Goal: Transaction & Acquisition: Purchase product/service

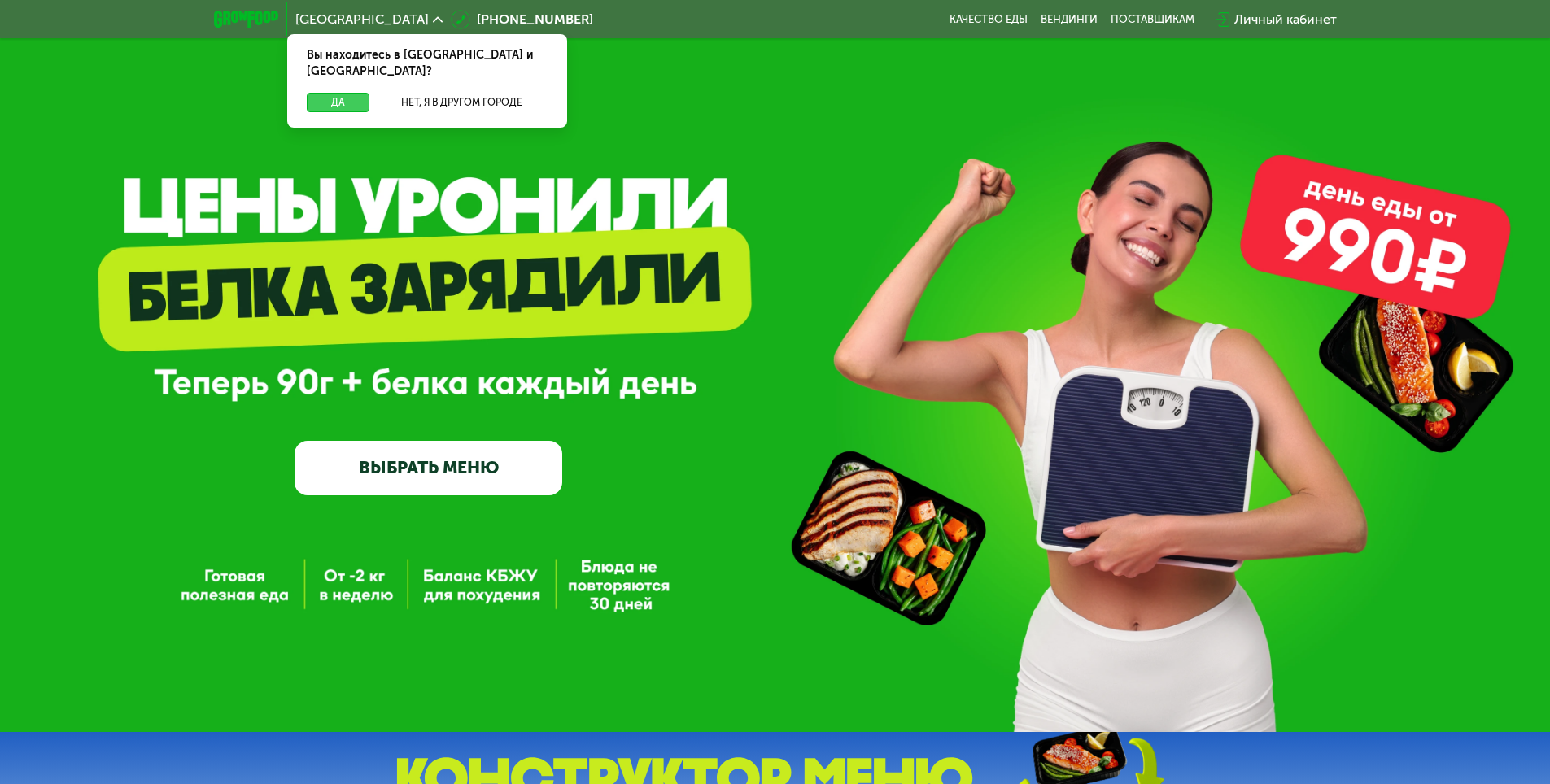
click at [347, 92] on button "Да" at bounding box center [338, 102] width 63 height 20
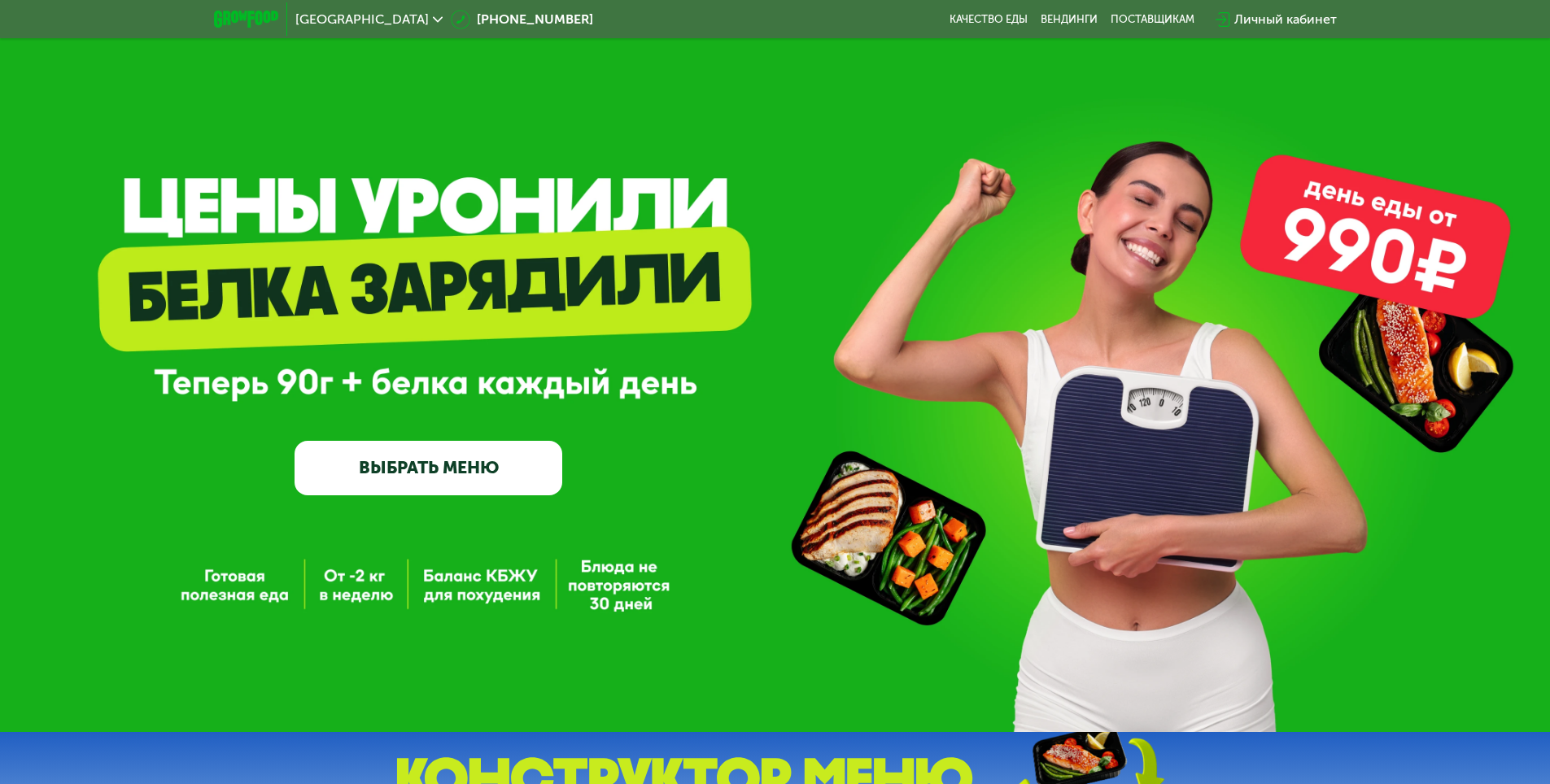
click at [433, 20] on icon at bounding box center [437, 19] width 9 height 9
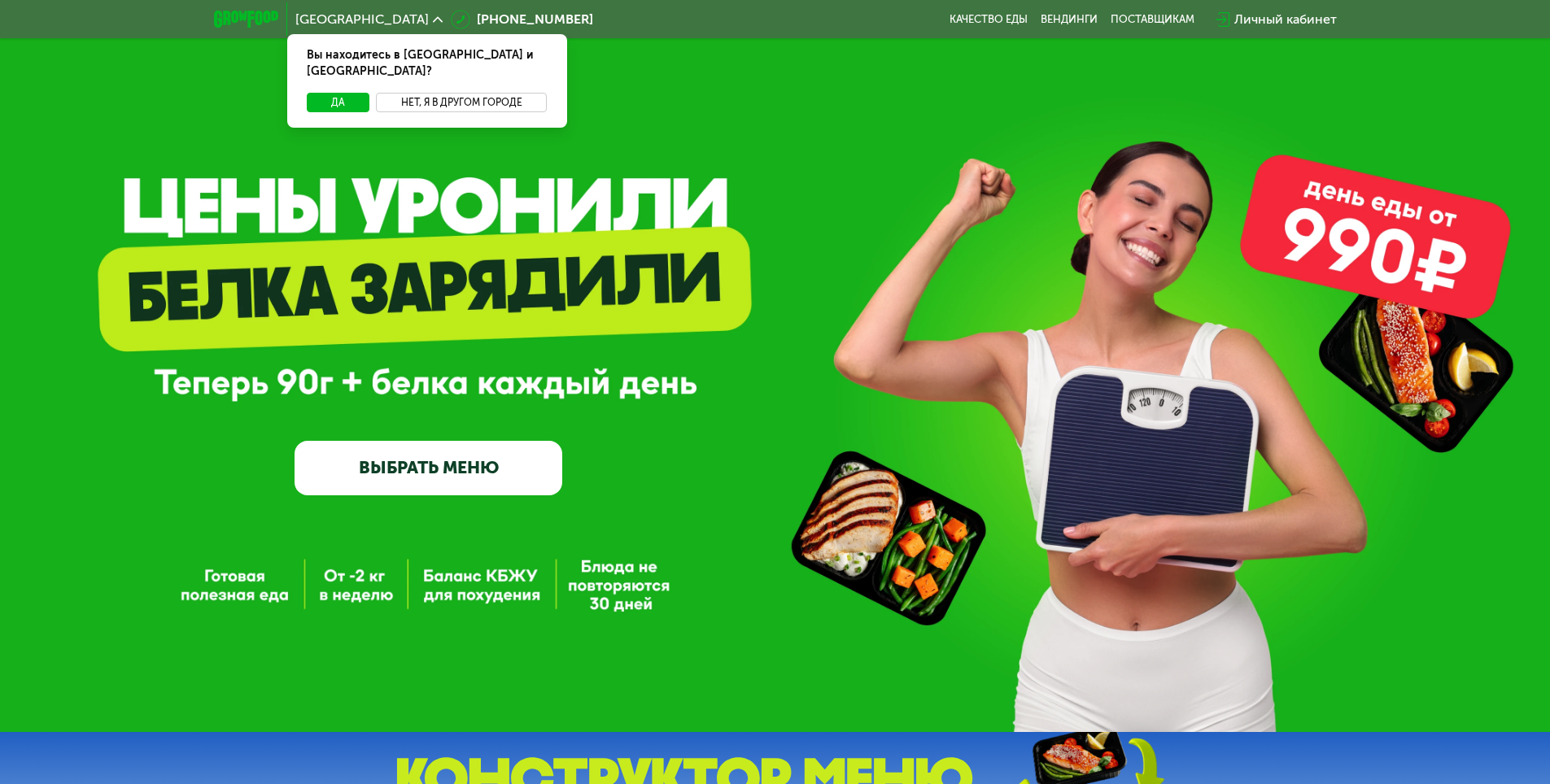
click at [430, 92] on button "Нет, я в другом городе" at bounding box center [462, 102] width 171 height 20
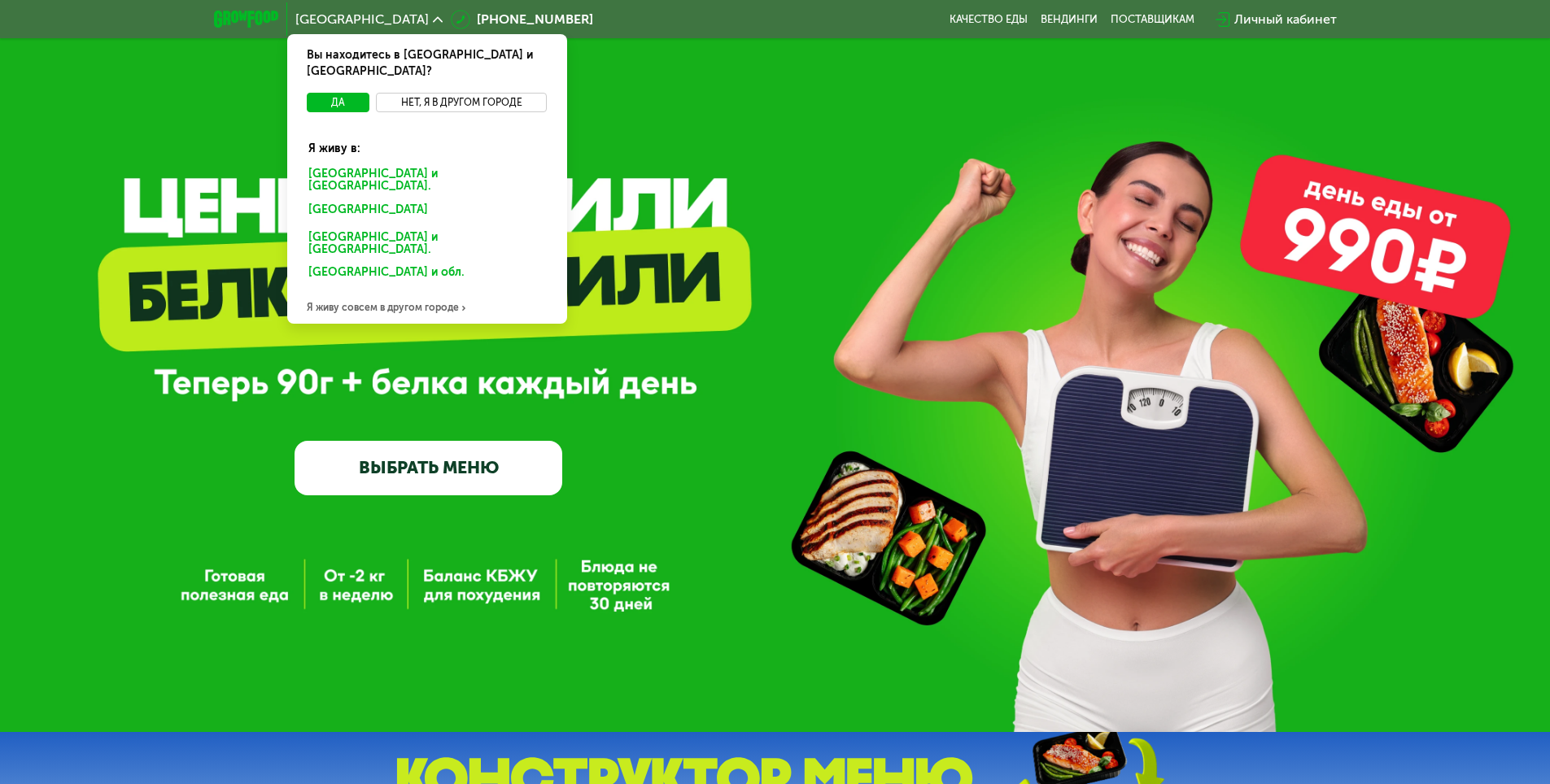
scroll to position [81, 0]
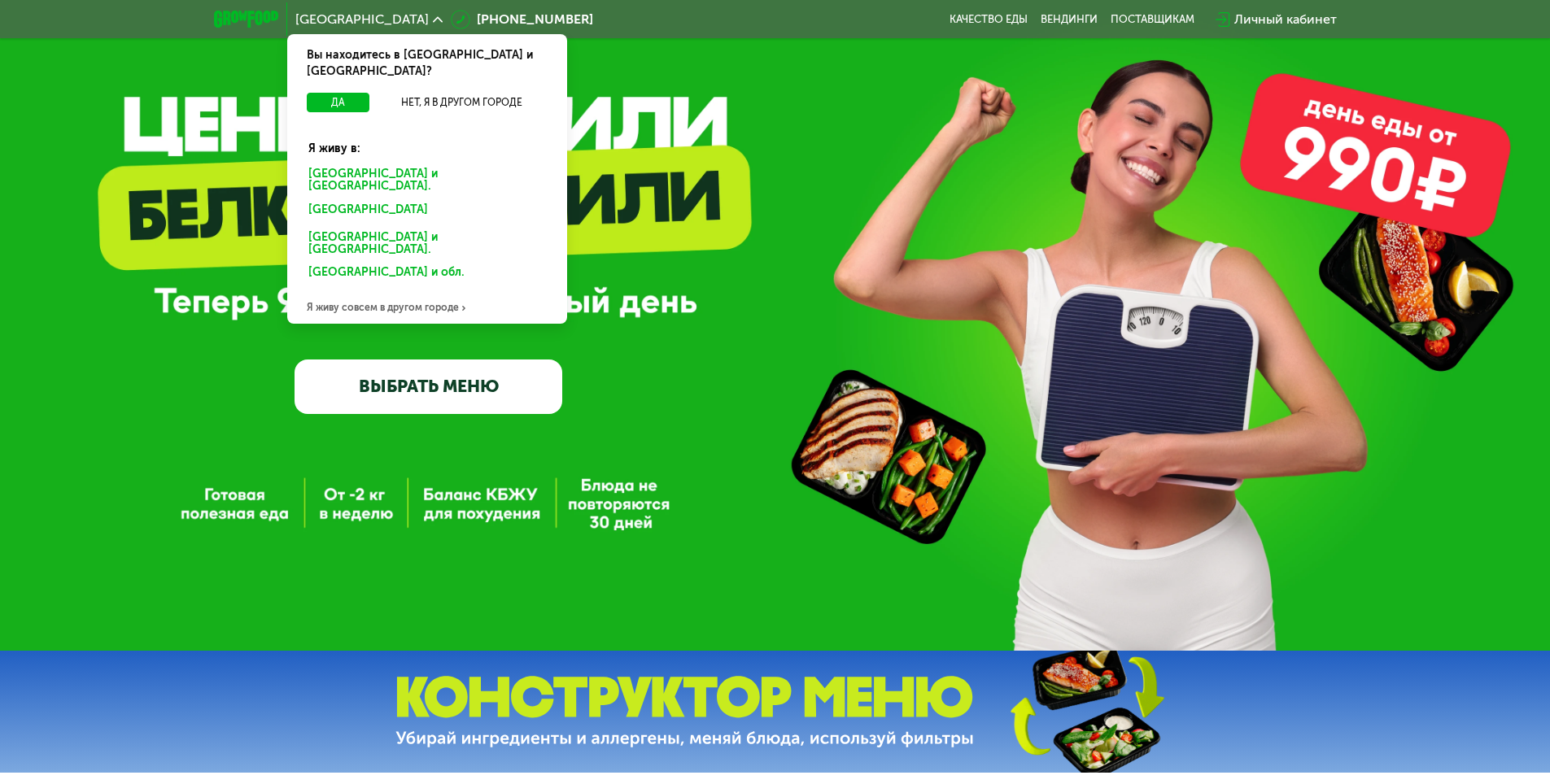
click at [605, 23] on div "[GEOGRAPHIC_DATA] Вы находитесь в [GEOGRAPHIC_DATA] и [GEOGRAPHIC_DATA]? Да Нет…" at bounding box center [775, 20] width 1139 height 36
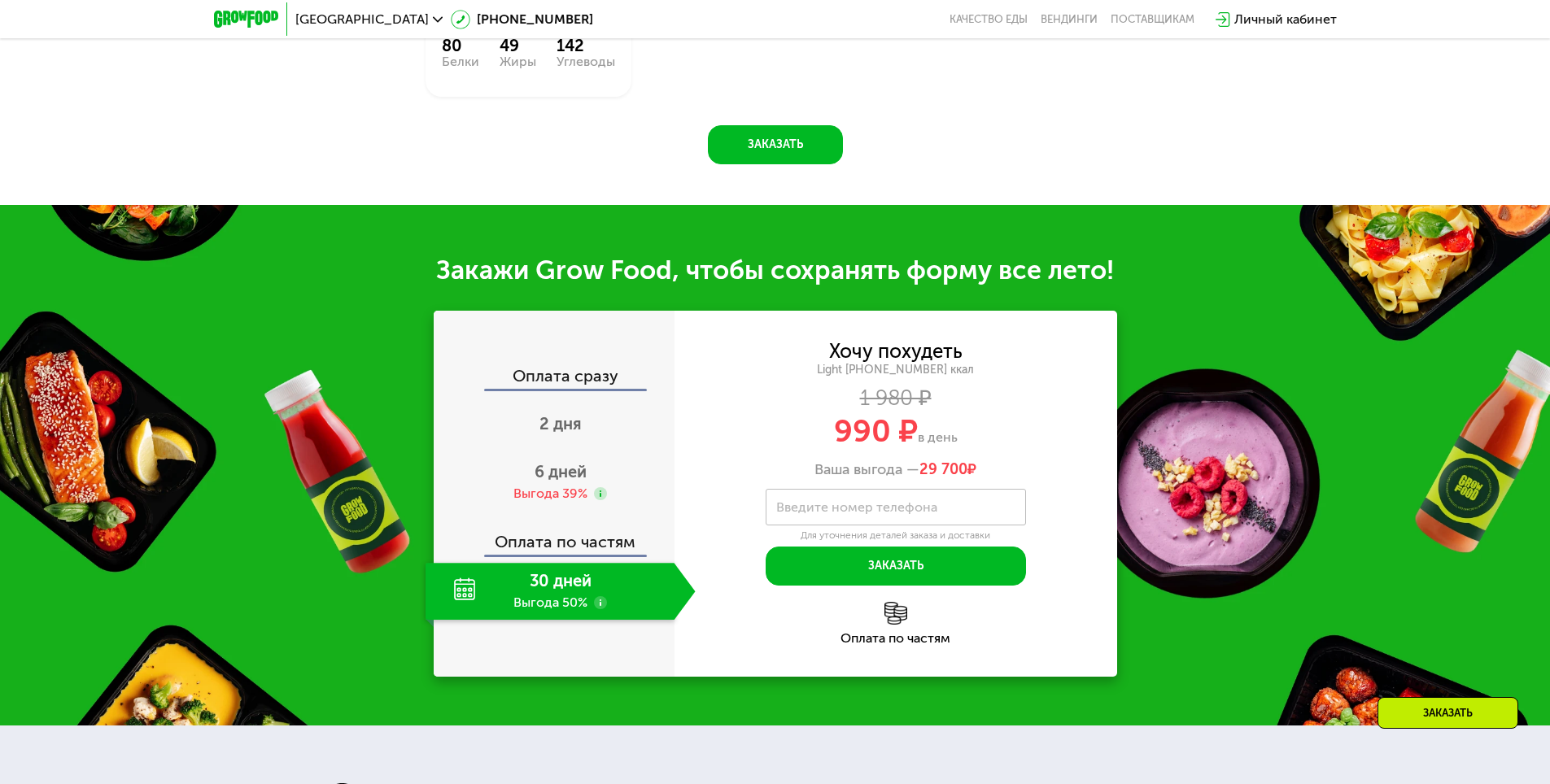
scroll to position [1627, 0]
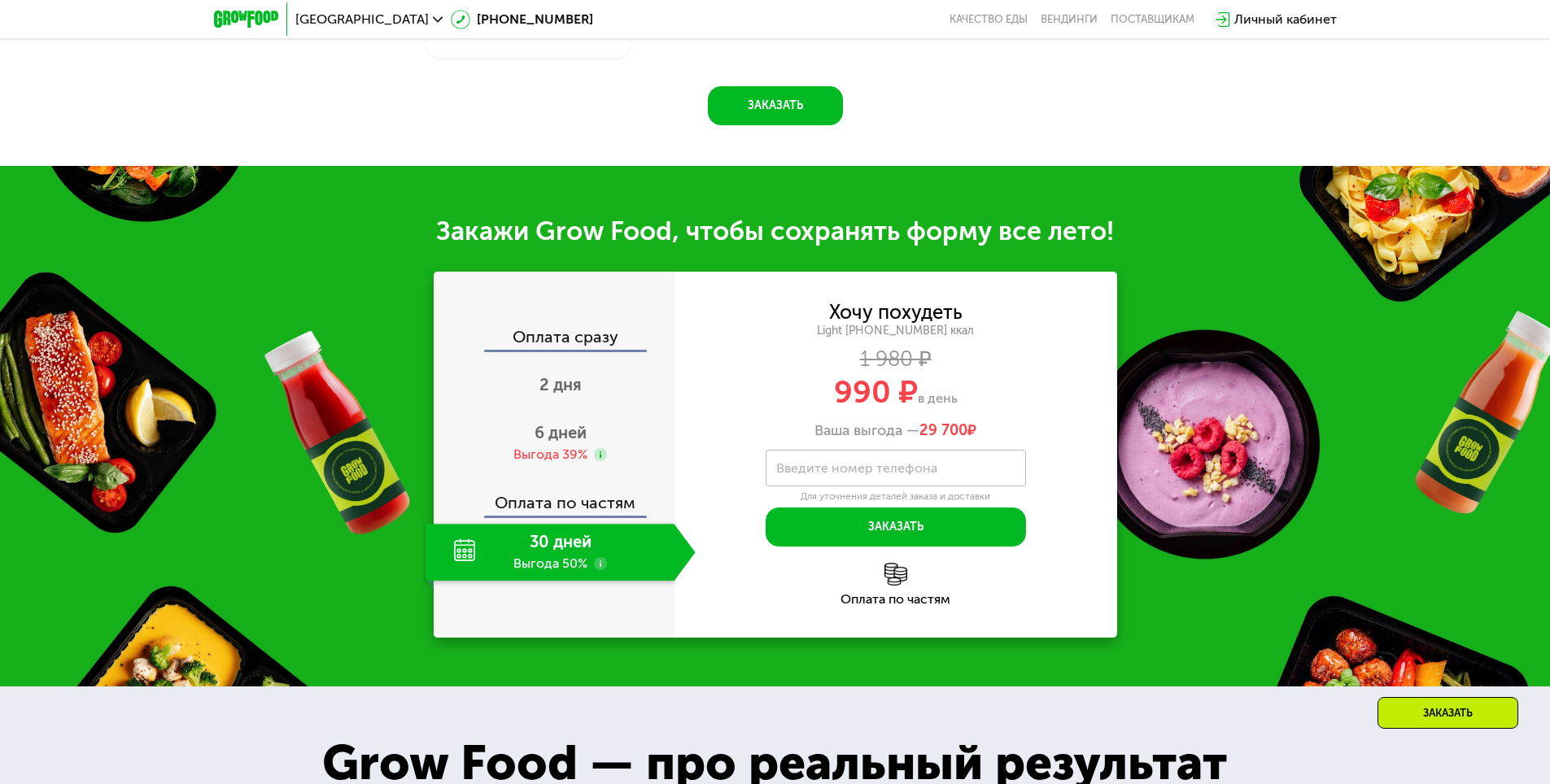
click at [600, 568] on use at bounding box center [600, 563] width 13 height 13
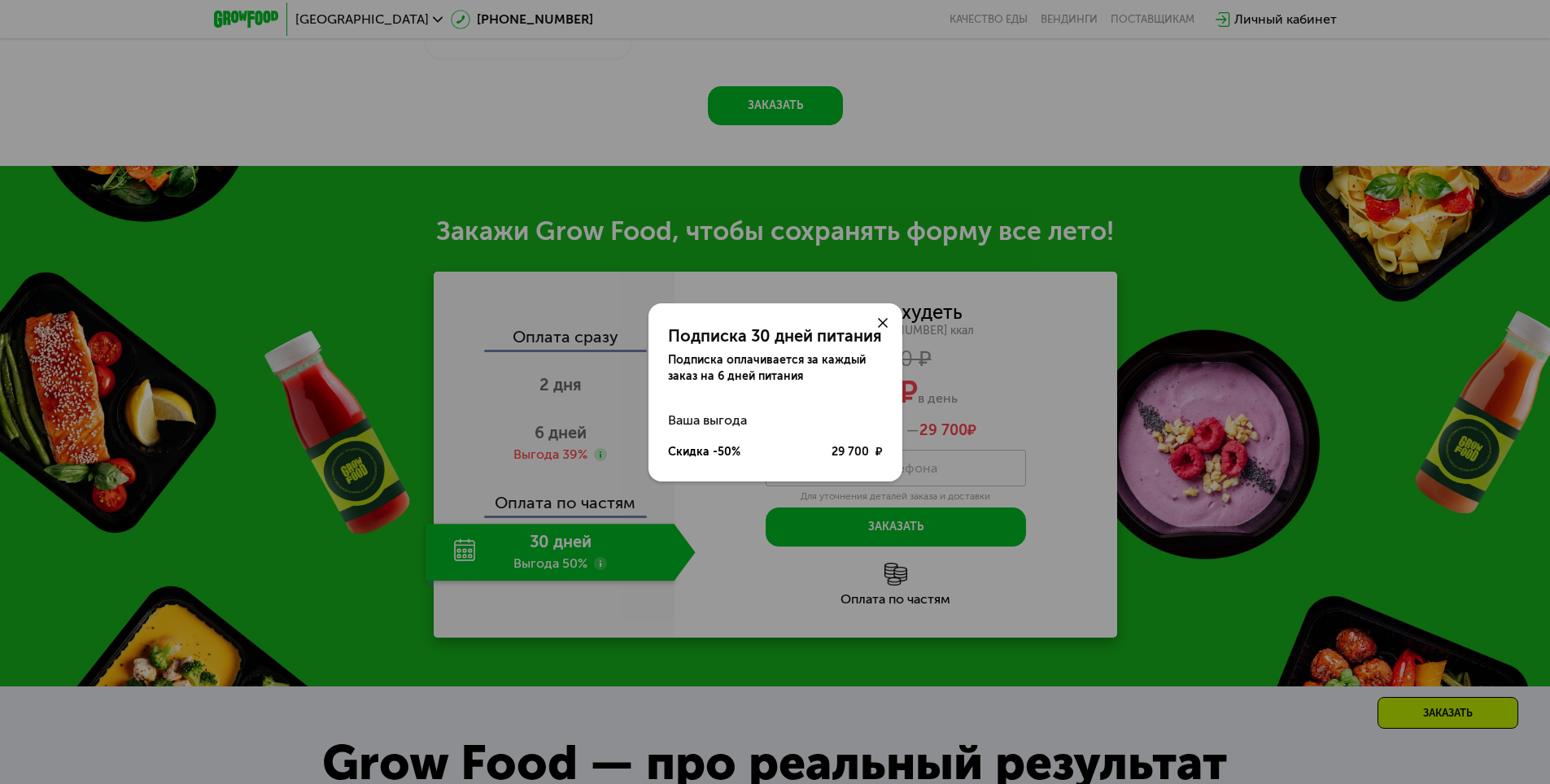
click at [884, 322] on use at bounding box center [882, 322] width 9 height 9
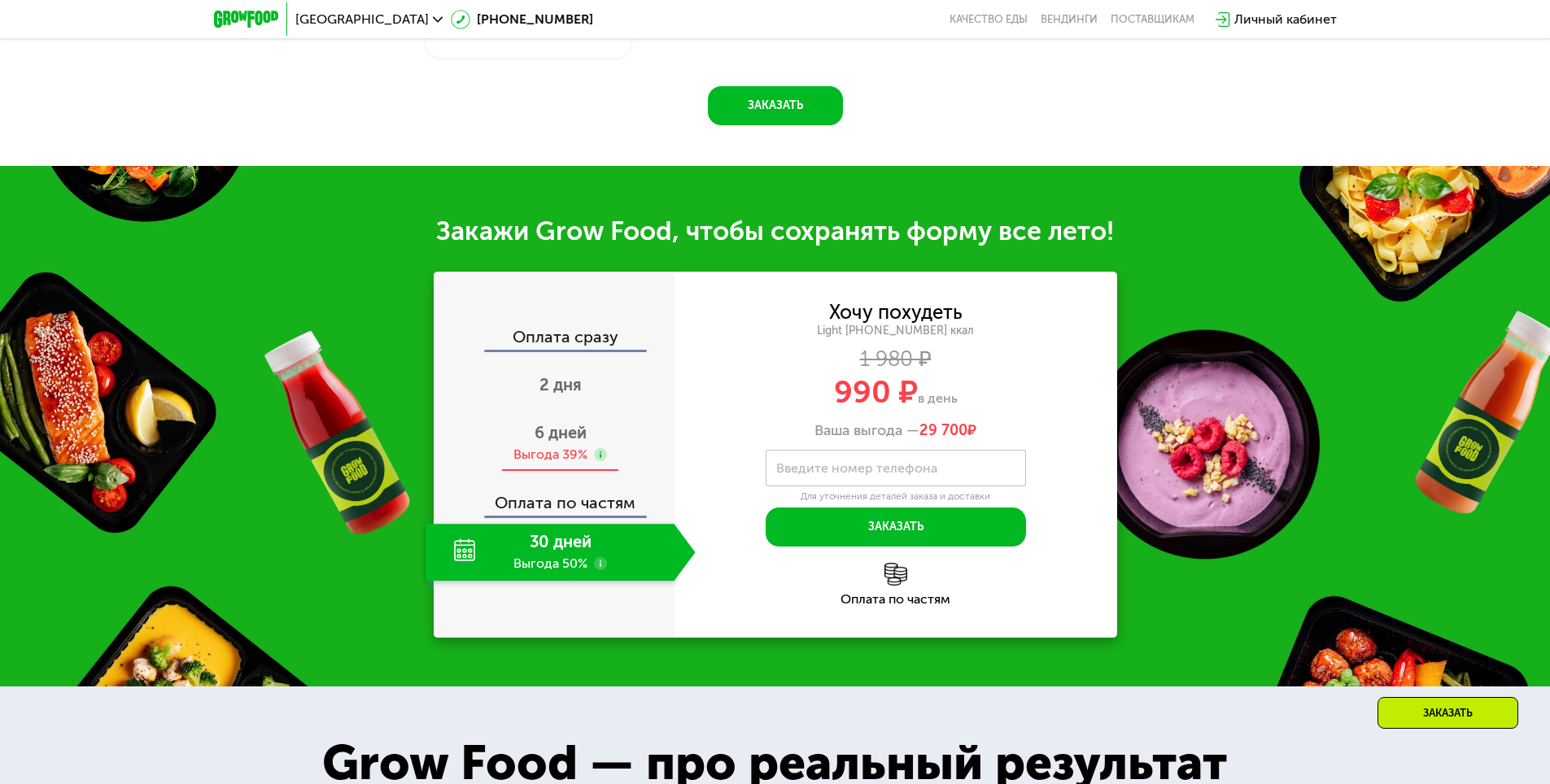
click at [596, 458] on use at bounding box center [600, 454] width 13 height 13
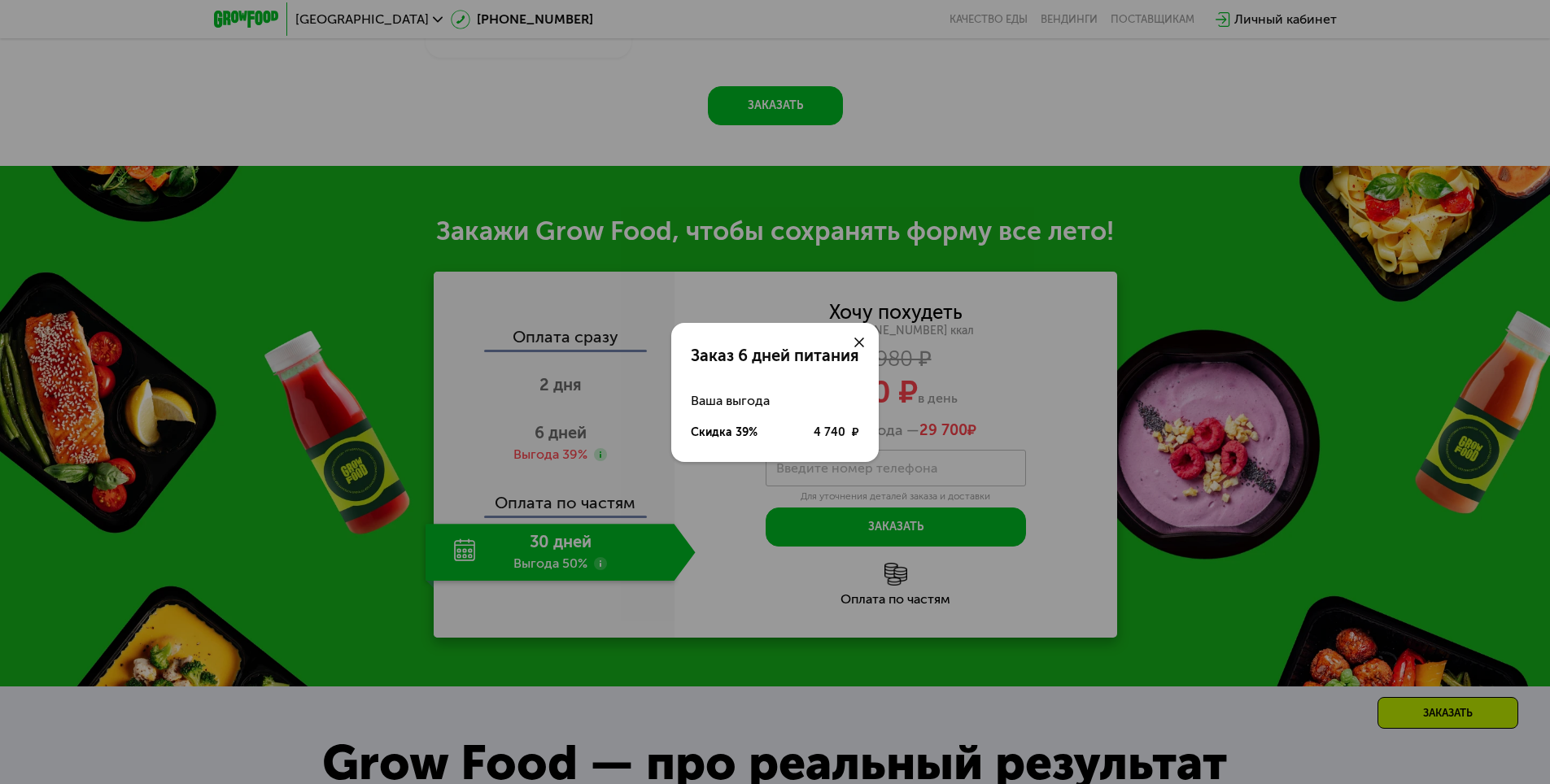
click at [857, 339] on icon at bounding box center [858, 342] width 9 height 9
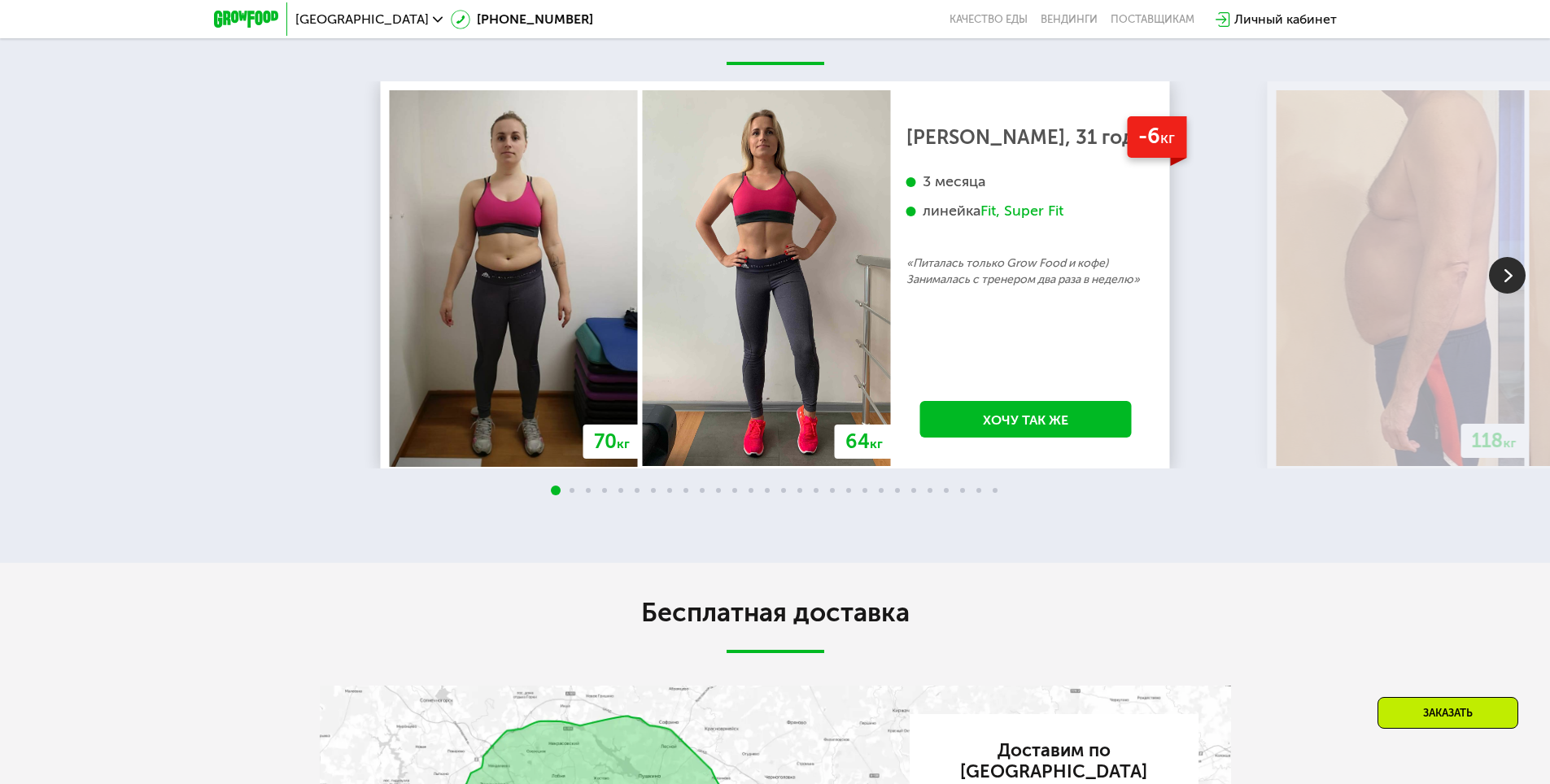
scroll to position [3009, 0]
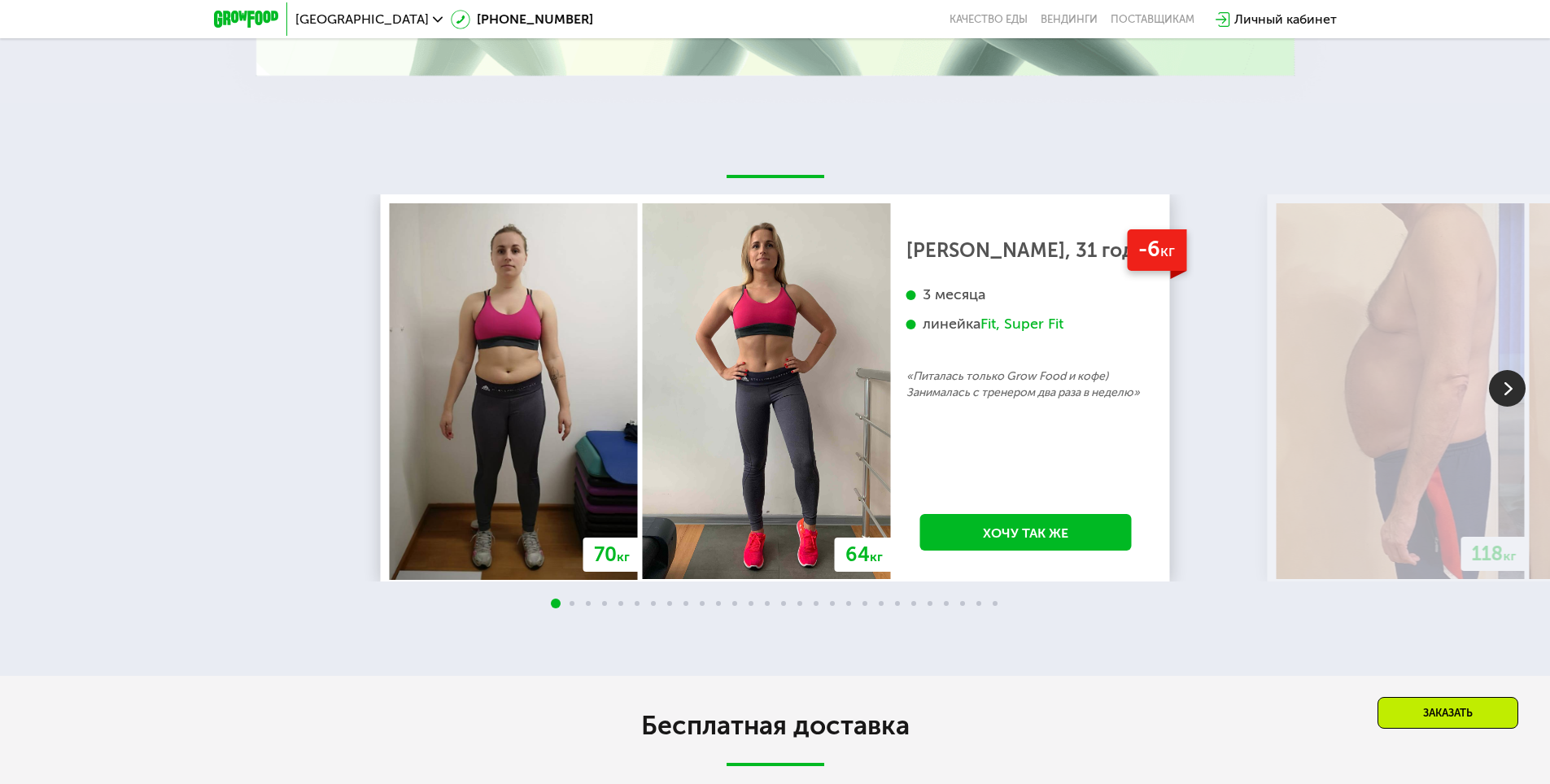
click at [1160, 332] on div "-6 кг [PERSON_NAME], 31 год 3 месяца линейка Fit, Super Fit «Питалась только Gr…" at bounding box center [1025, 391] width 270 height 376
click at [928, 368] on div "3 месяца линейка Fit, Super Fit" at bounding box center [1026, 327] width 239 height 83
click at [808, 417] on img at bounding box center [767, 391] width 248 height 376
click at [570, 606] on span at bounding box center [572, 603] width 5 height 5
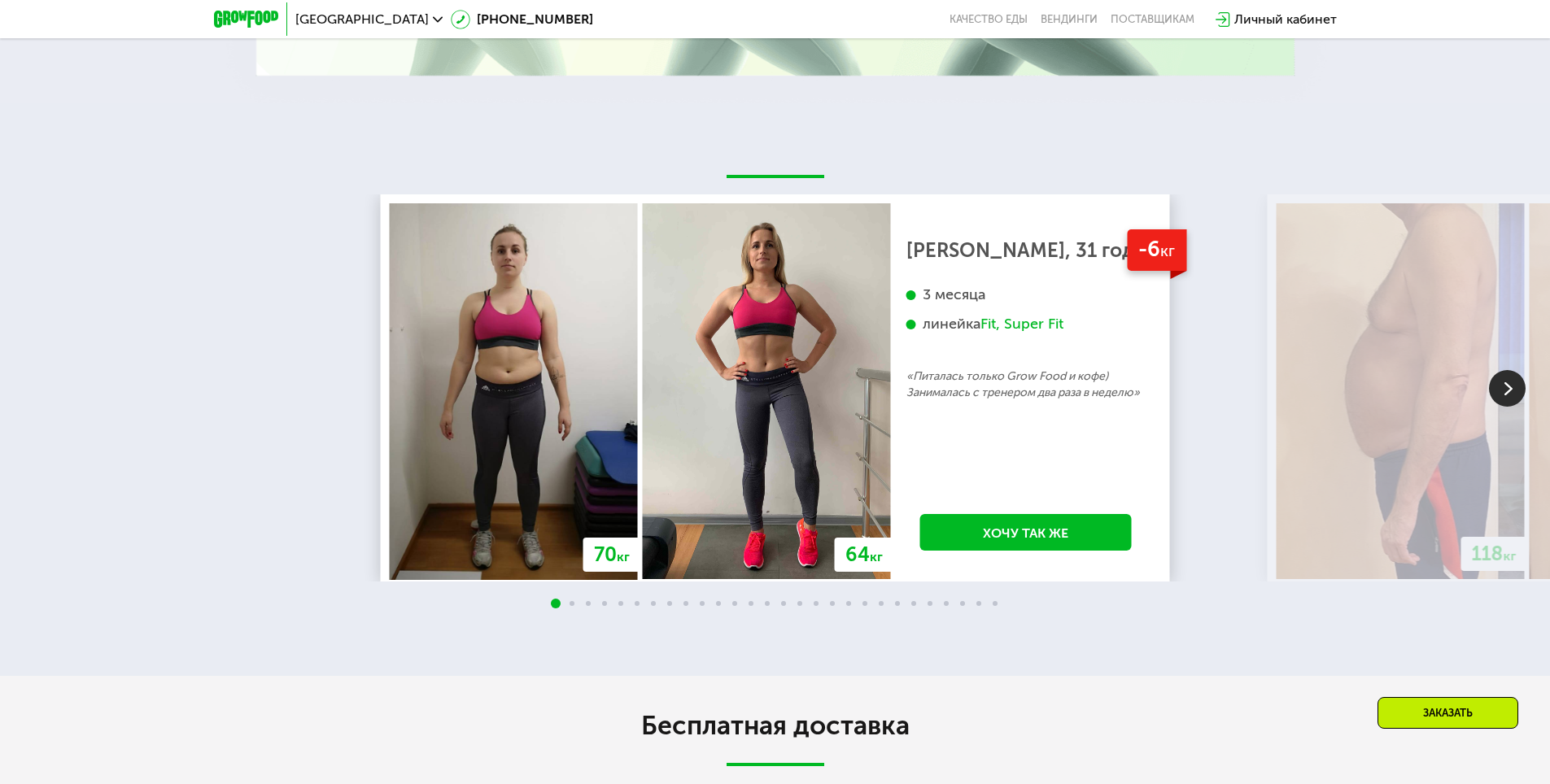
click at [651, 507] on img at bounding box center [767, 391] width 248 height 376
click at [492, 517] on div "70 кг 64 кг" at bounding box center [640, 391] width 506 height 376
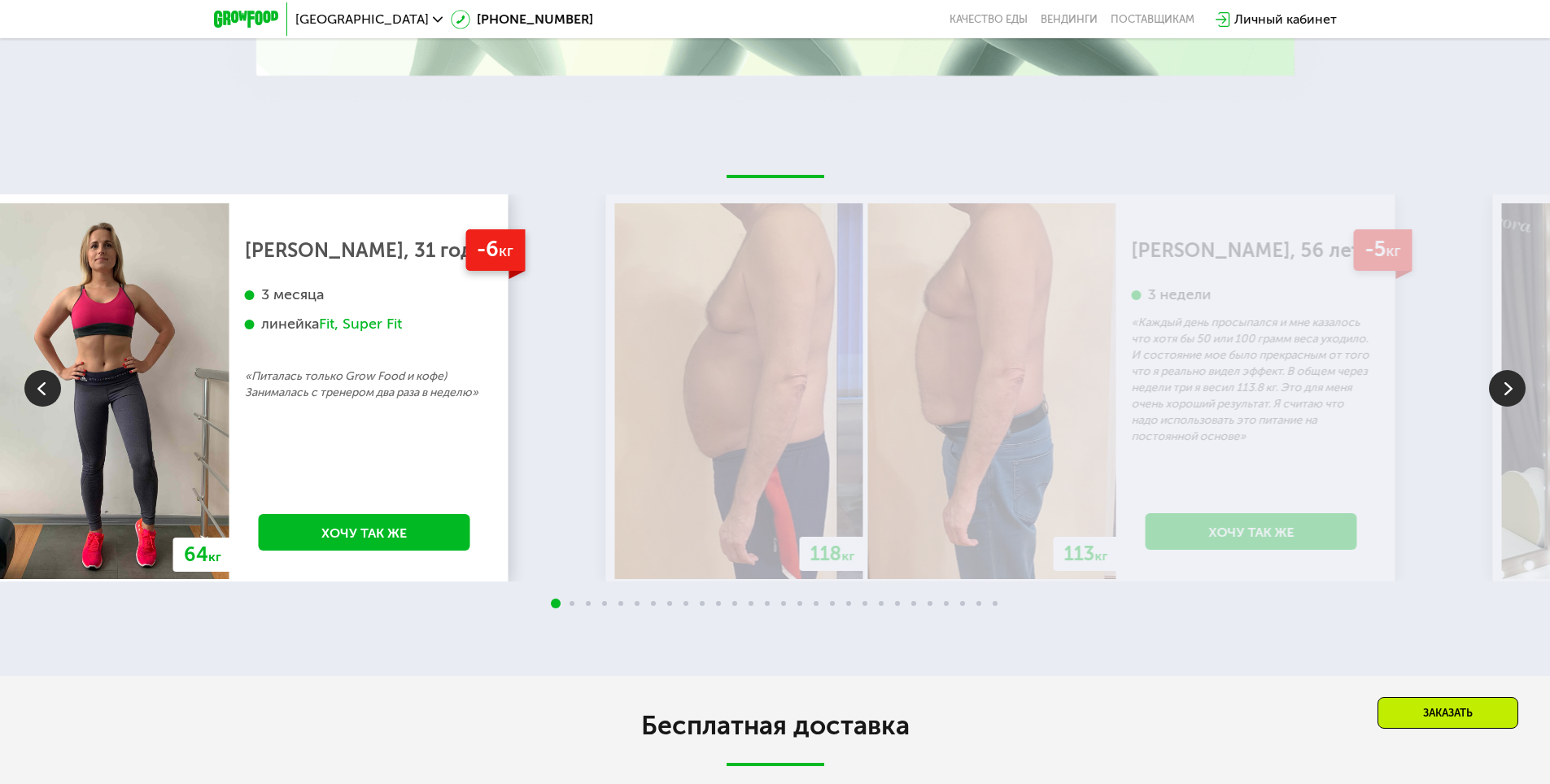
click at [180, 473] on img at bounding box center [105, 391] width 248 height 376
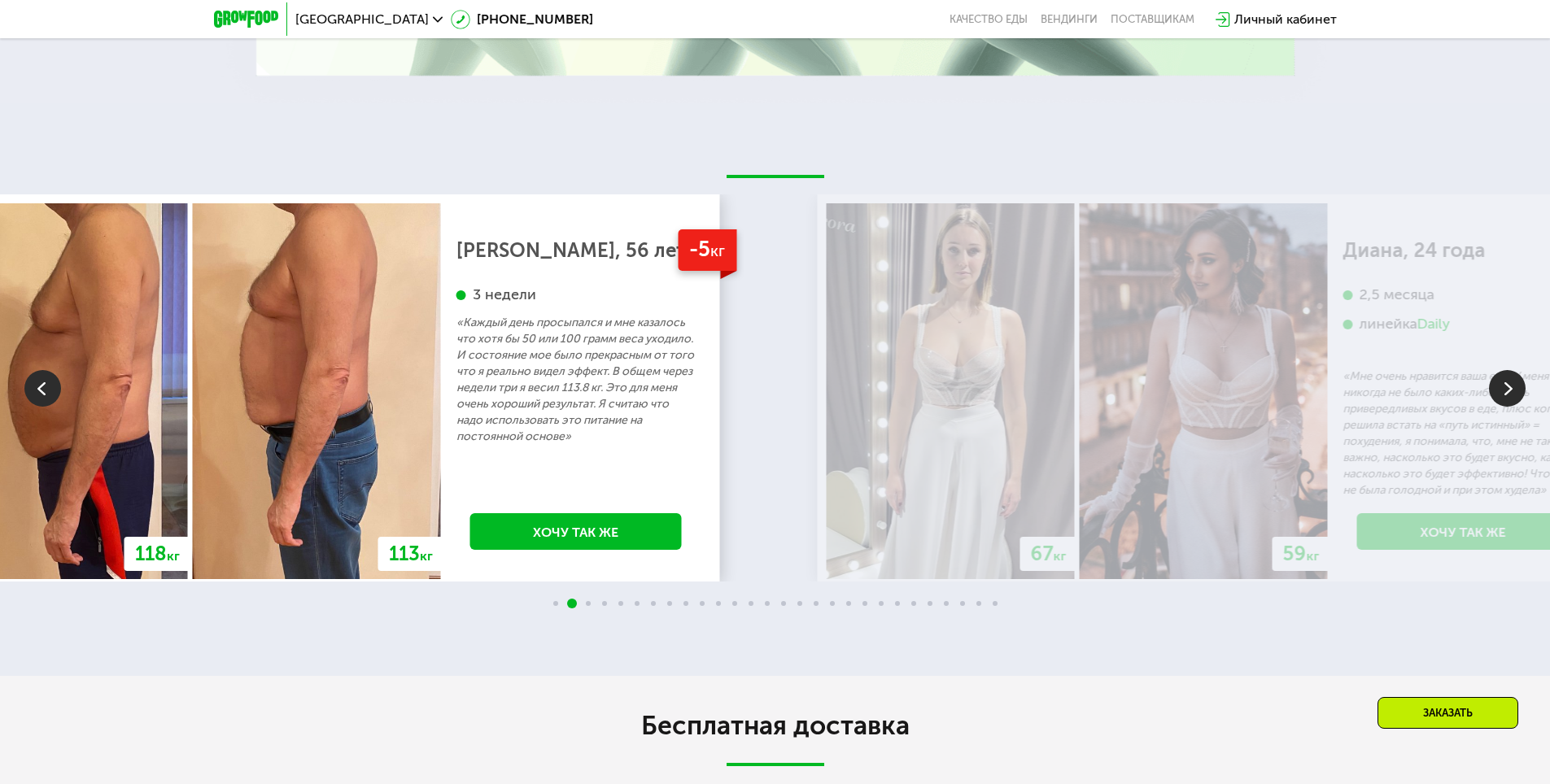
click at [244, 473] on img at bounding box center [317, 391] width 248 height 376
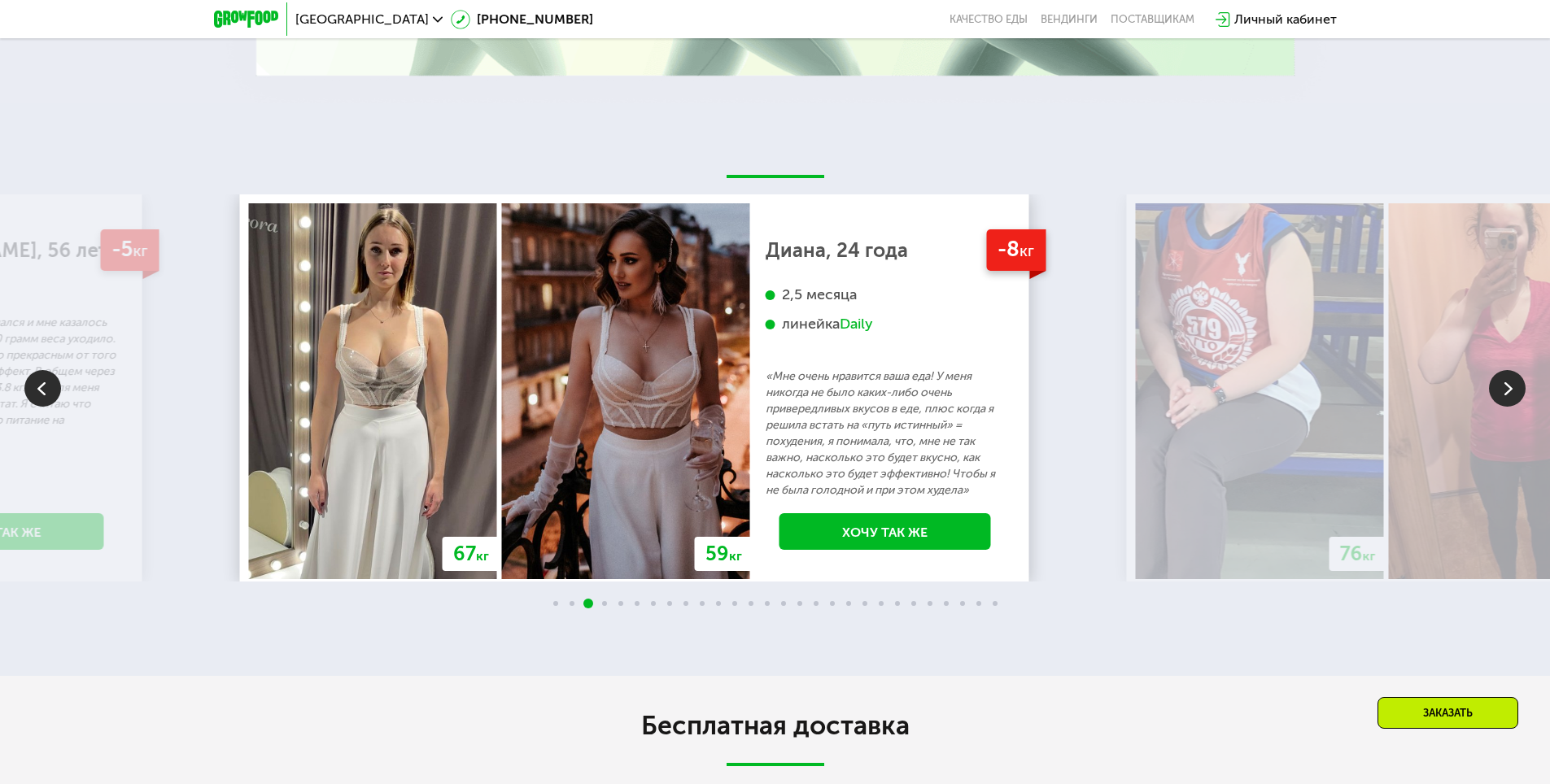
click at [502, 430] on img at bounding box center [626, 391] width 248 height 376
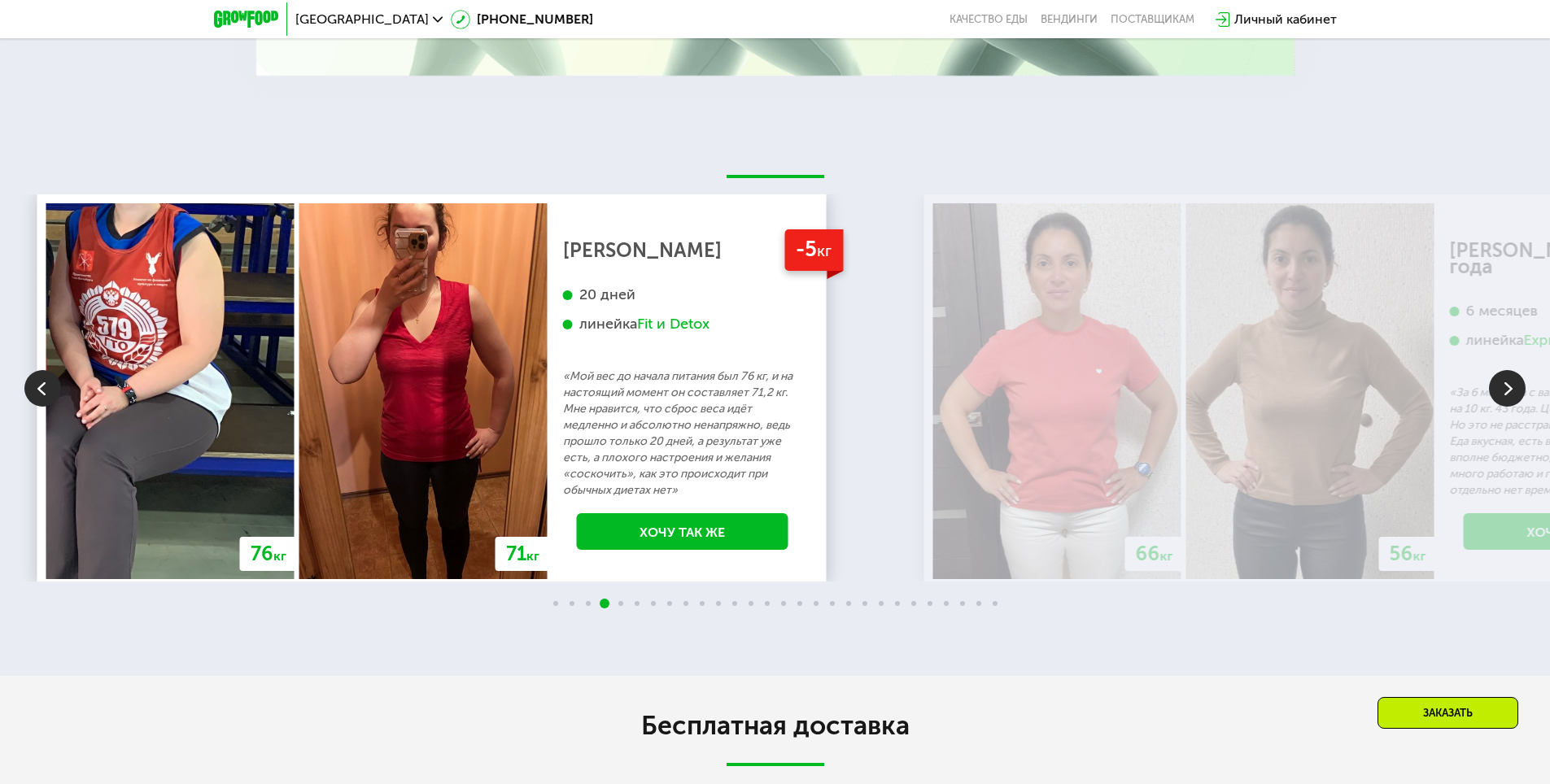
click at [377, 422] on img at bounding box center [424, 391] width 248 height 376
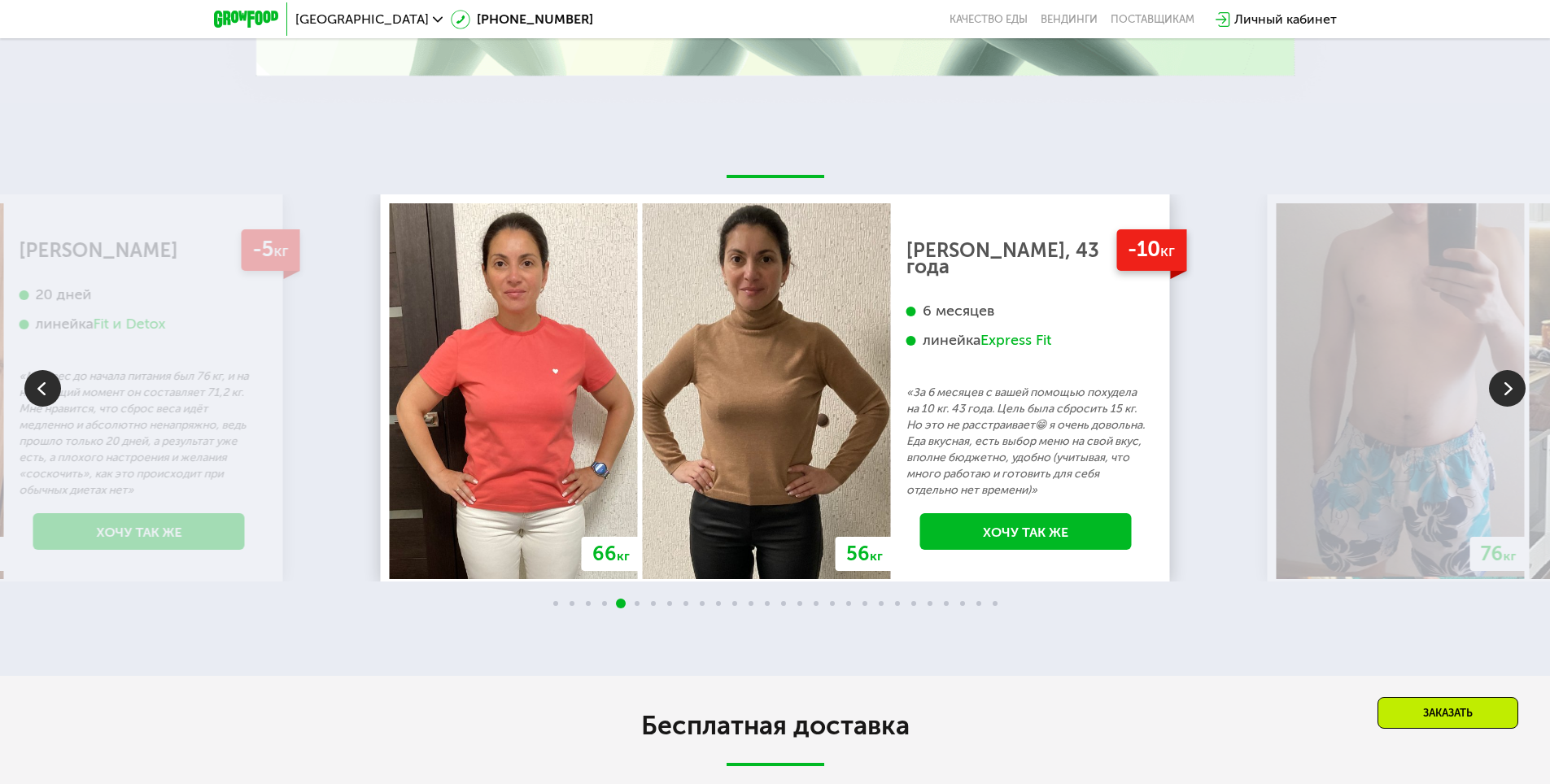
click at [643, 409] on img at bounding box center [767, 391] width 248 height 376
click at [643, 426] on img at bounding box center [767, 391] width 248 height 376
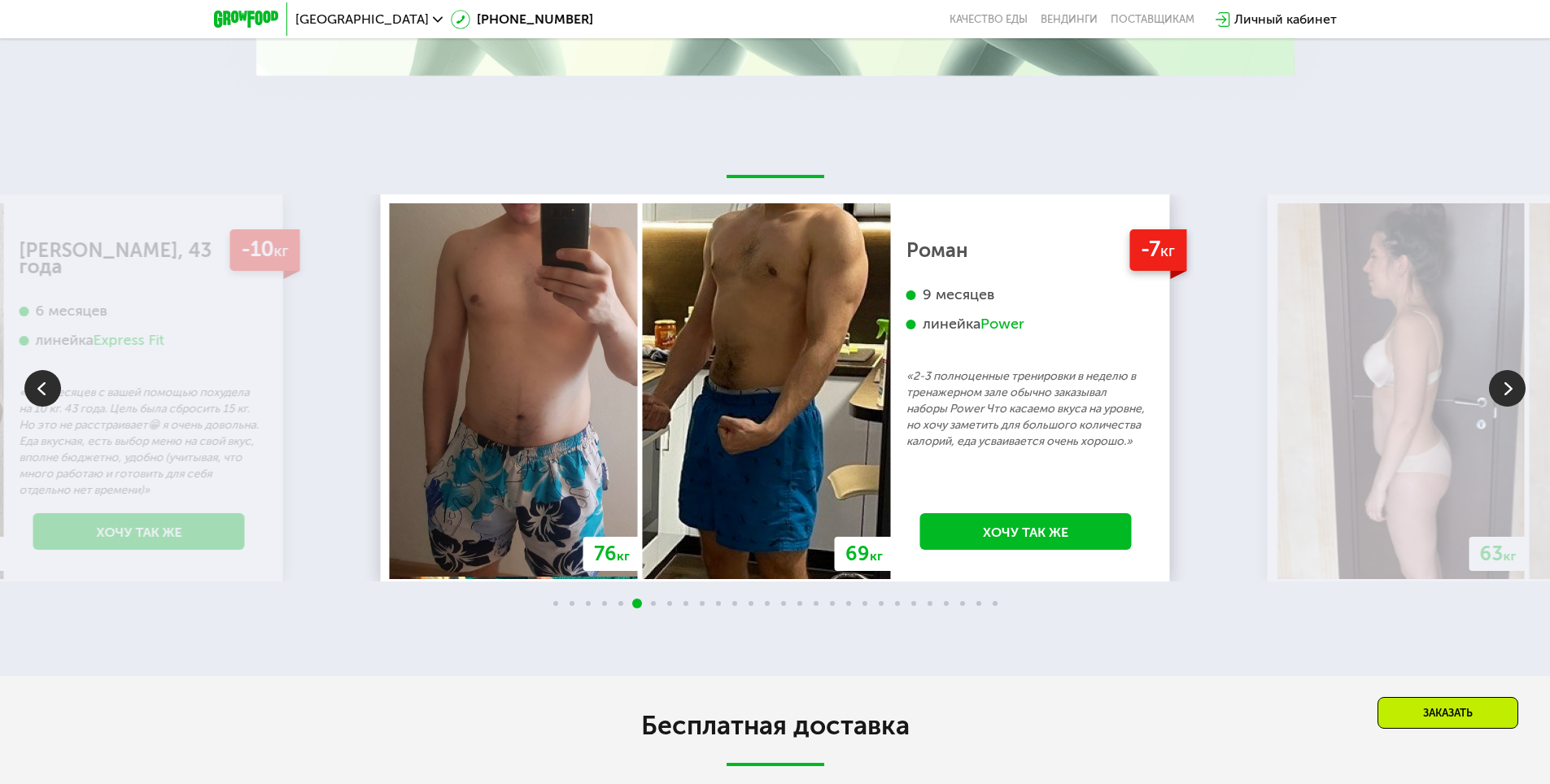
click at [643, 412] on img at bounding box center [767, 391] width 248 height 376
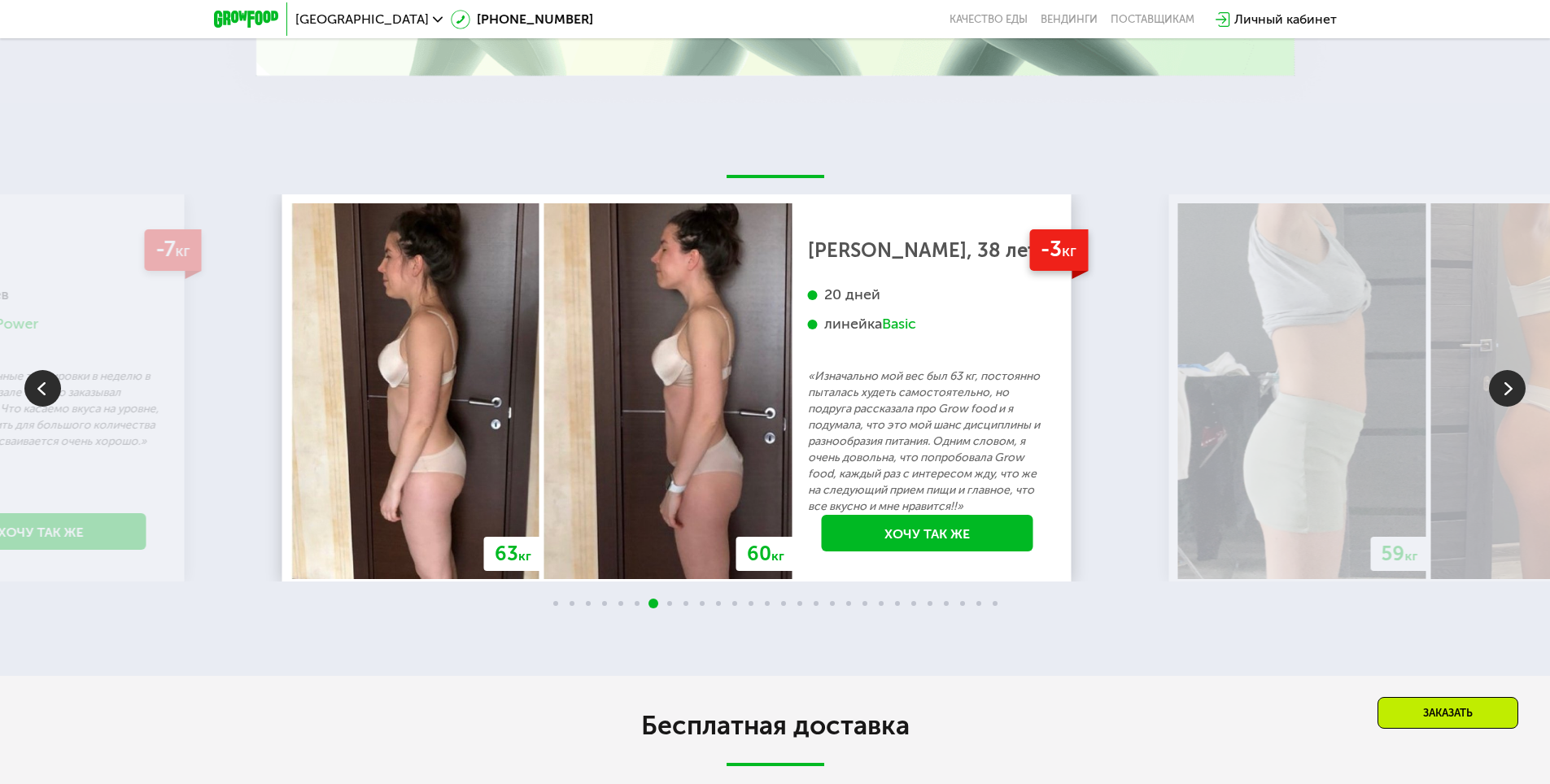
click at [544, 441] on img at bounding box center [668, 391] width 248 height 376
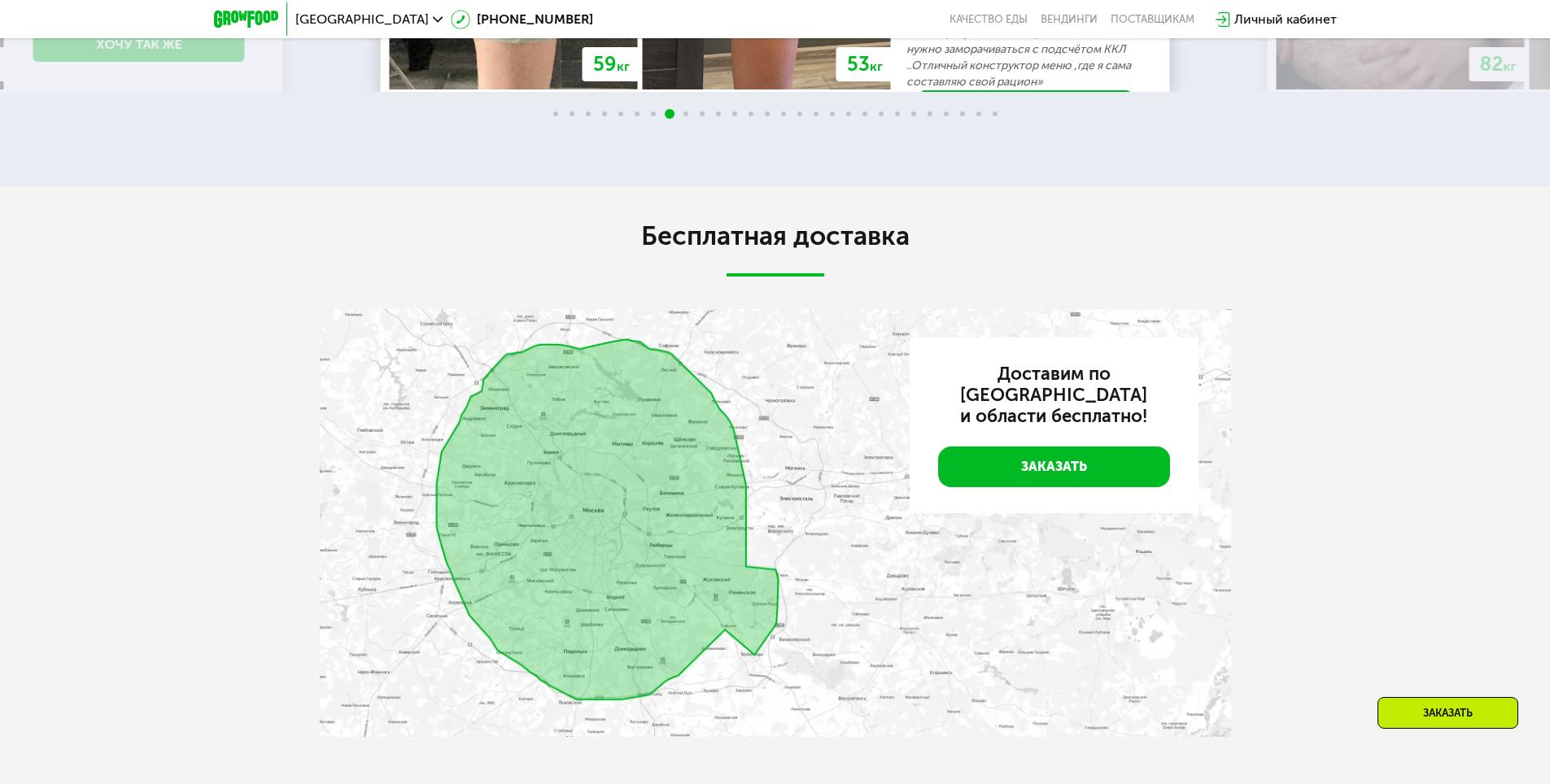
scroll to position [3497, 0]
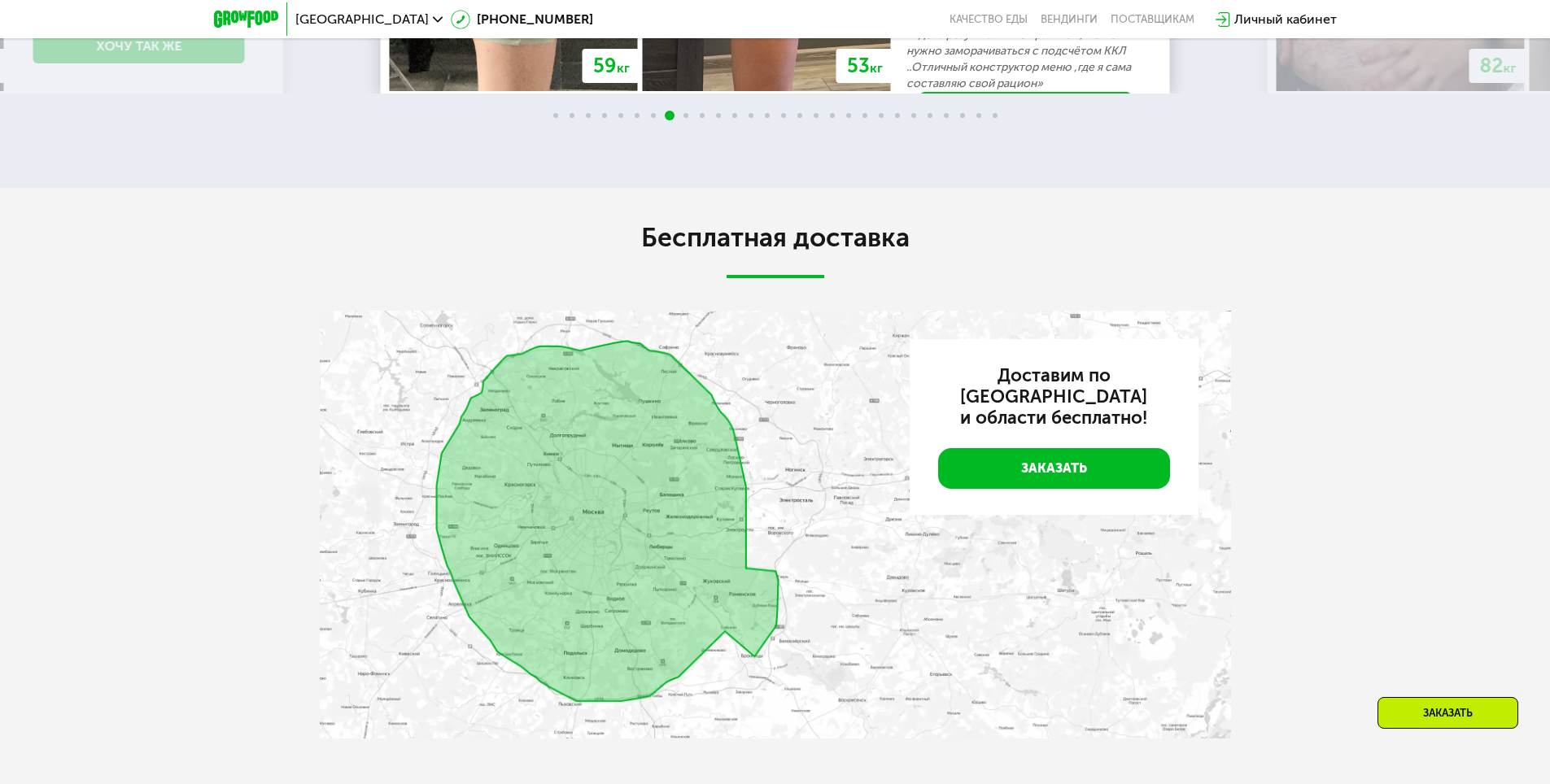
click at [576, 431] on img at bounding box center [775, 524] width 911 height 428
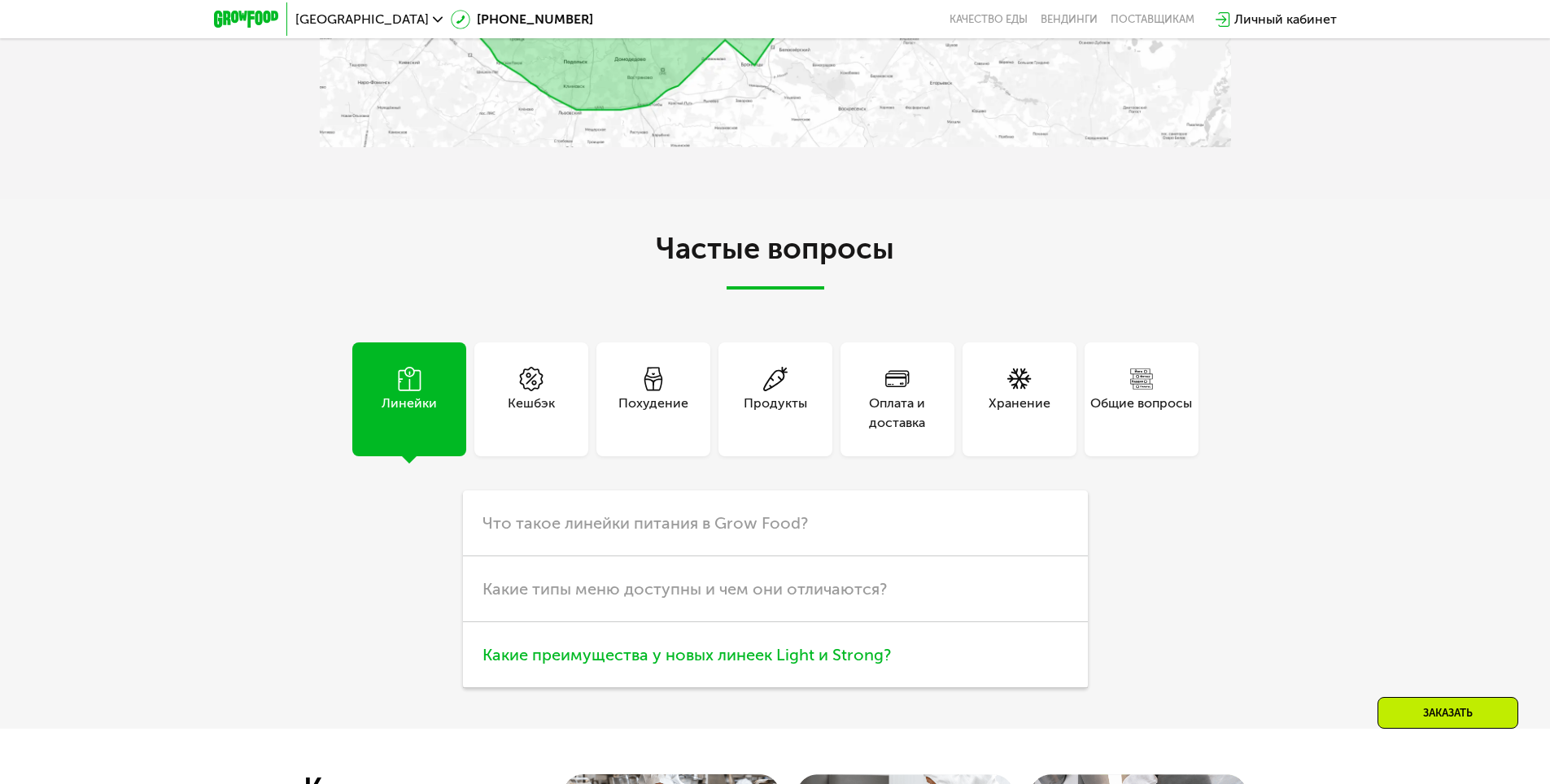
scroll to position [4065, 0]
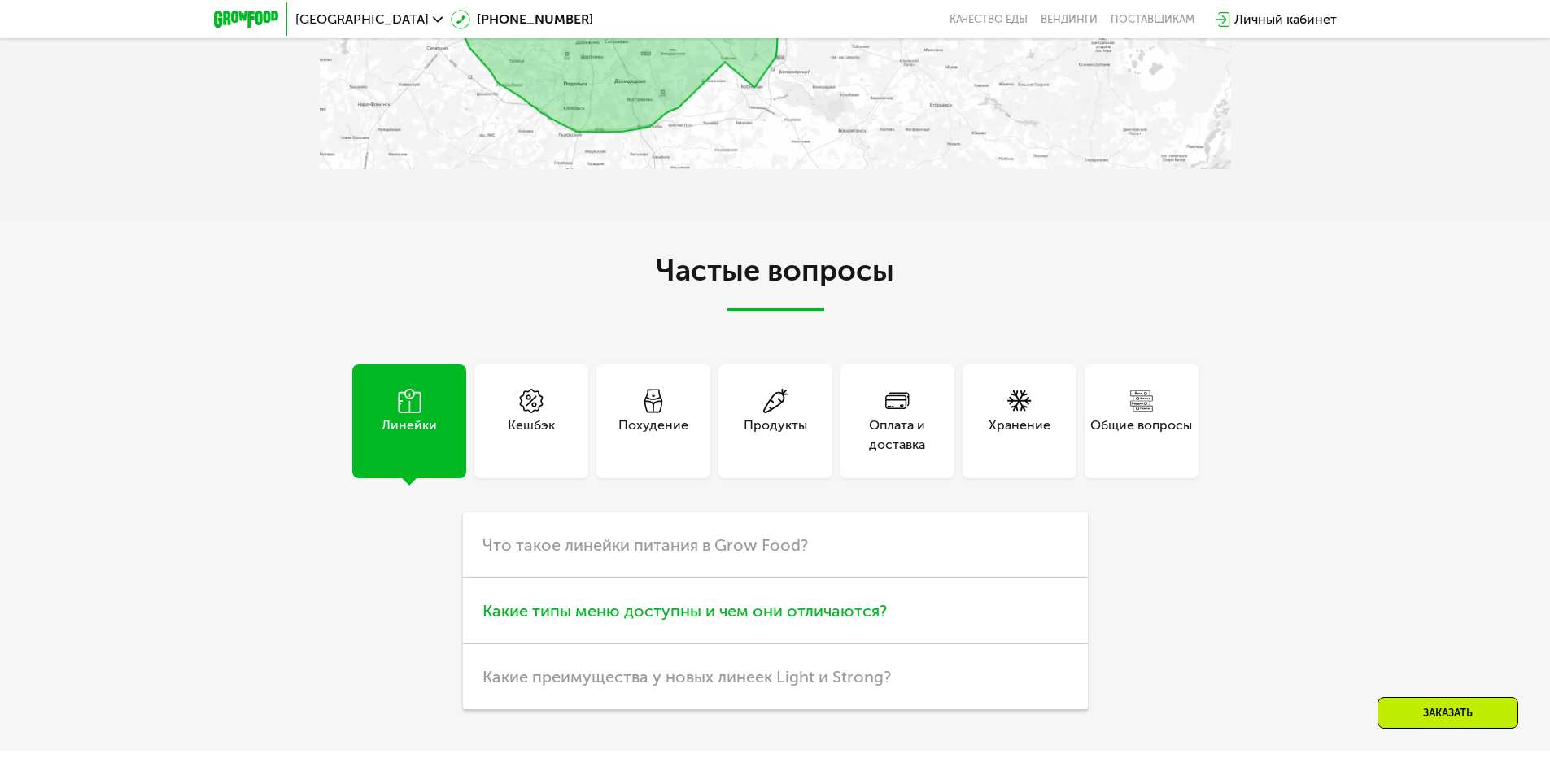
click at [759, 620] on span "Какие типы меню доступны и чем они отличаются?" at bounding box center [684, 610] width 404 height 20
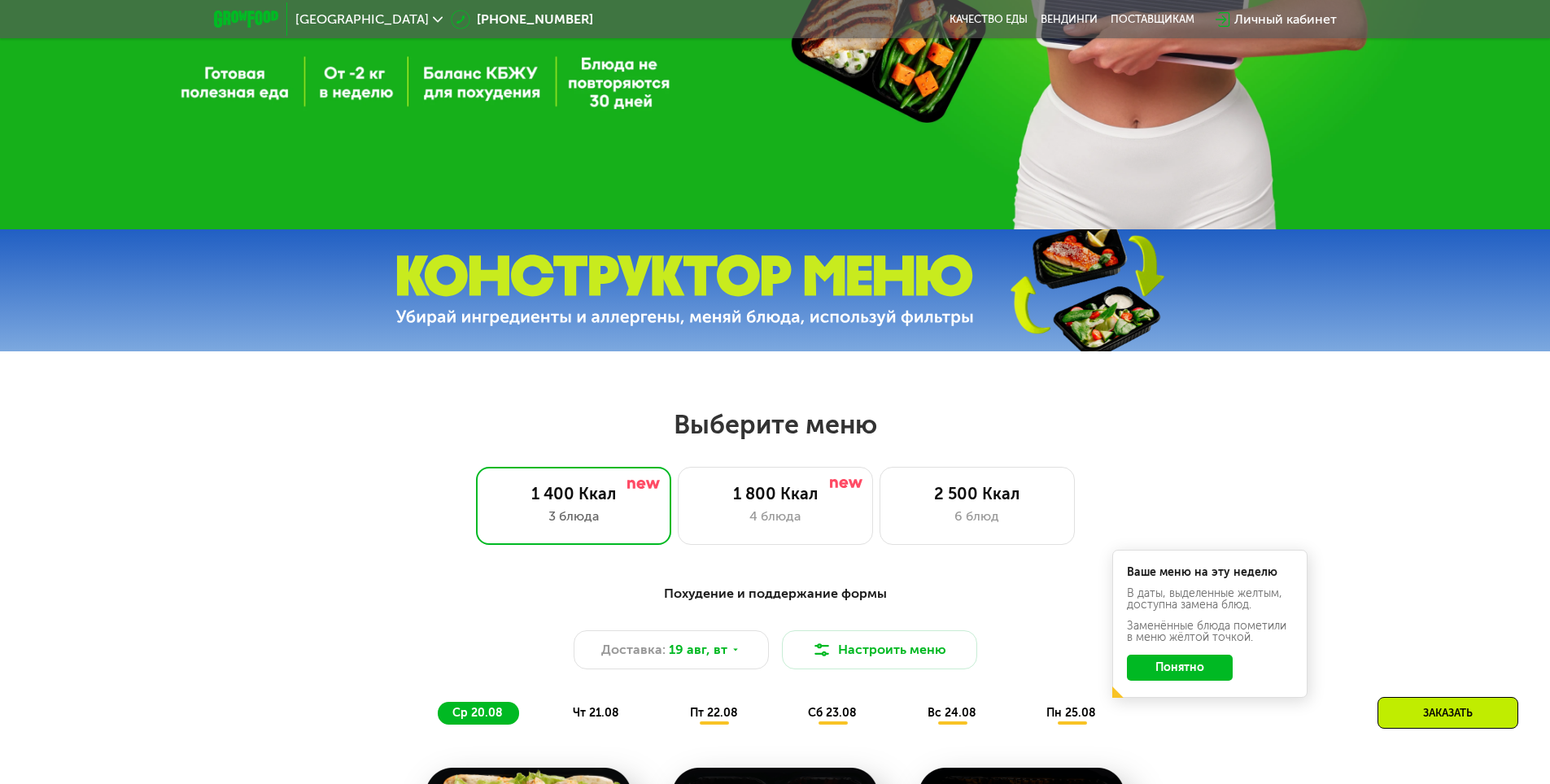
scroll to position [651, 0]
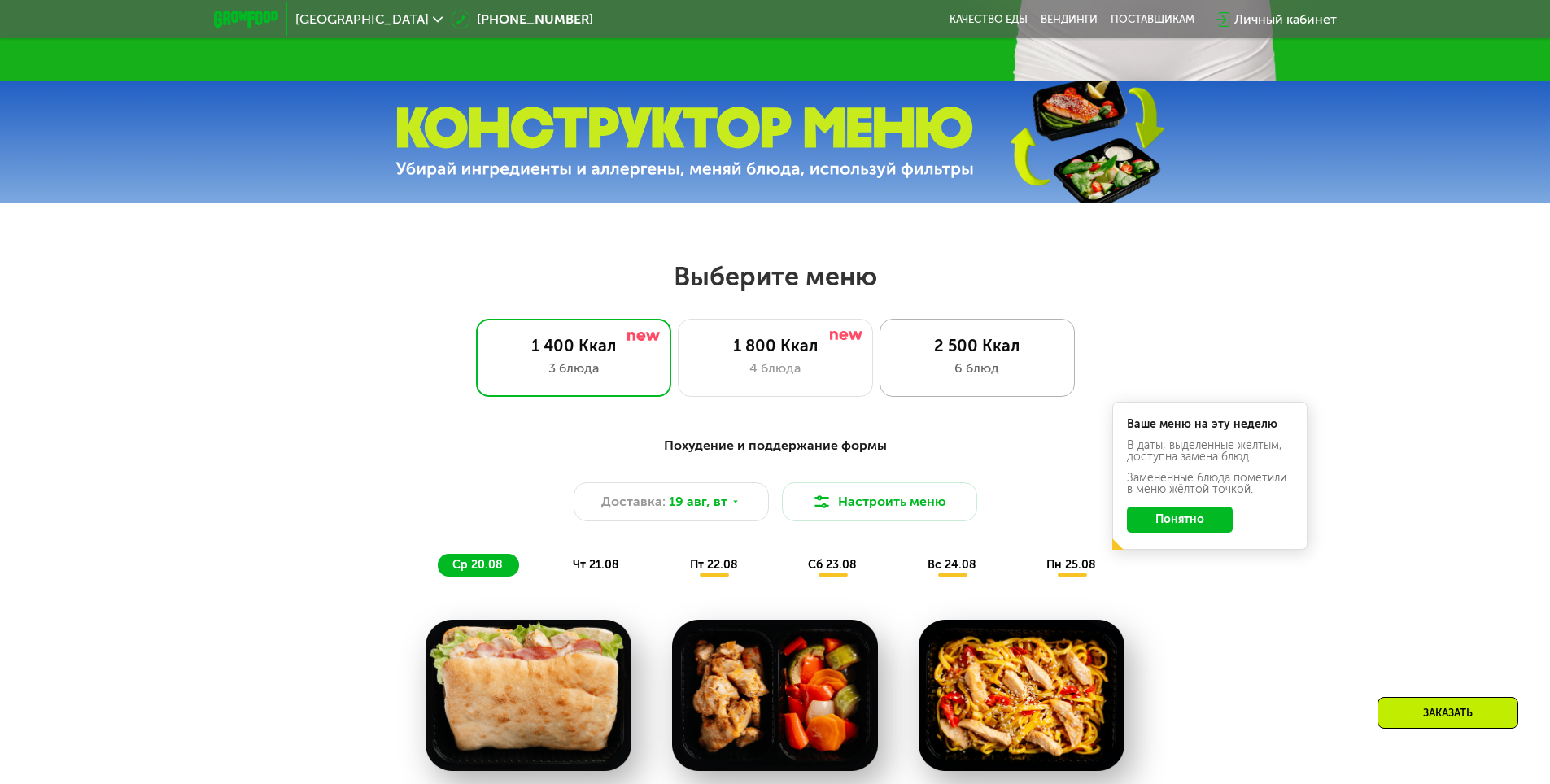
click at [963, 370] on div "6 блюд" at bounding box center [977, 368] width 161 height 20
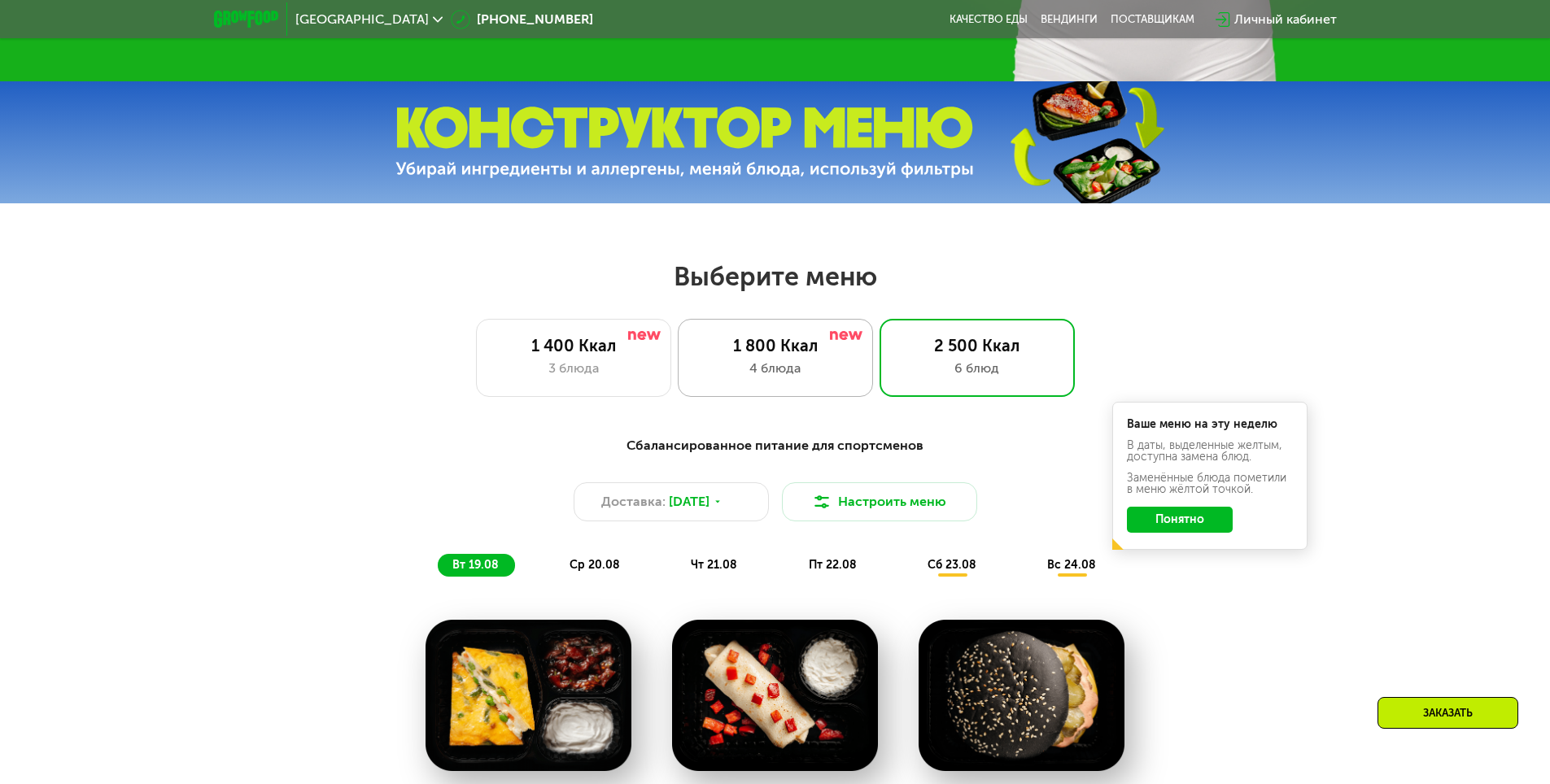
click at [879, 384] on div "1 800 Ккал 4 блюда" at bounding box center [977, 358] width 195 height 78
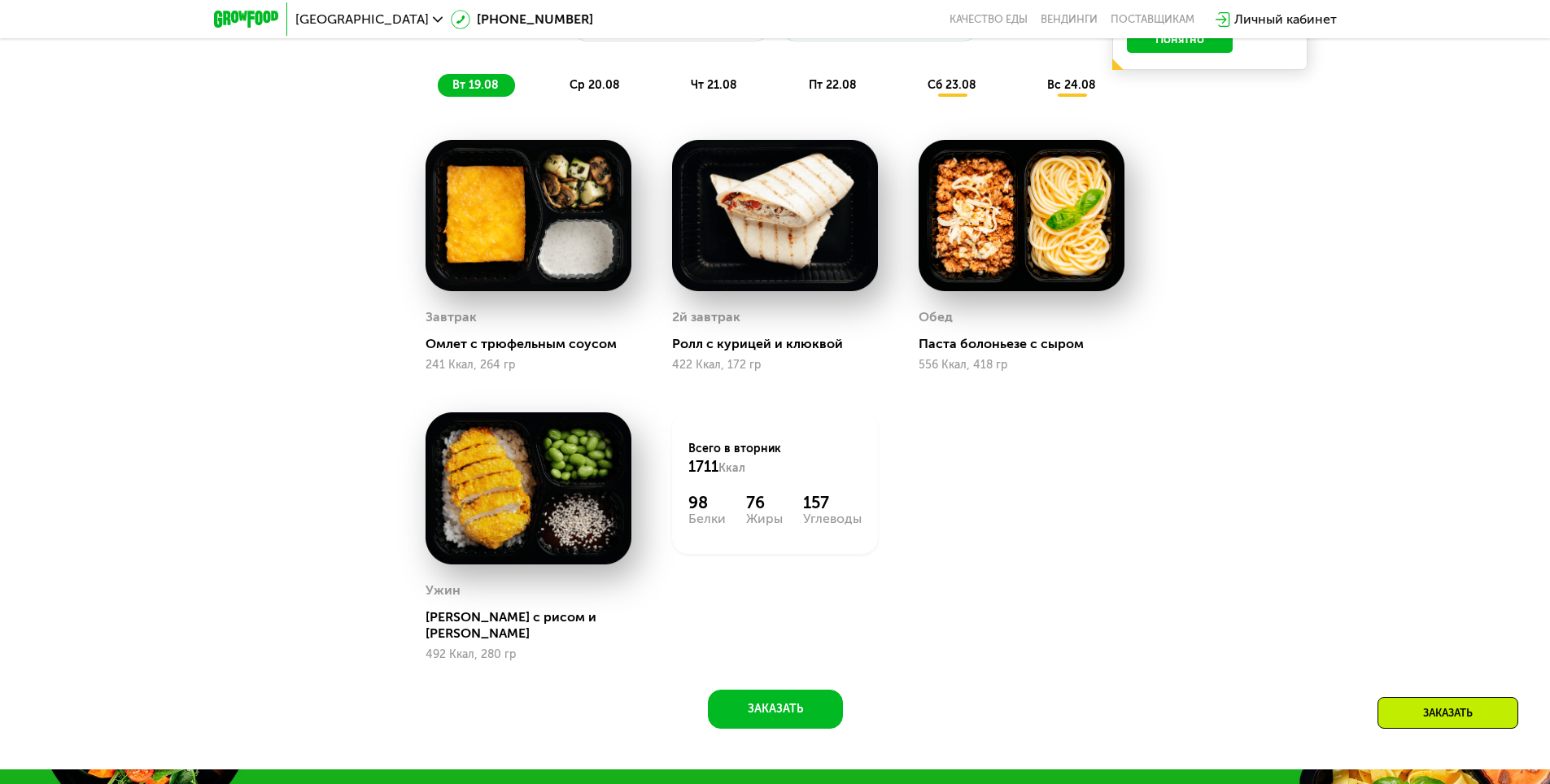
scroll to position [894, 0]
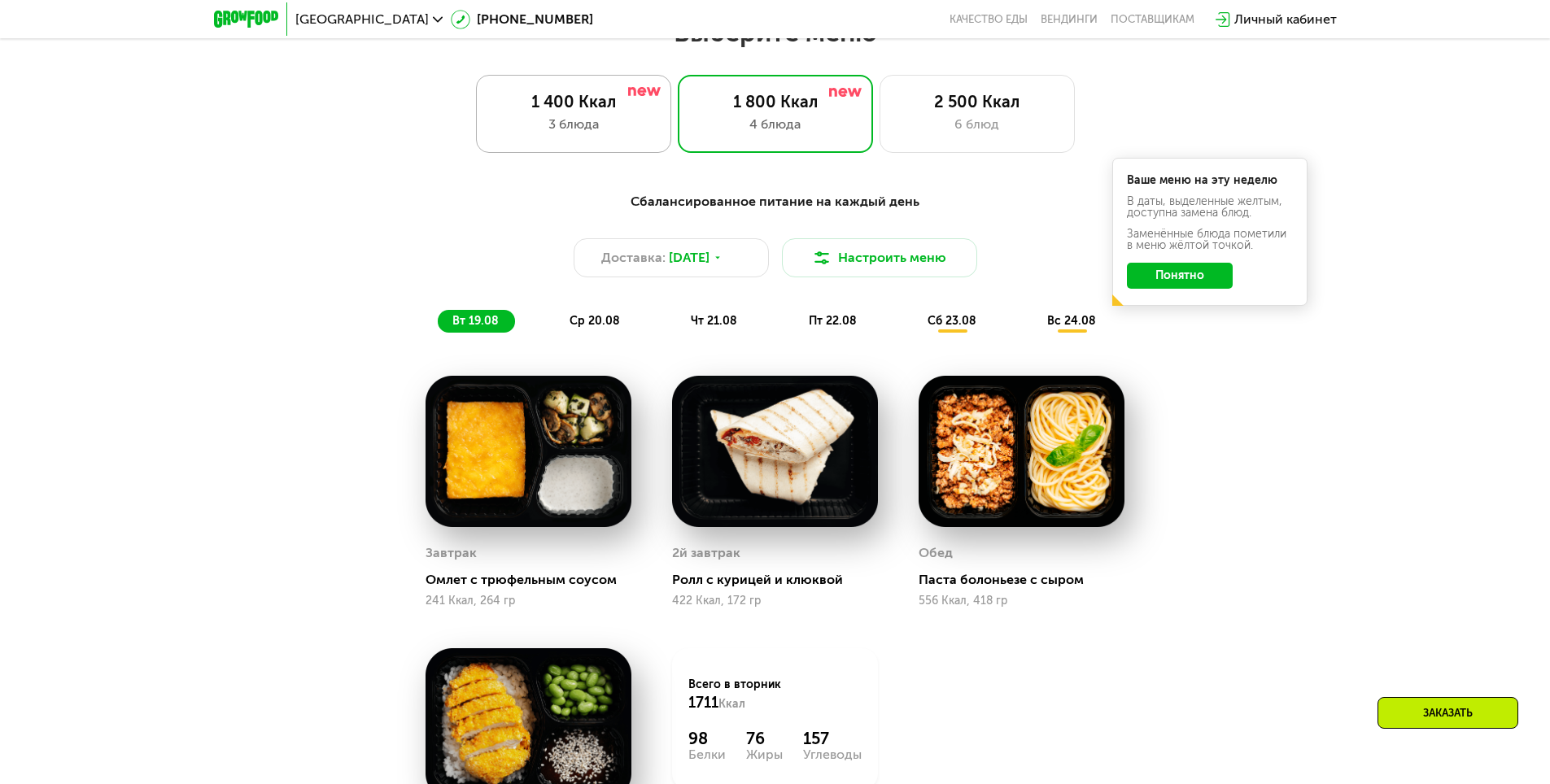
click at [677, 119] on div "1 400 Ккал 3 блюда" at bounding box center [775, 114] width 195 height 78
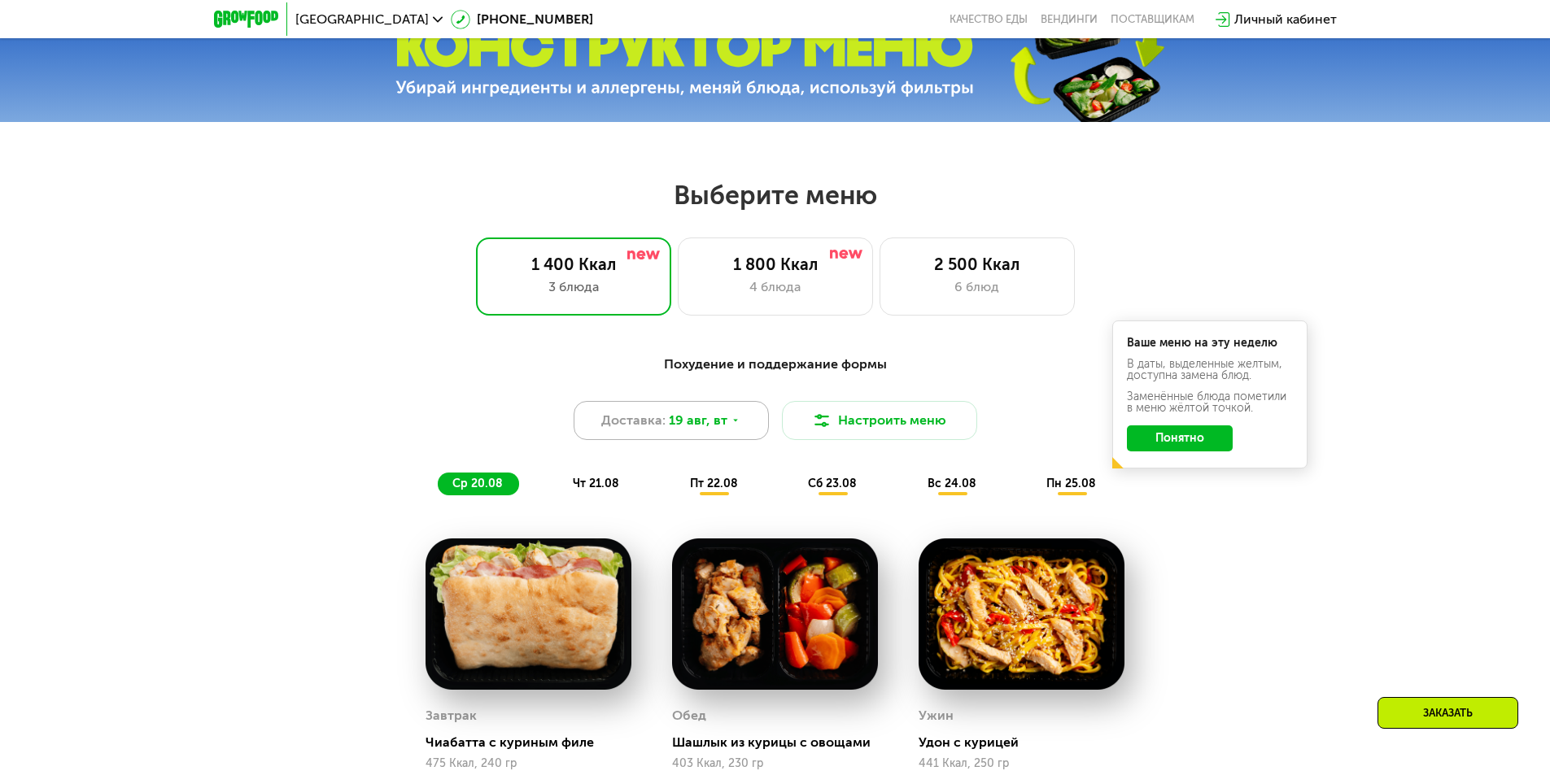
scroll to position [651, 0]
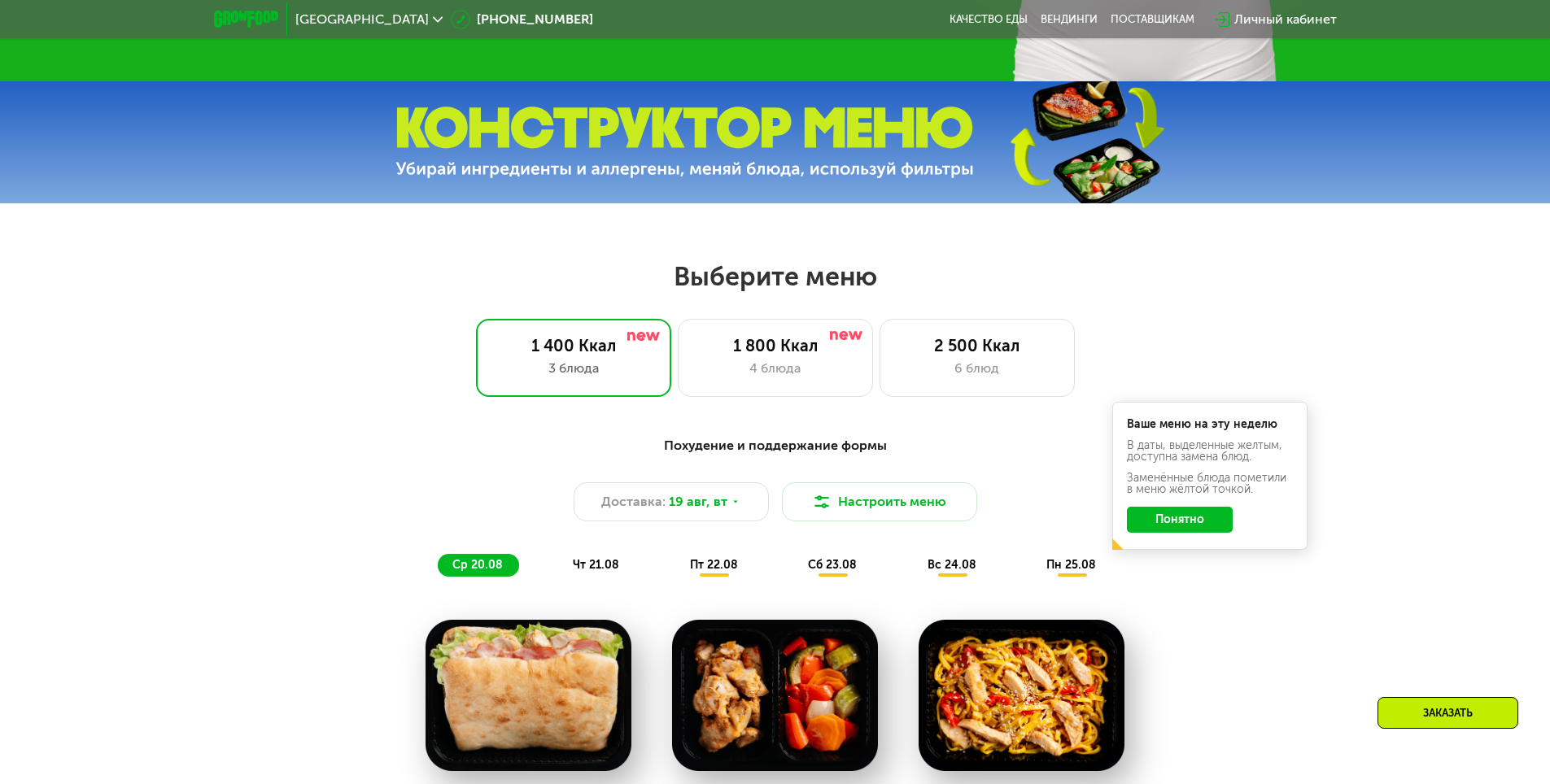
click at [588, 568] on span "чт 21.08" at bounding box center [596, 564] width 47 height 14
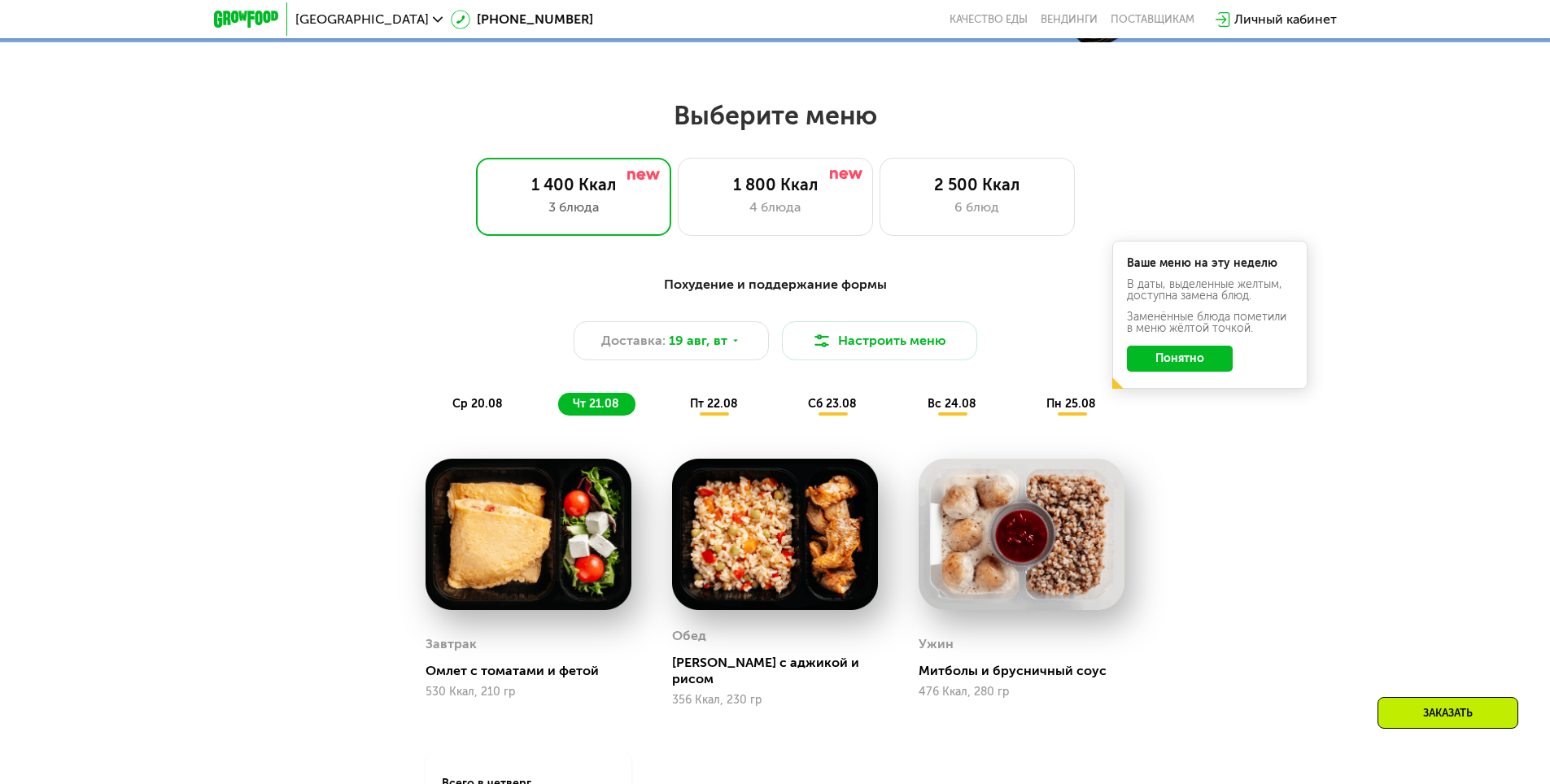
scroll to position [813, 0]
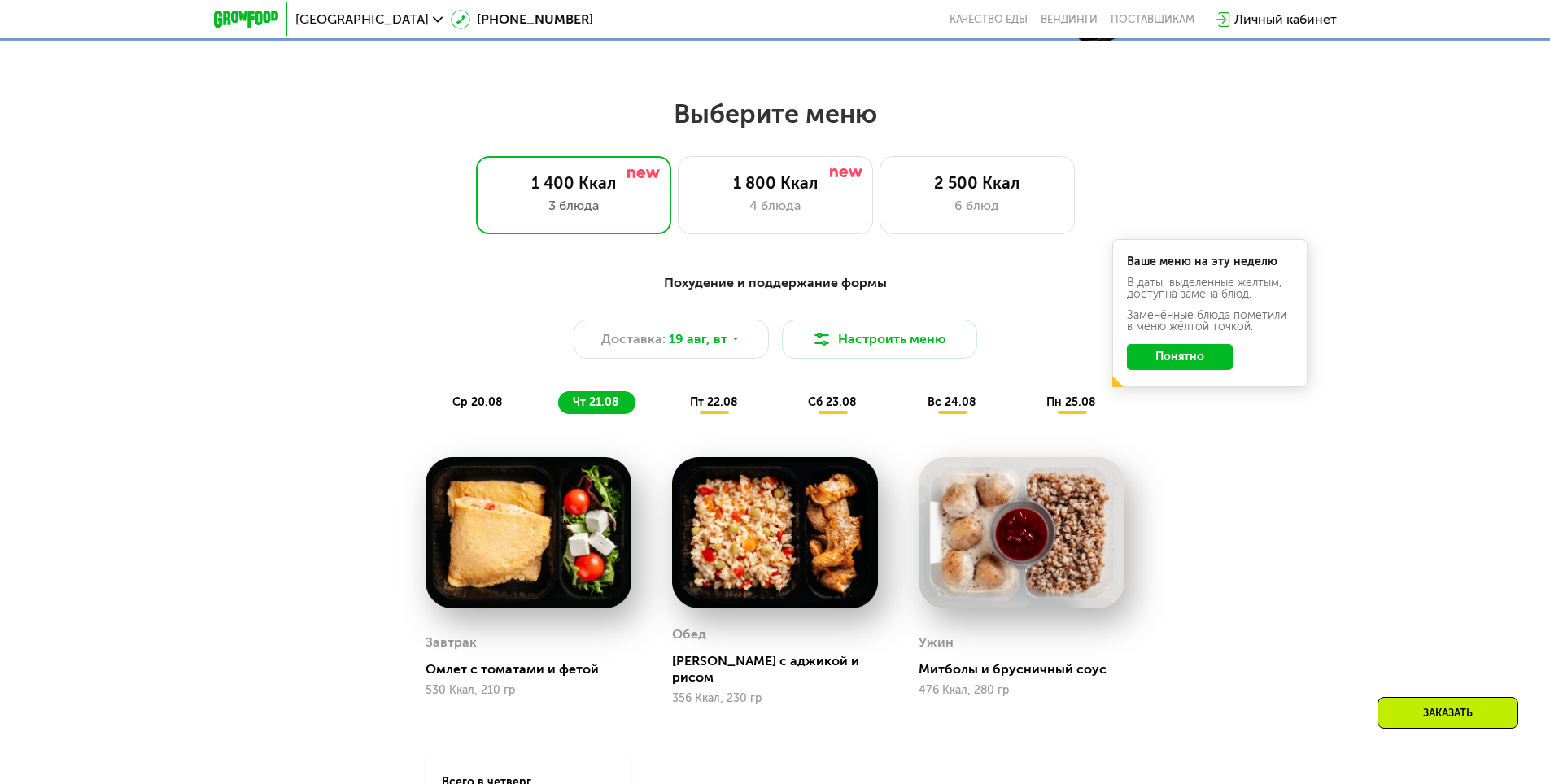
click at [555, 548] on img at bounding box center [528, 533] width 205 height 152
click at [724, 409] on span "пт 22.08" at bounding box center [714, 402] width 48 height 14
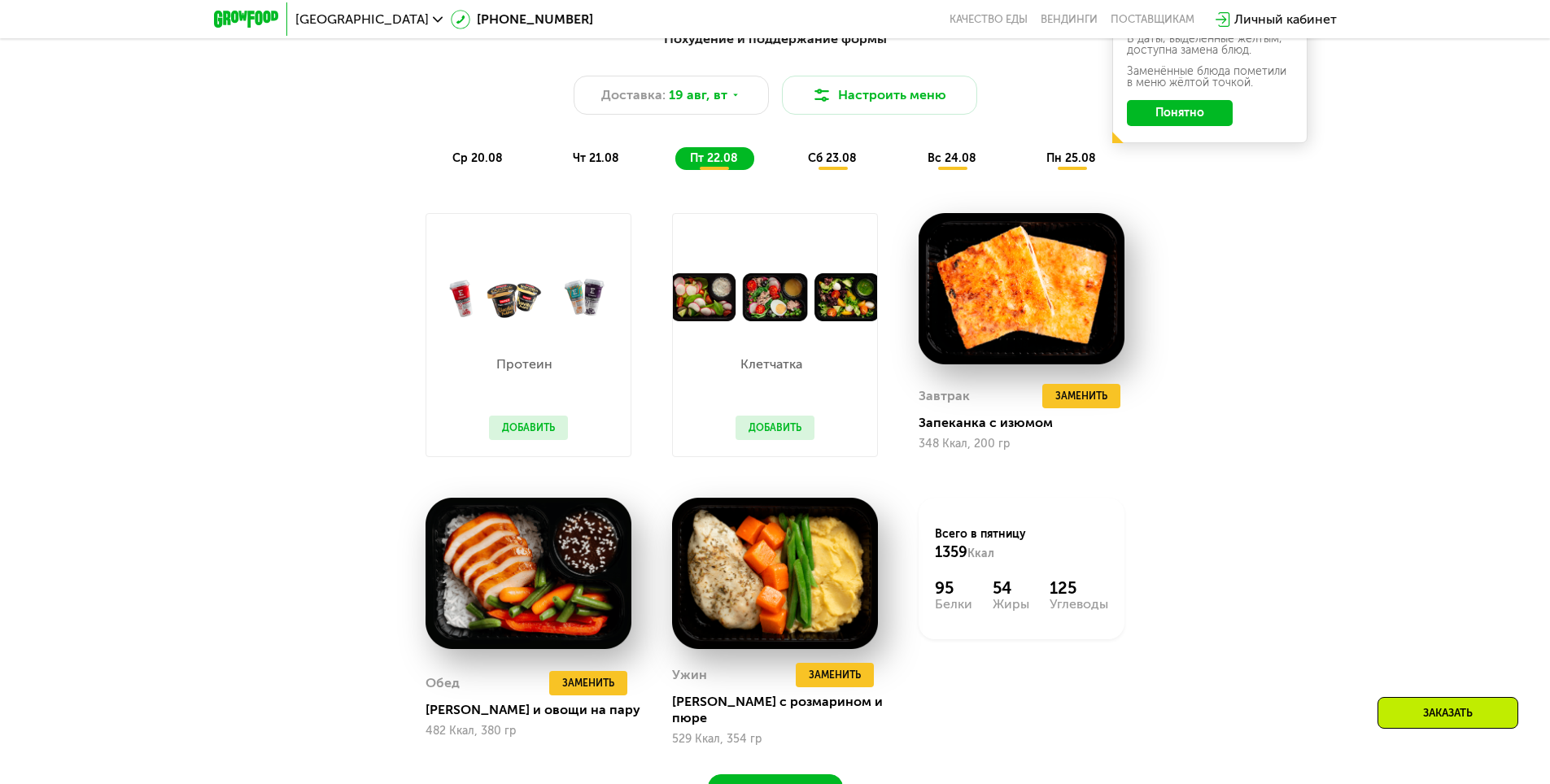
scroll to position [976, 0]
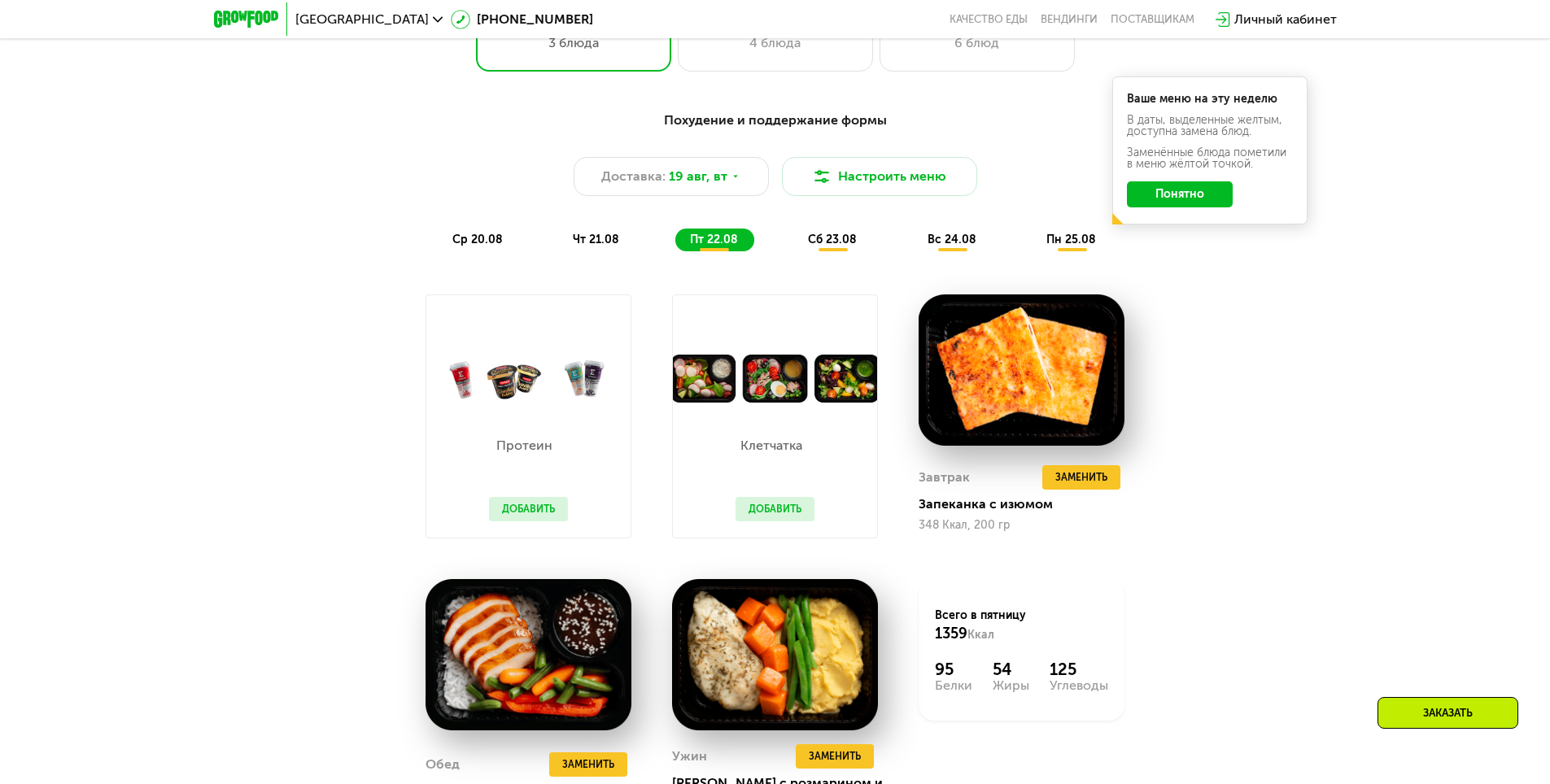
click at [524, 395] on img at bounding box center [528, 378] width 205 height 48
click at [508, 383] on img at bounding box center [528, 378] width 205 height 48
click at [549, 512] on button "Добавить" at bounding box center [528, 509] width 79 height 25
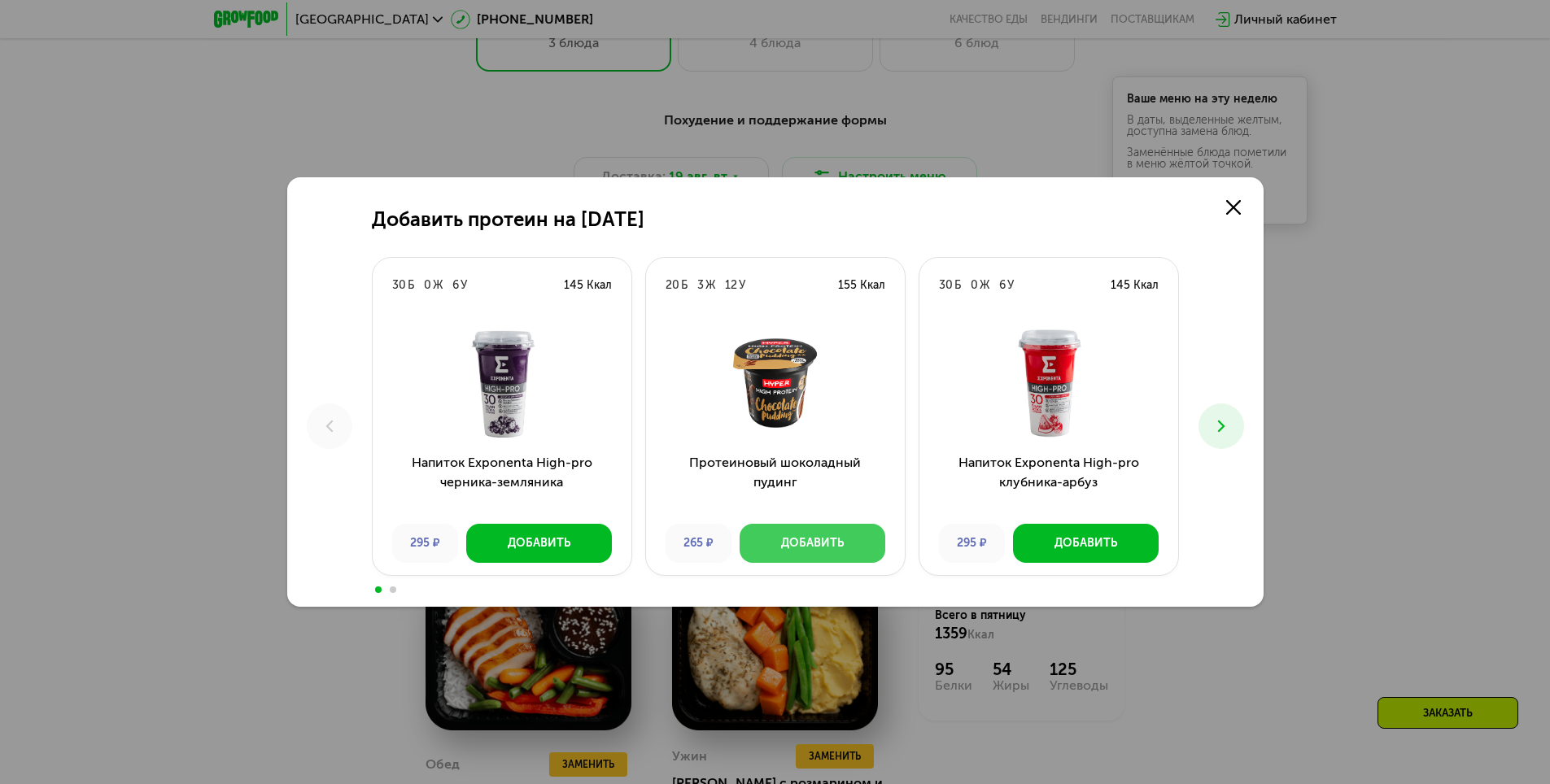
click at [789, 545] on div "Добавить" at bounding box center [812, 543] width 63 height 16
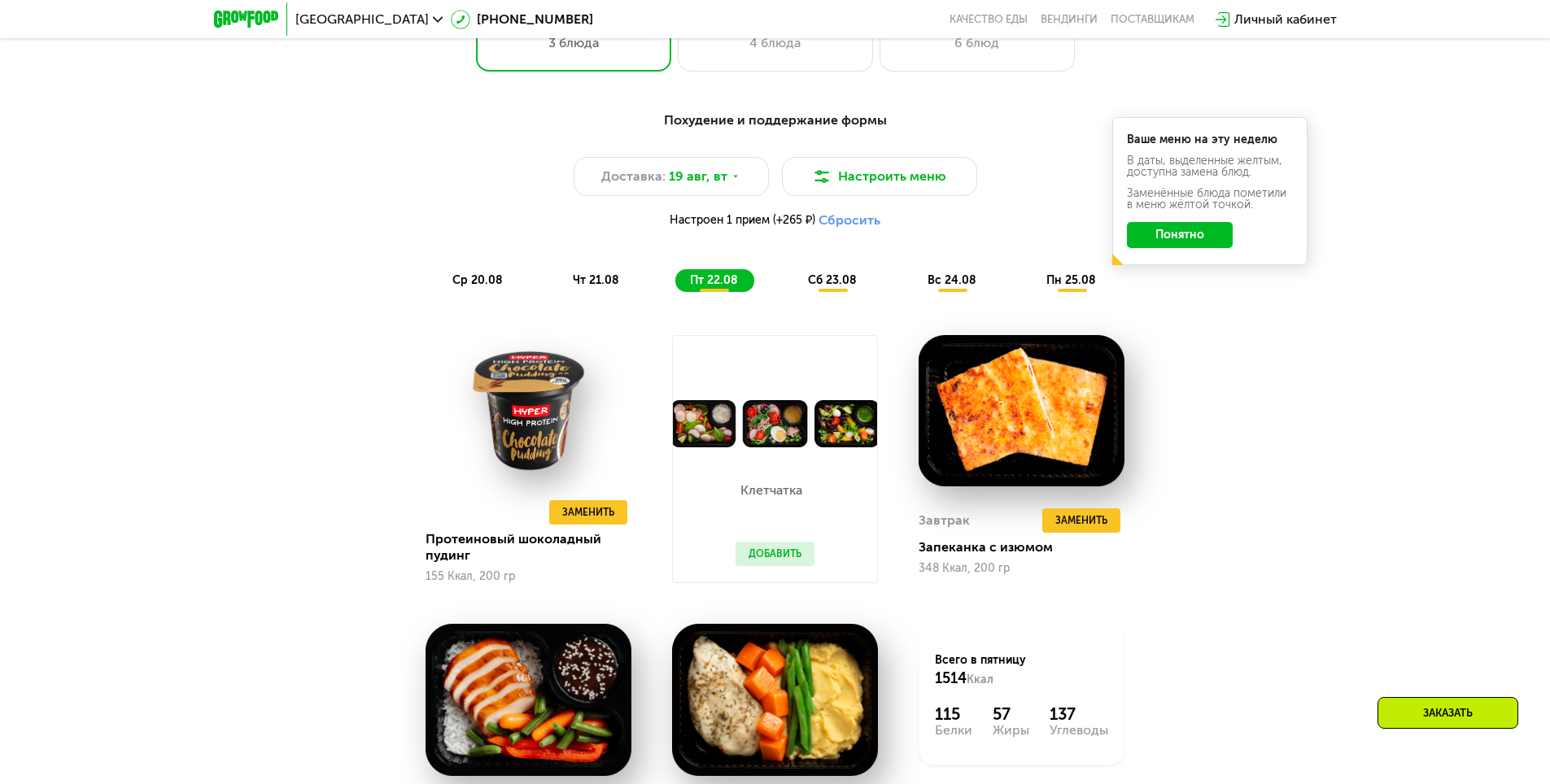
click at [1205, 240] on button "Понятно" at bounding box center [1179, 235] width 106 height 26
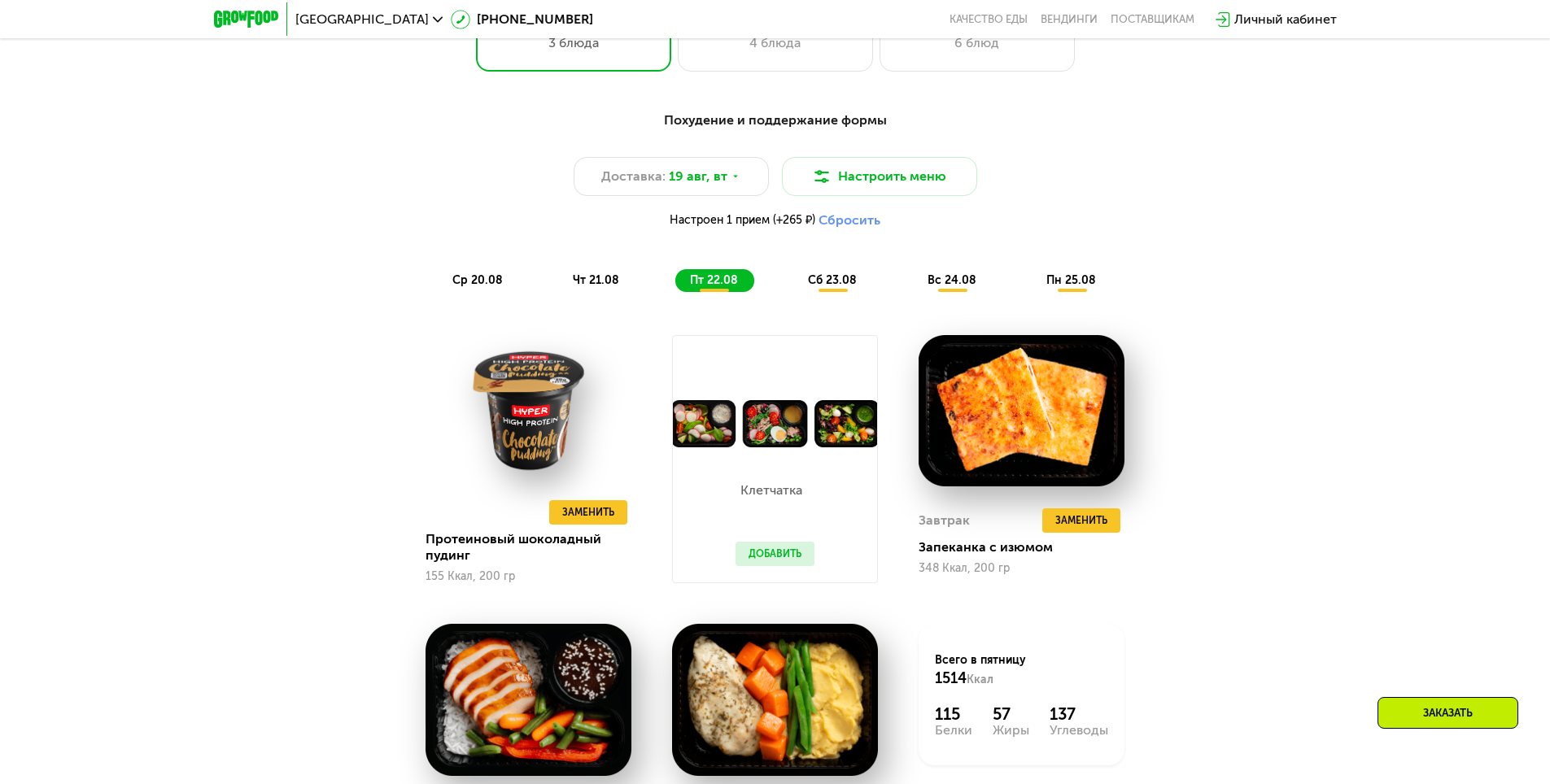
click at [785, 427] on img at bounding box center [775, 423] width 205 height 48
click at [767, 556] on button "Добавить" at bounding box center [774, 553] width 79 height 25
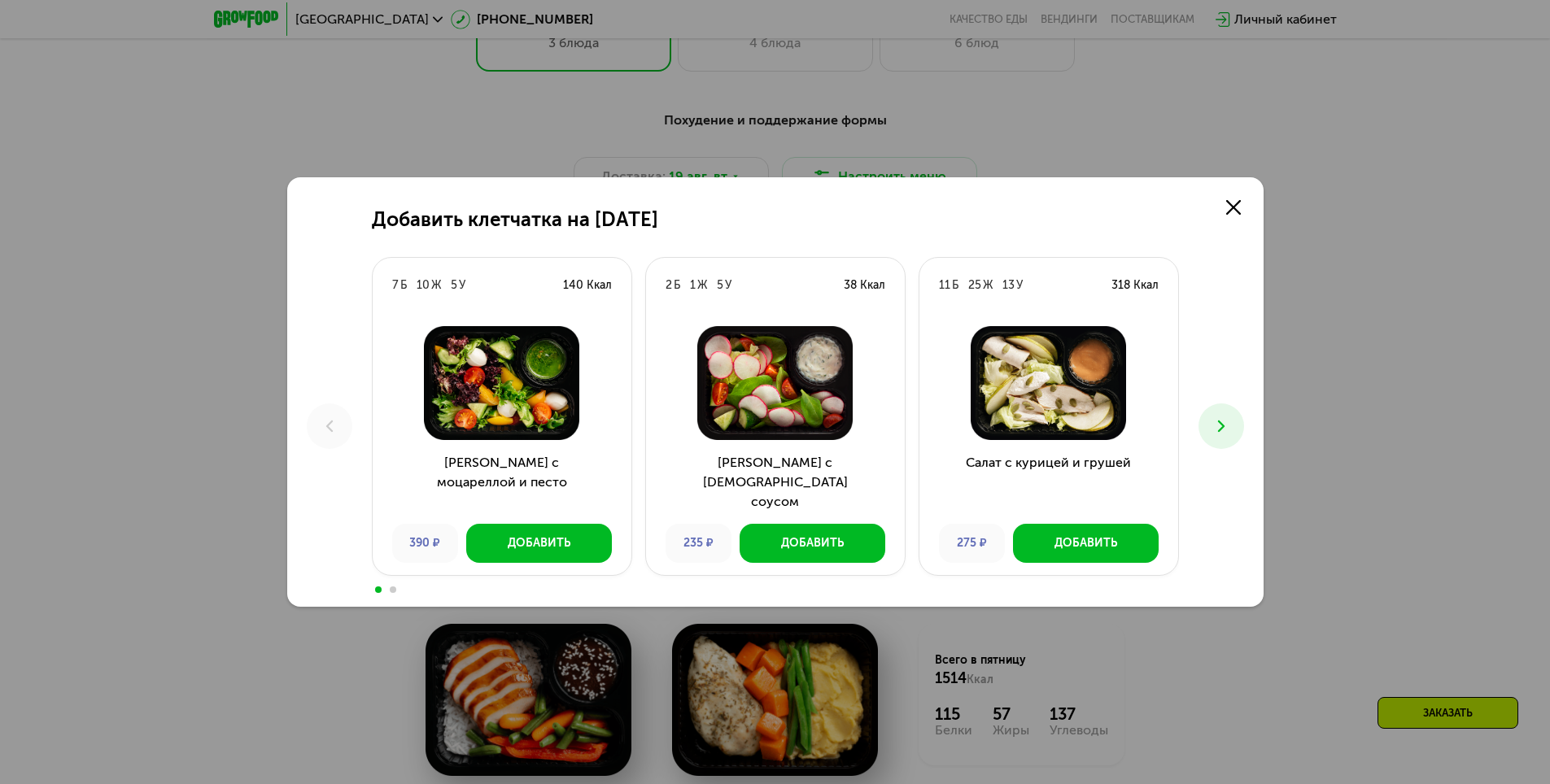
click at [512, 398] on img at bounding box center [502, 383] width 233 height 114
click at [521, 536] on div "Добавить" at bounding box center [539, 543] width 63 height 16
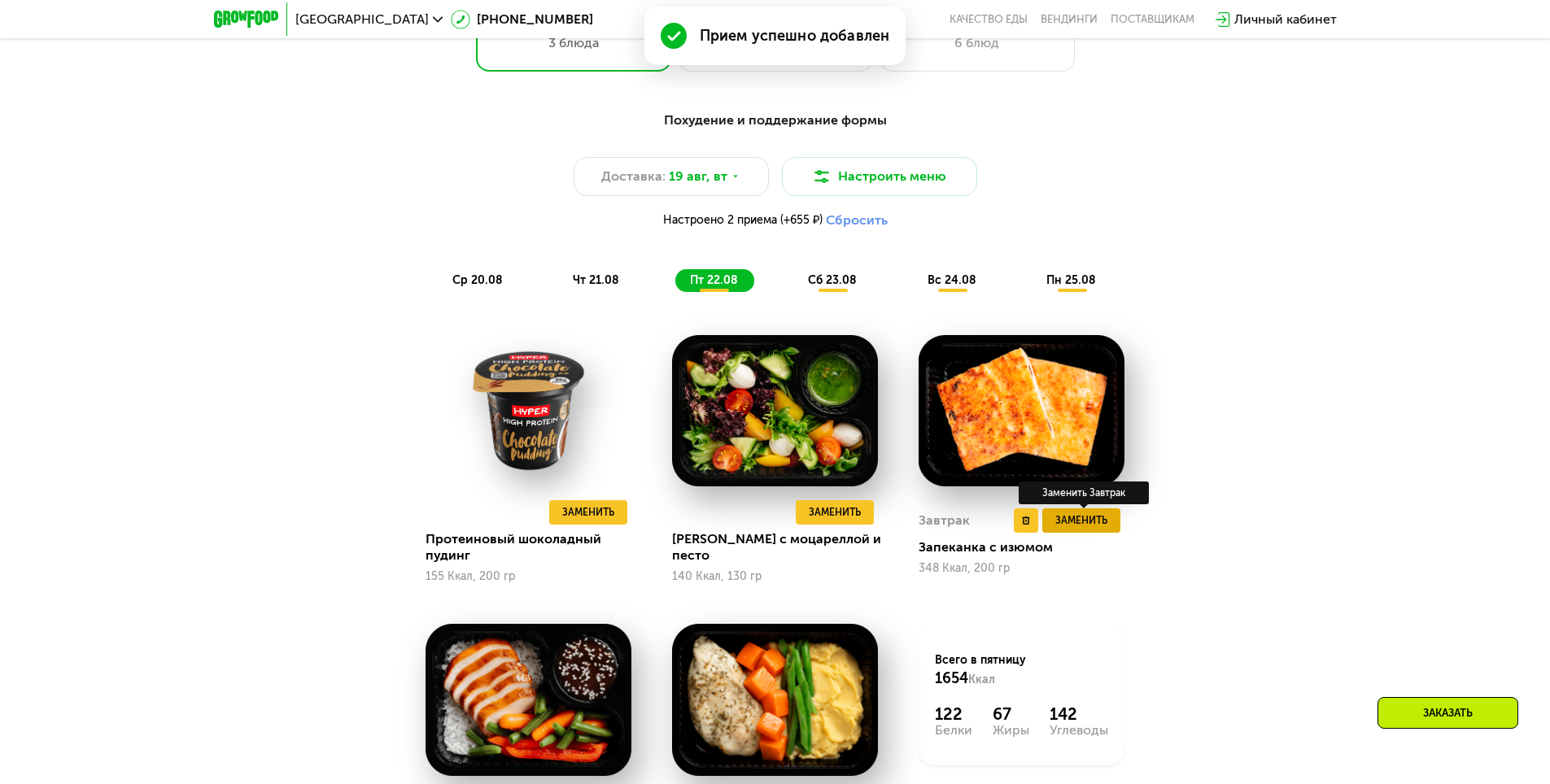
click at [1065, 529] on span "Заменить" at bounding box center [1081, 520] width 52 height 16
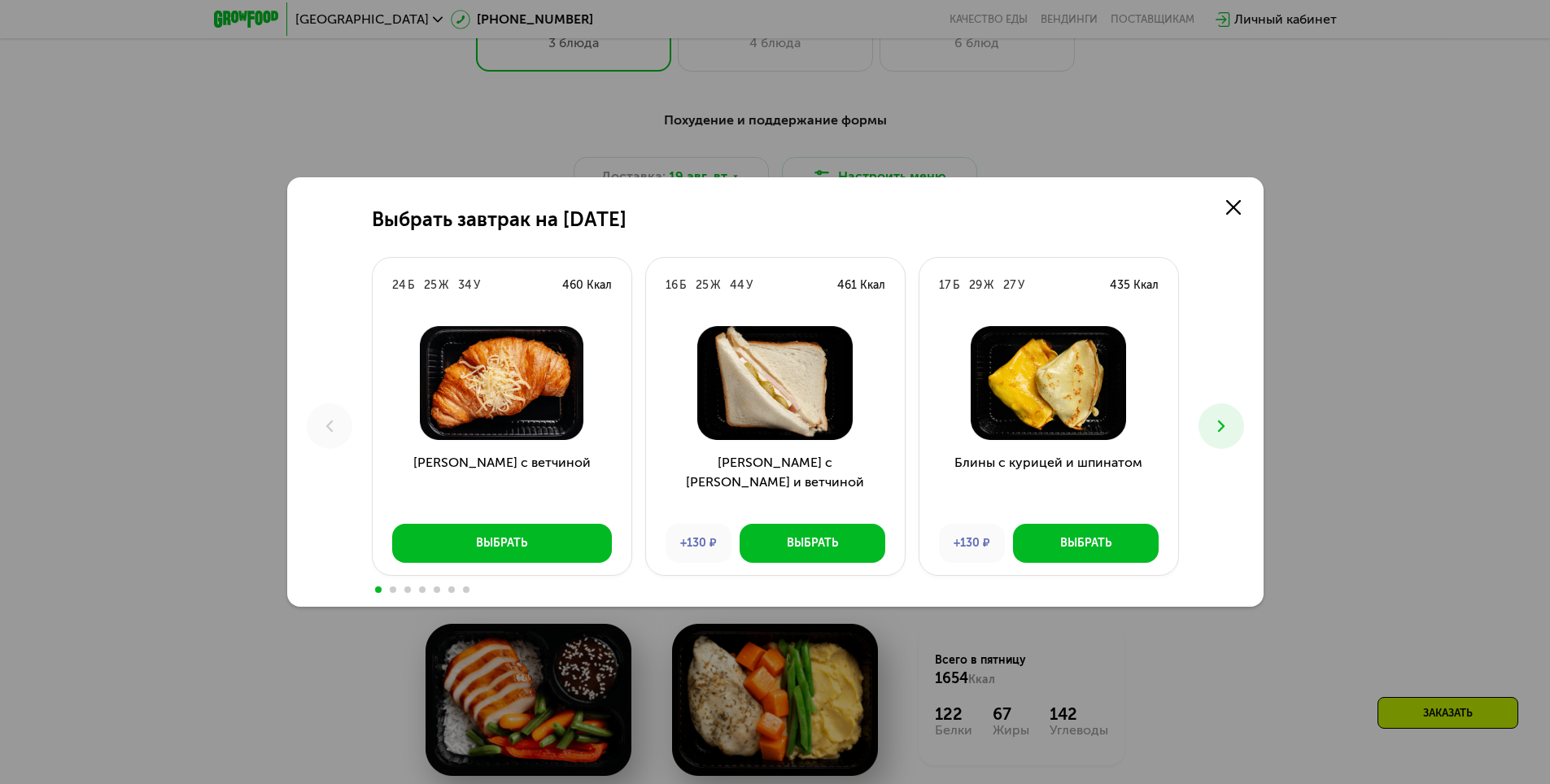
click at [1220, 422] on use at bounding box center [1221, 425] width 7 height 11
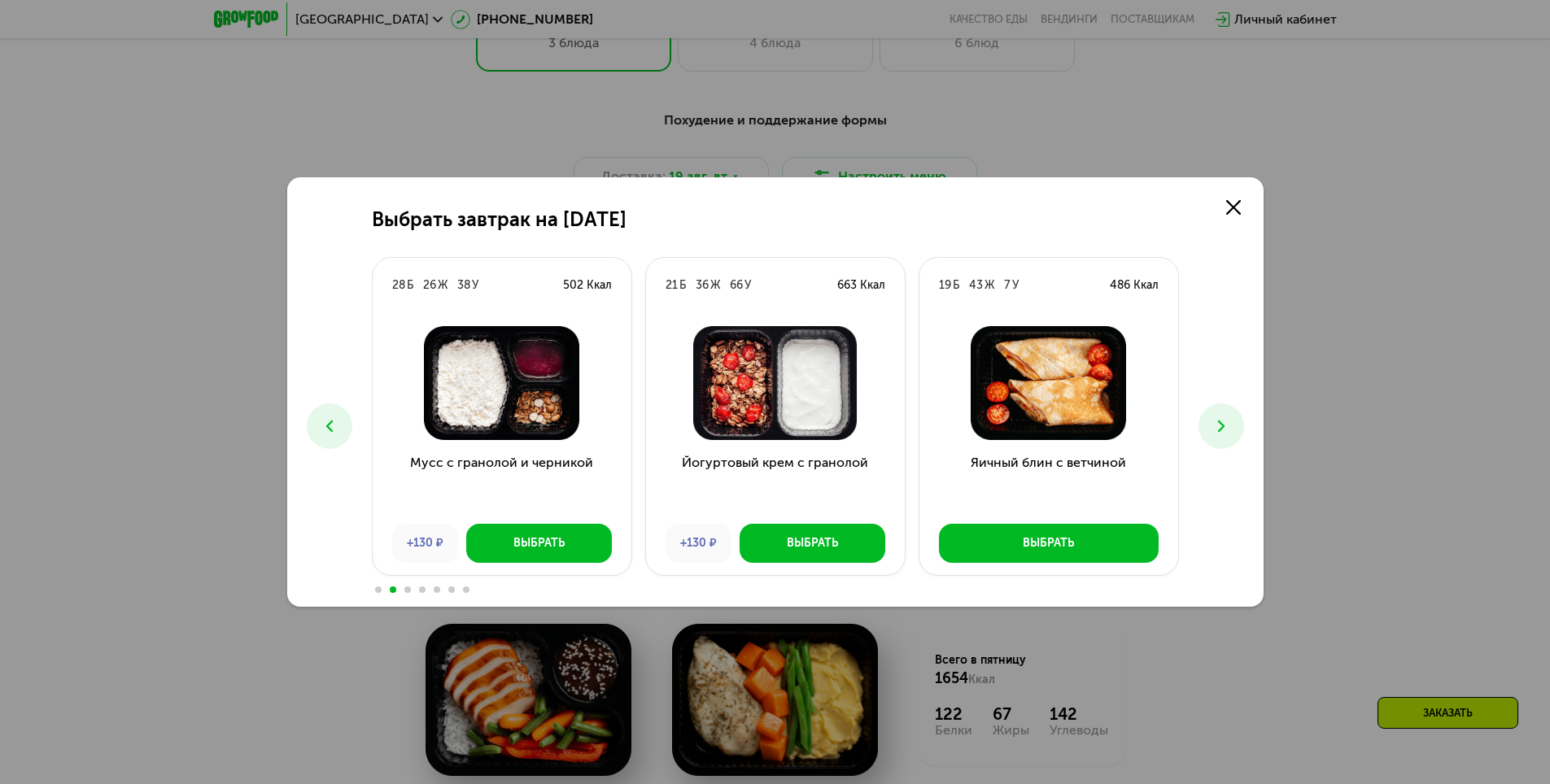
click at [1220, 422] on use at bounding box center [1221, 425] width 7 height 11
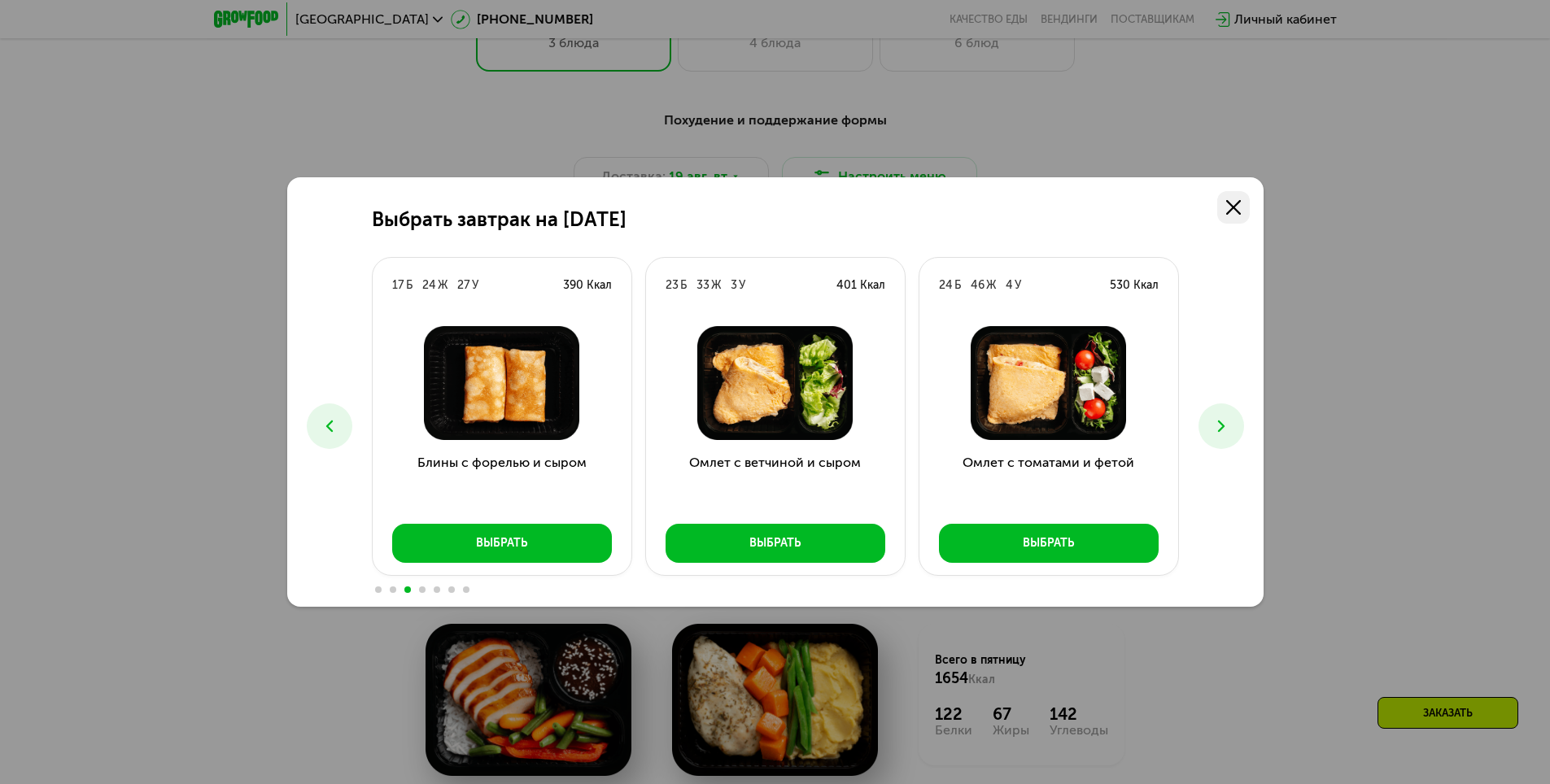
click at [1237, 213] on icon at bounding box center [1233, 207] width 14 height 14
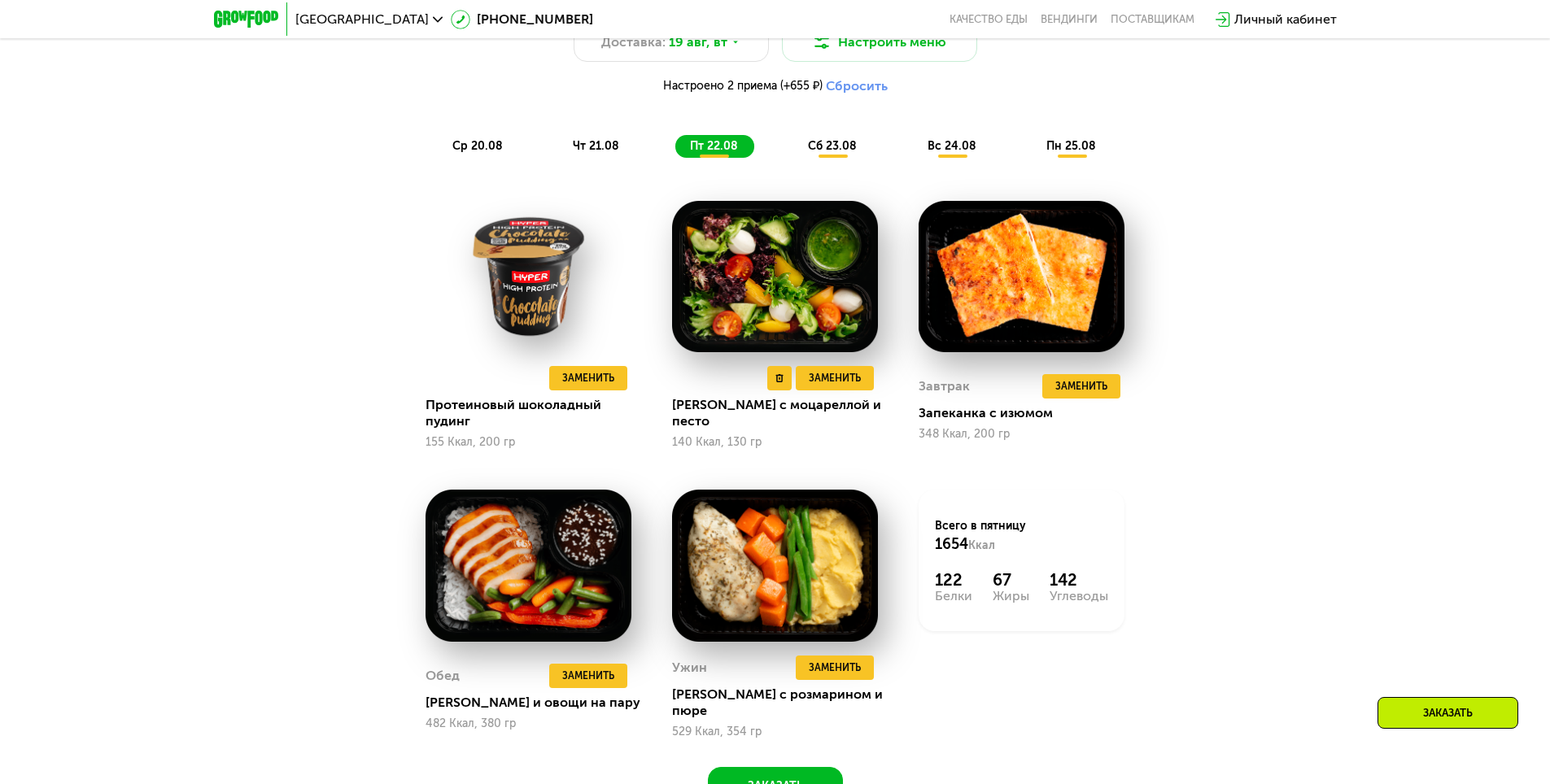
scroll to position [1139, 0]
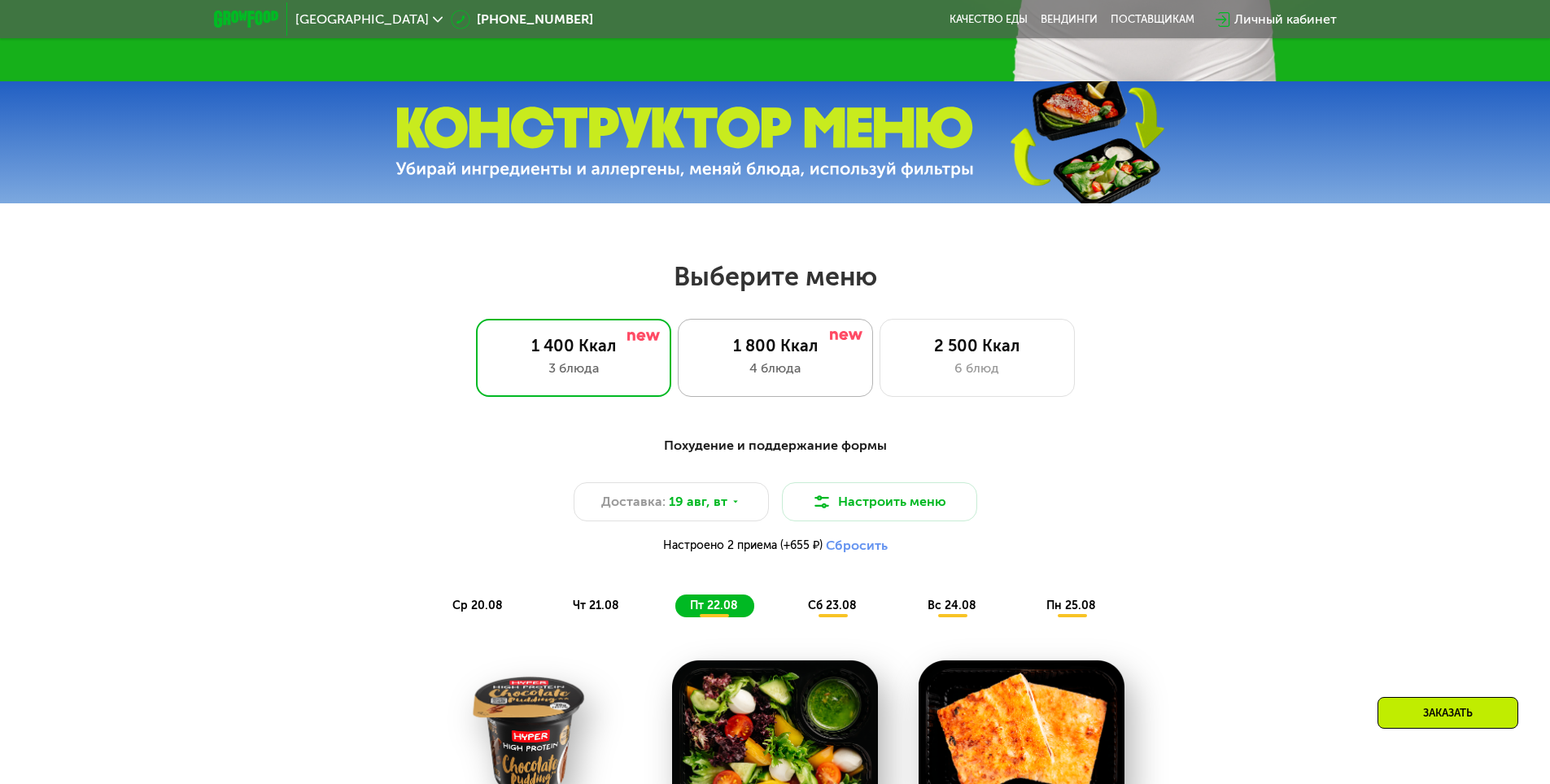
click at [739, 355] on div "1 800 Ккал" at bounding box center [775, 345] width 161 height 20
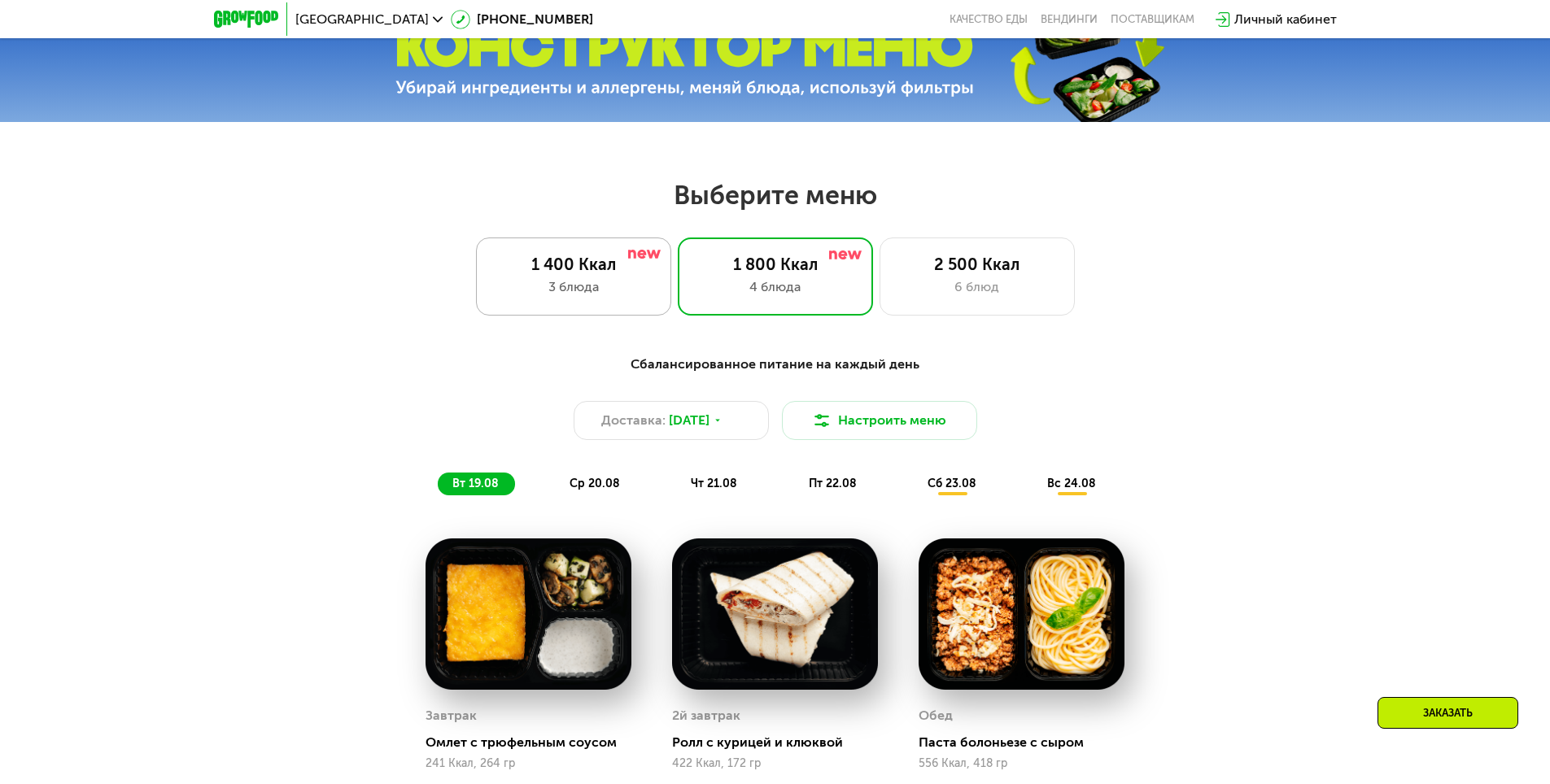
click at [632, 288] on div "3 блюда" at bounding box center [574, 287] width 161 height 20
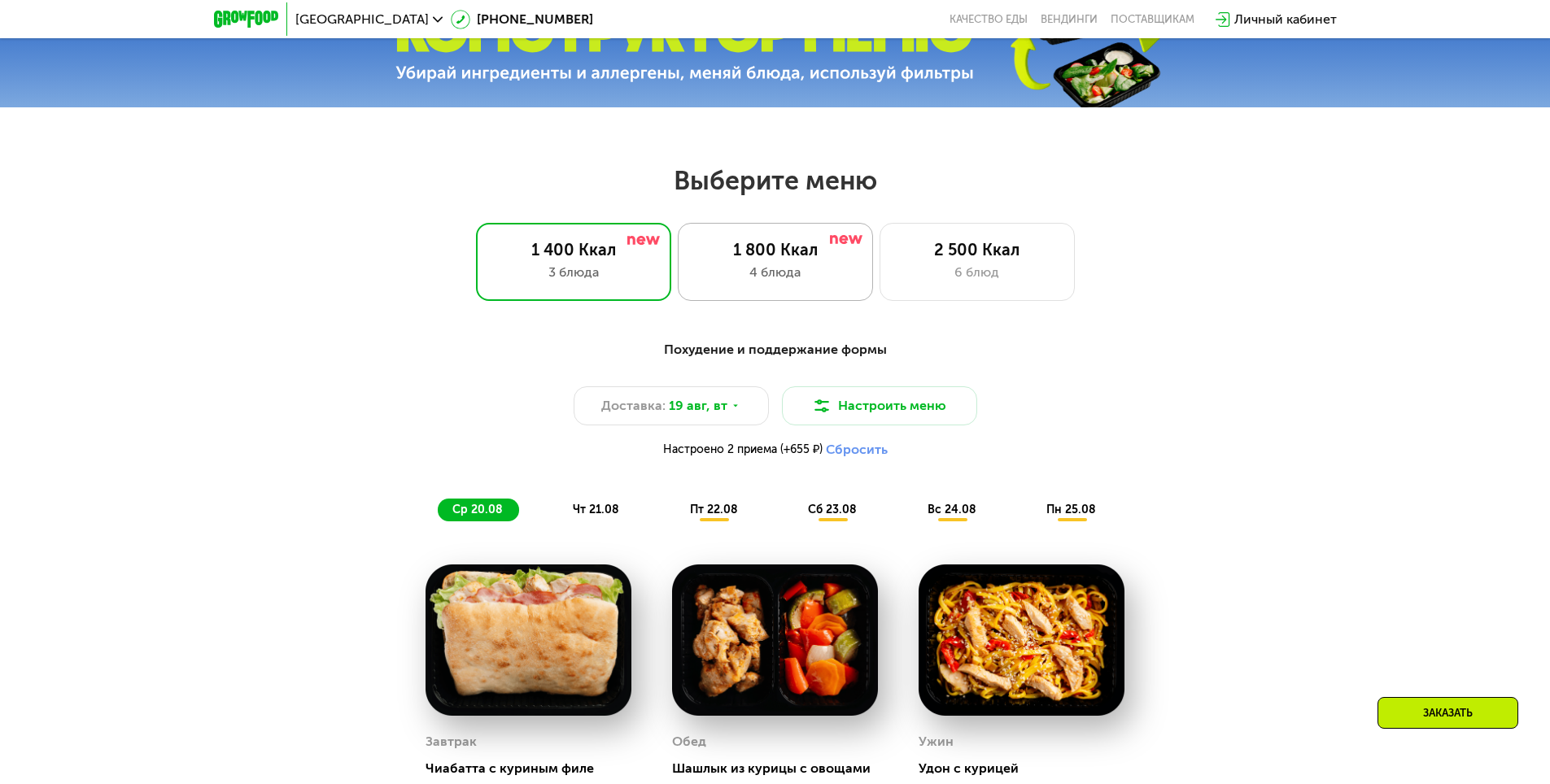
scroll to position [731, 0]
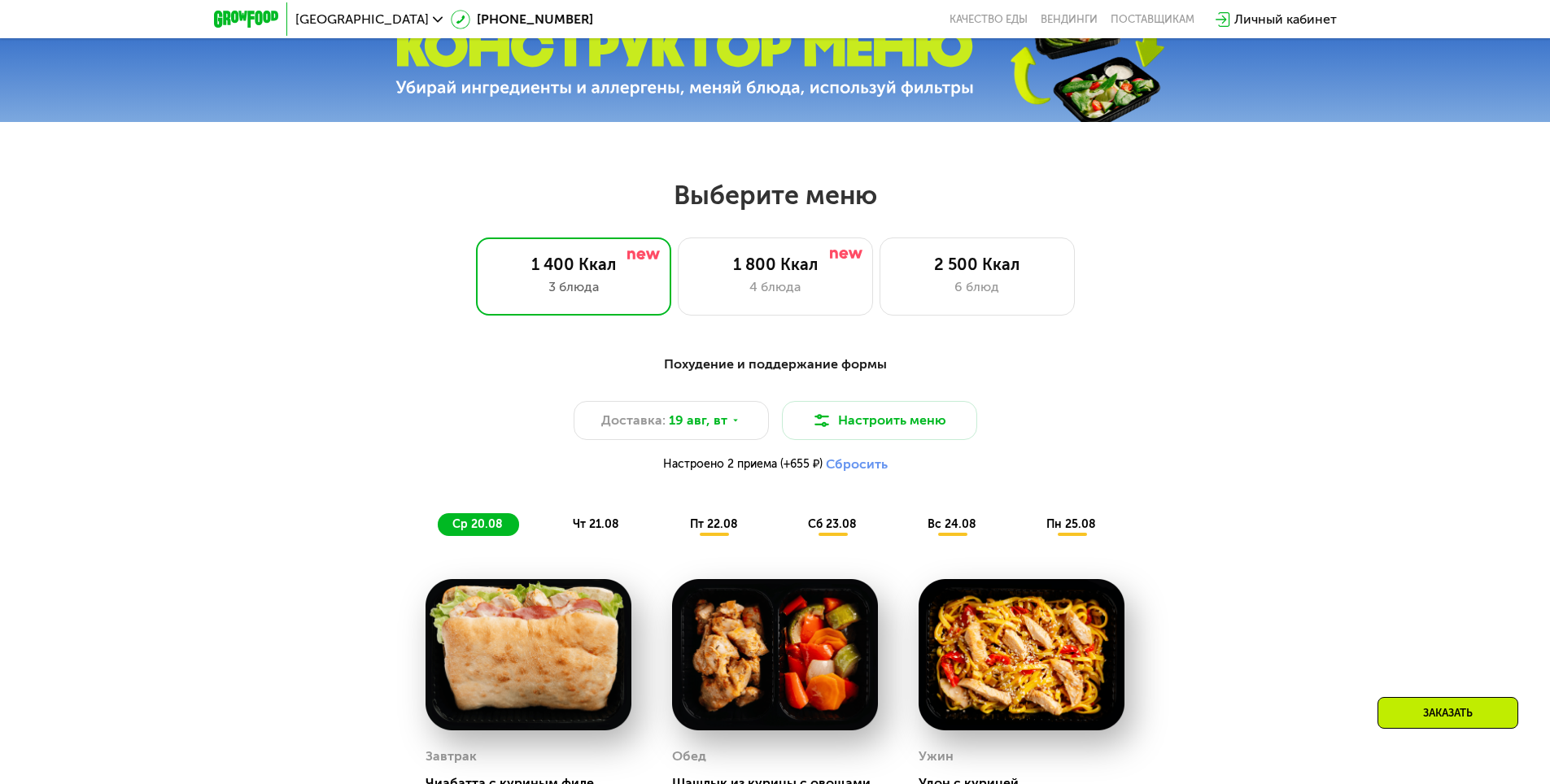
click at [732, 528] on span "пт 22.08" at bounding box center [714, 524] width 48 height 14
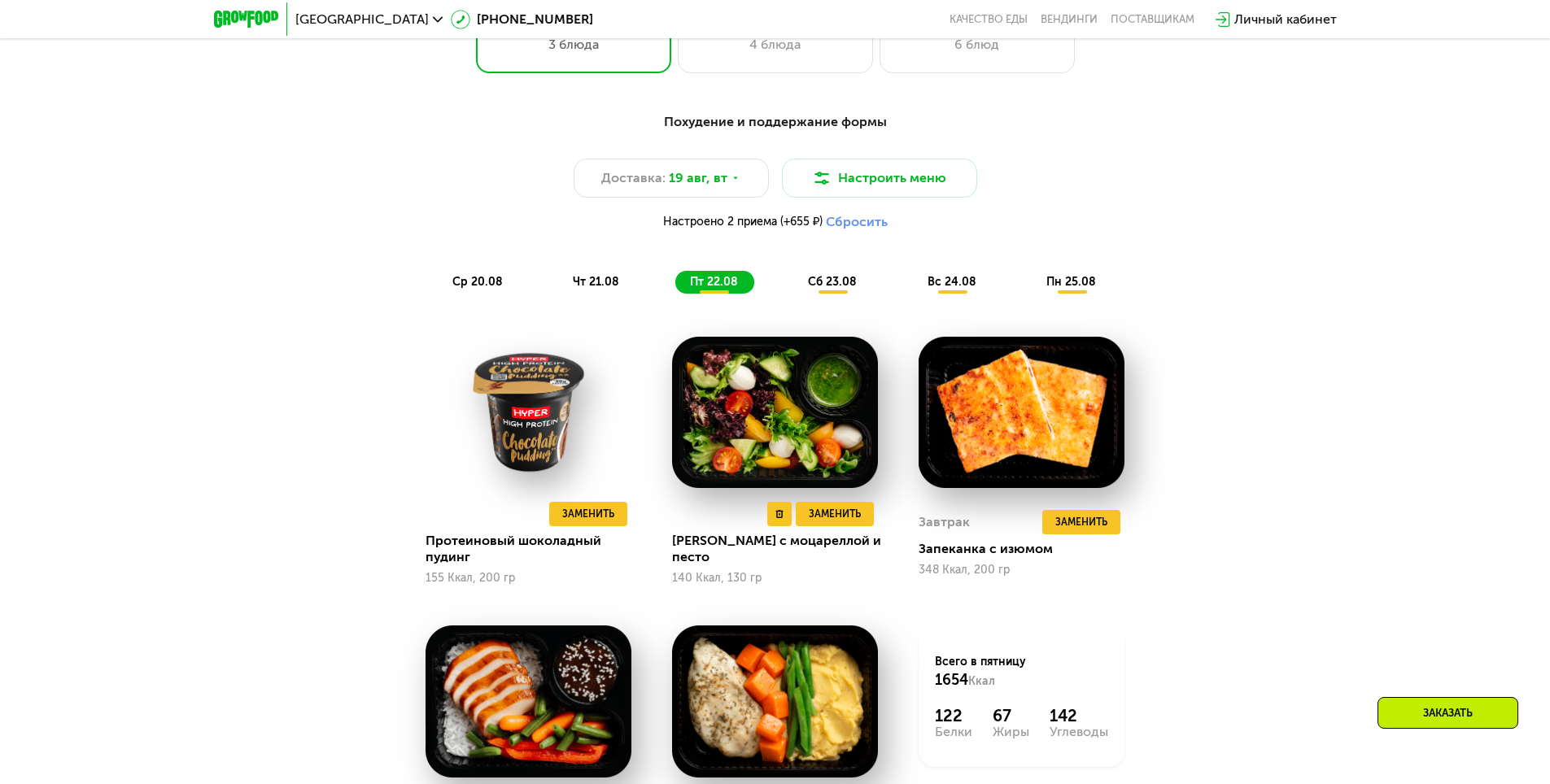
scroll to position [976, 0]
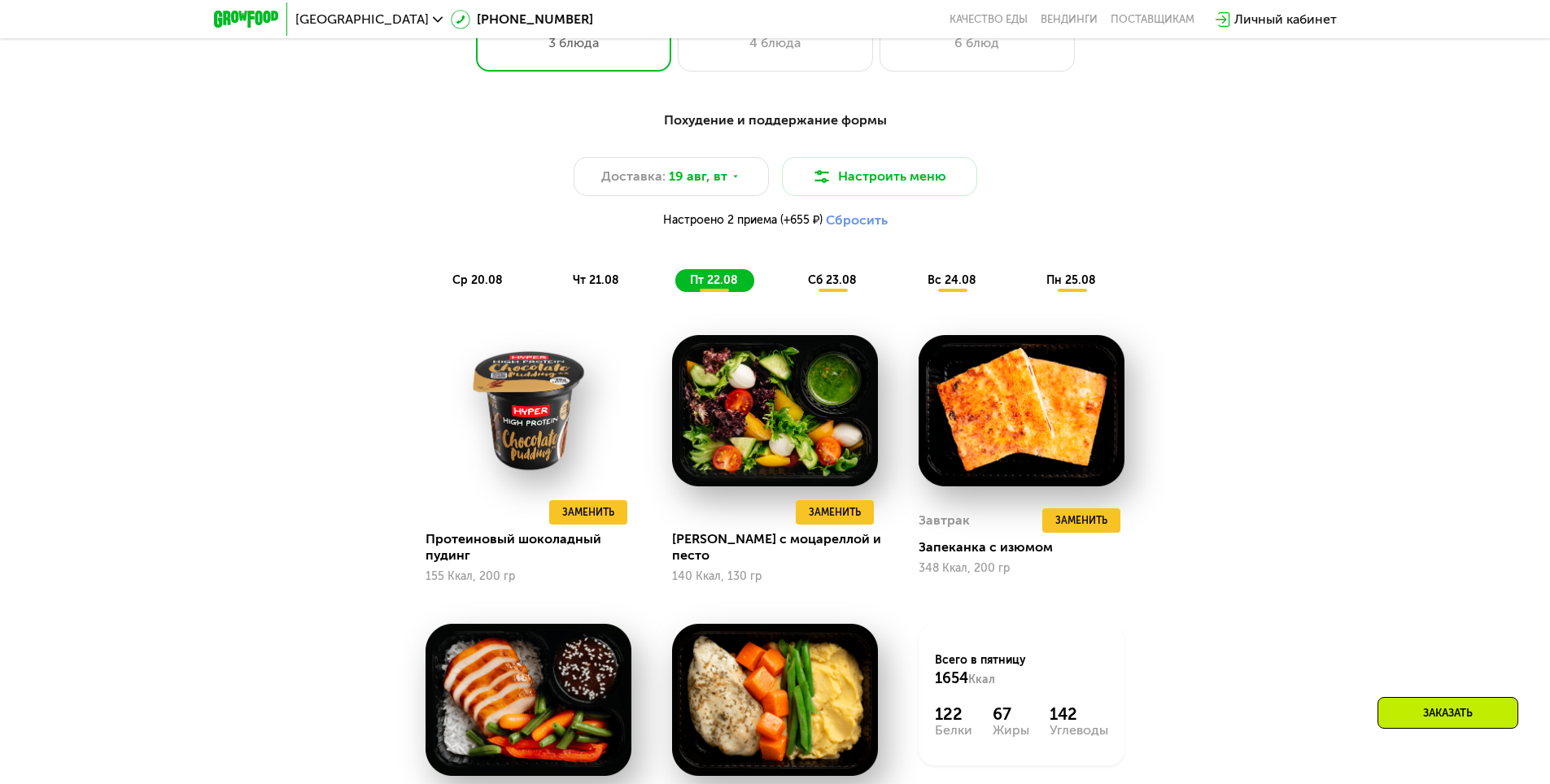
click at [843, 287] on span "сб 23.08" at bounding box center [832, 280] width 48 height 14
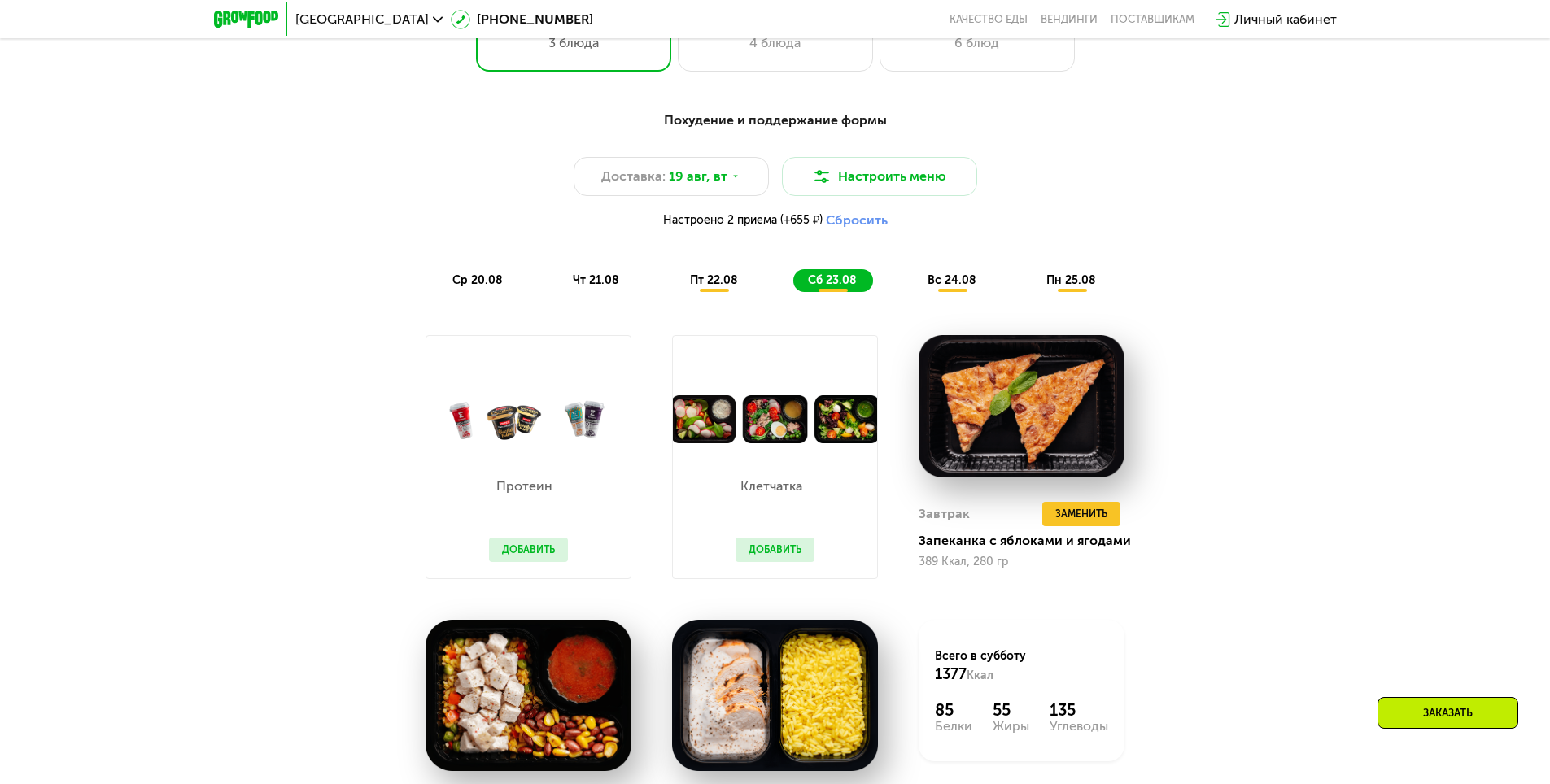
click at [793, 288] on div "пт 22.08" at bounding box center [833, 280] width 80 height 23
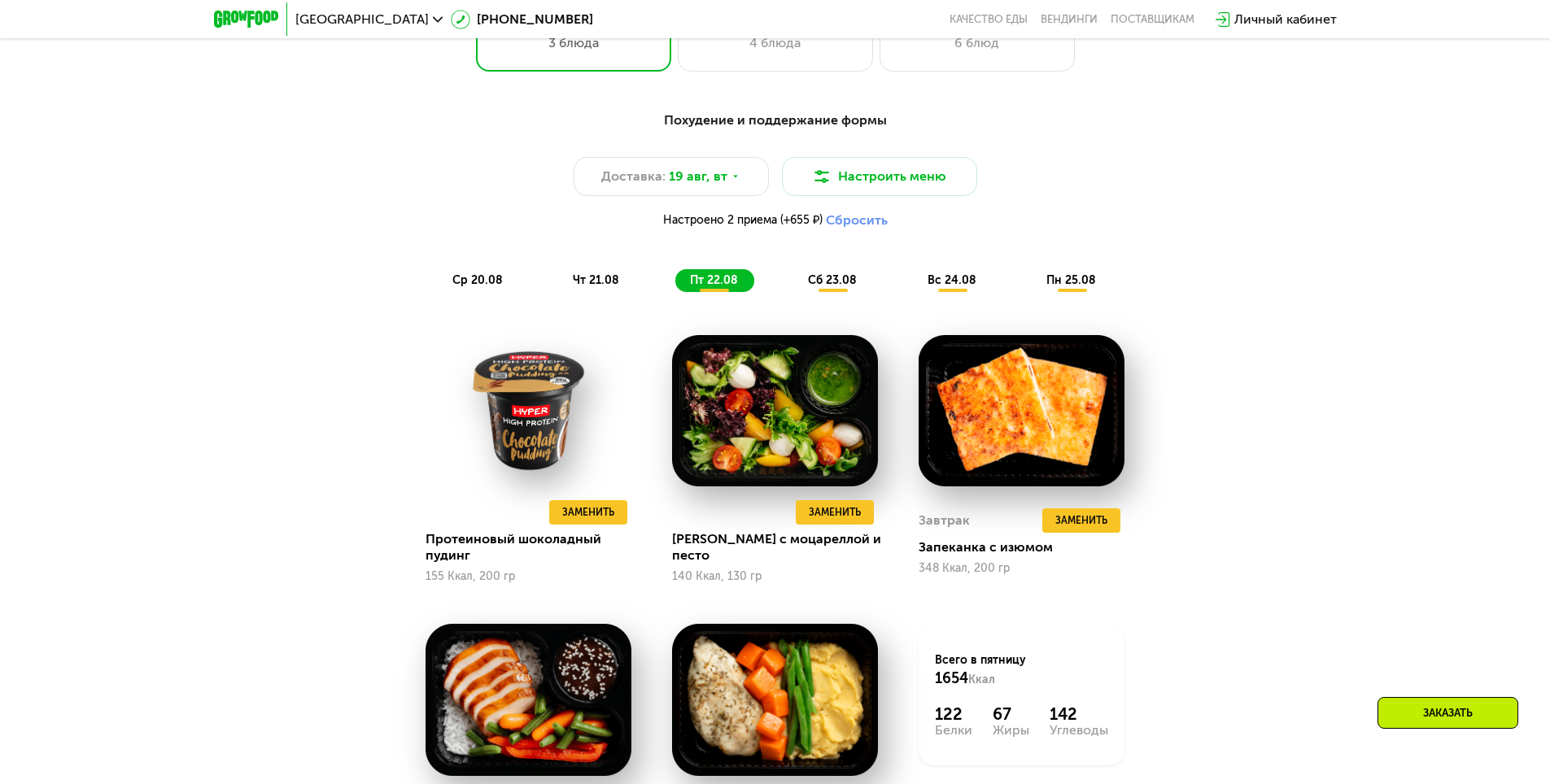
click at [845, 286] on span "сб 23.08" at bounding box center [832, 280] width 48 height 14
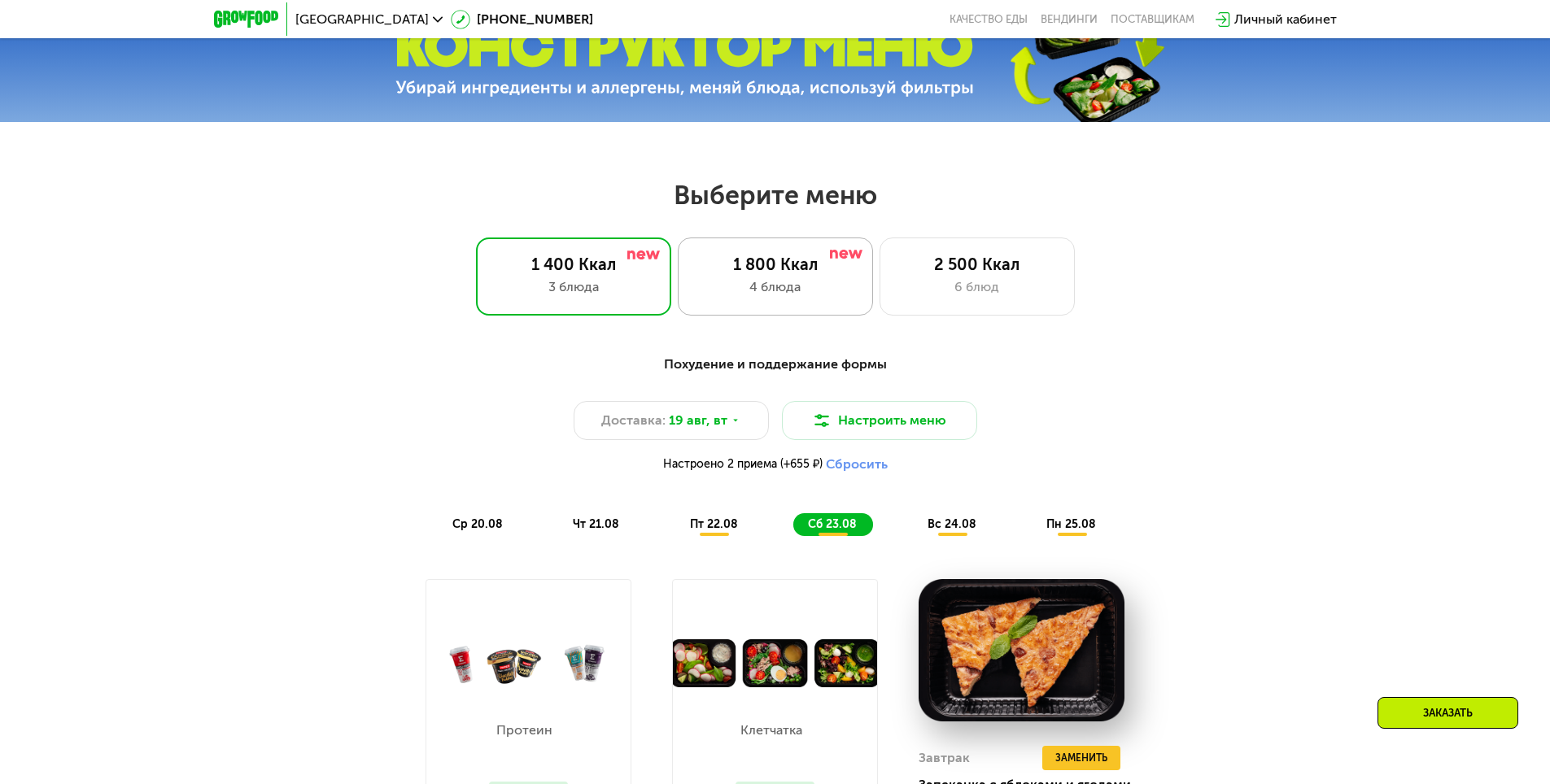
click at [772, 274] on div "1 800 Ккал" at bounding box center [775, 264] width 161 height 20
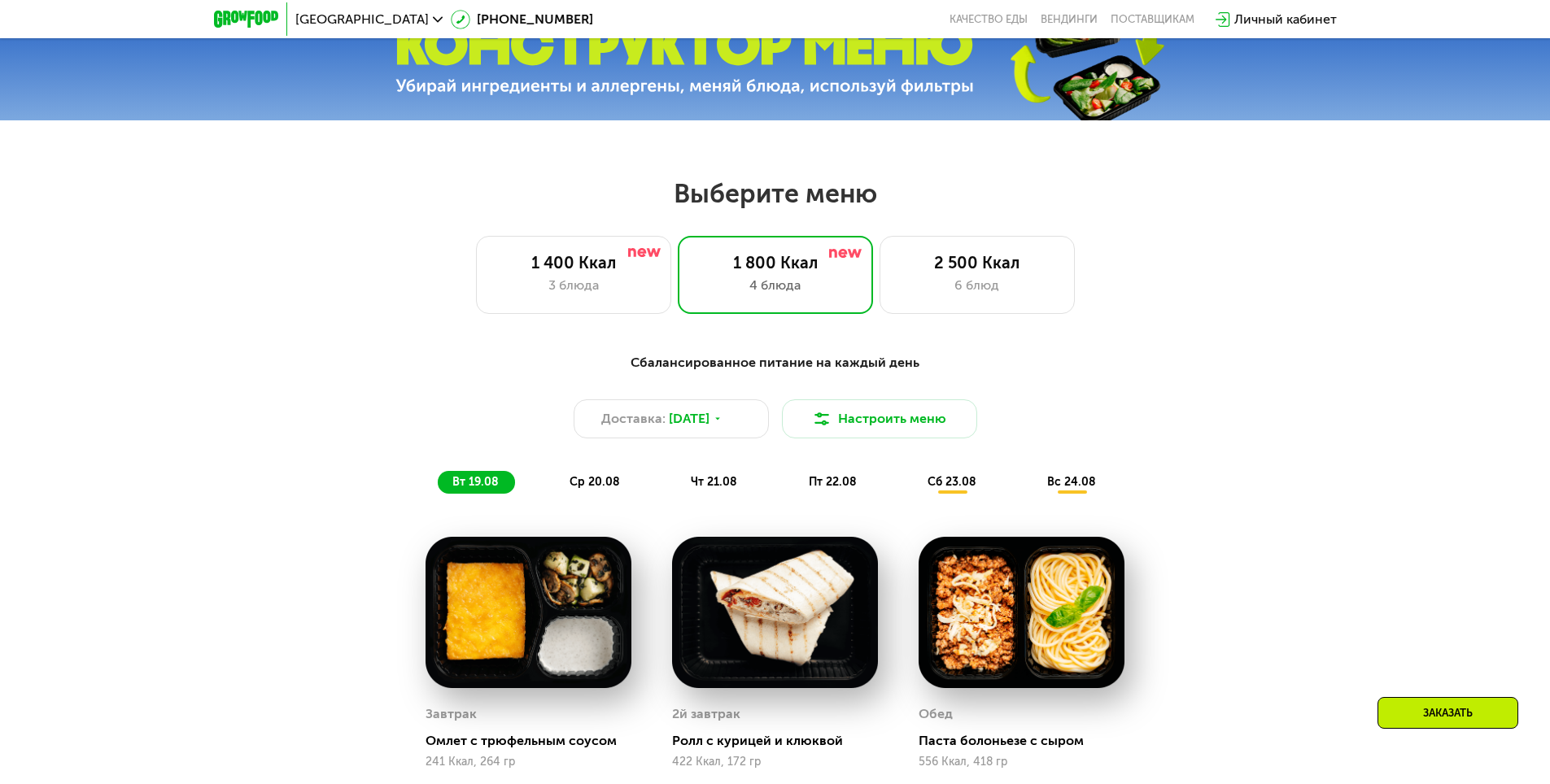
scroll to position [731, 0]
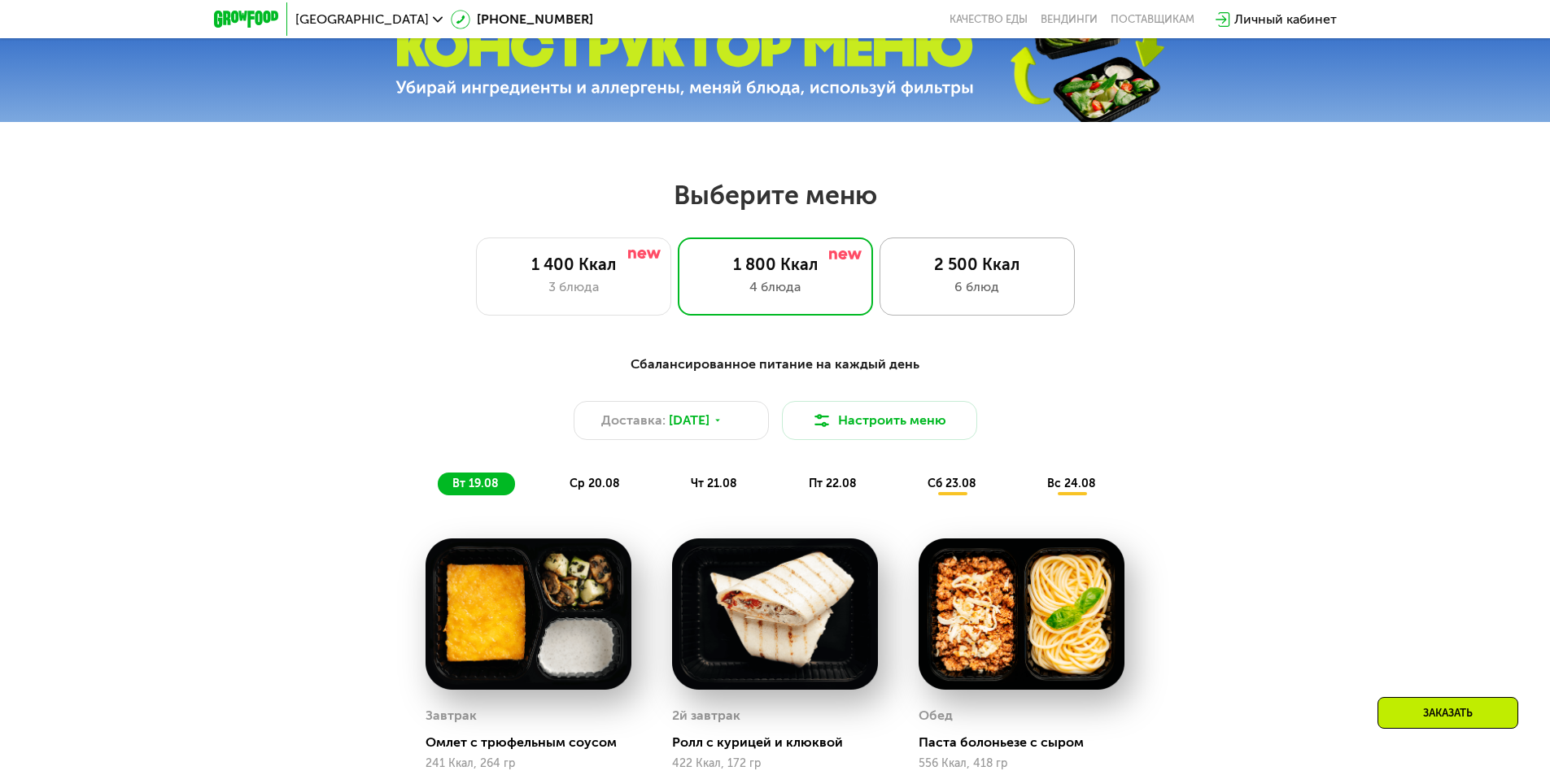
click at [966, 274] on div "2 500 Ккал" at bounding box center [977, 264] width 161 height 20
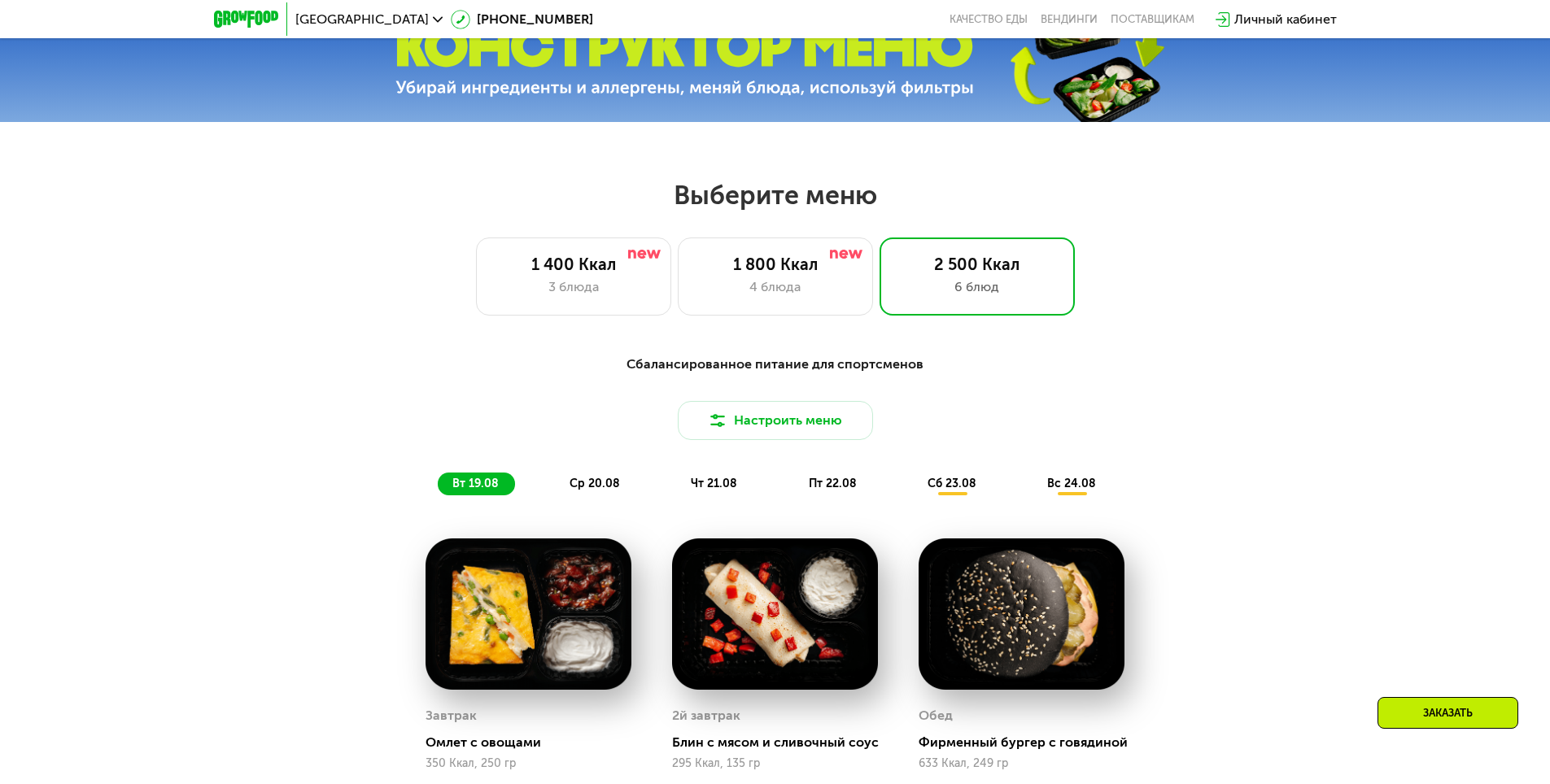
click at [951, 490] on span "сб 23.08" at bounding box center [951, 484] width 48 height 14
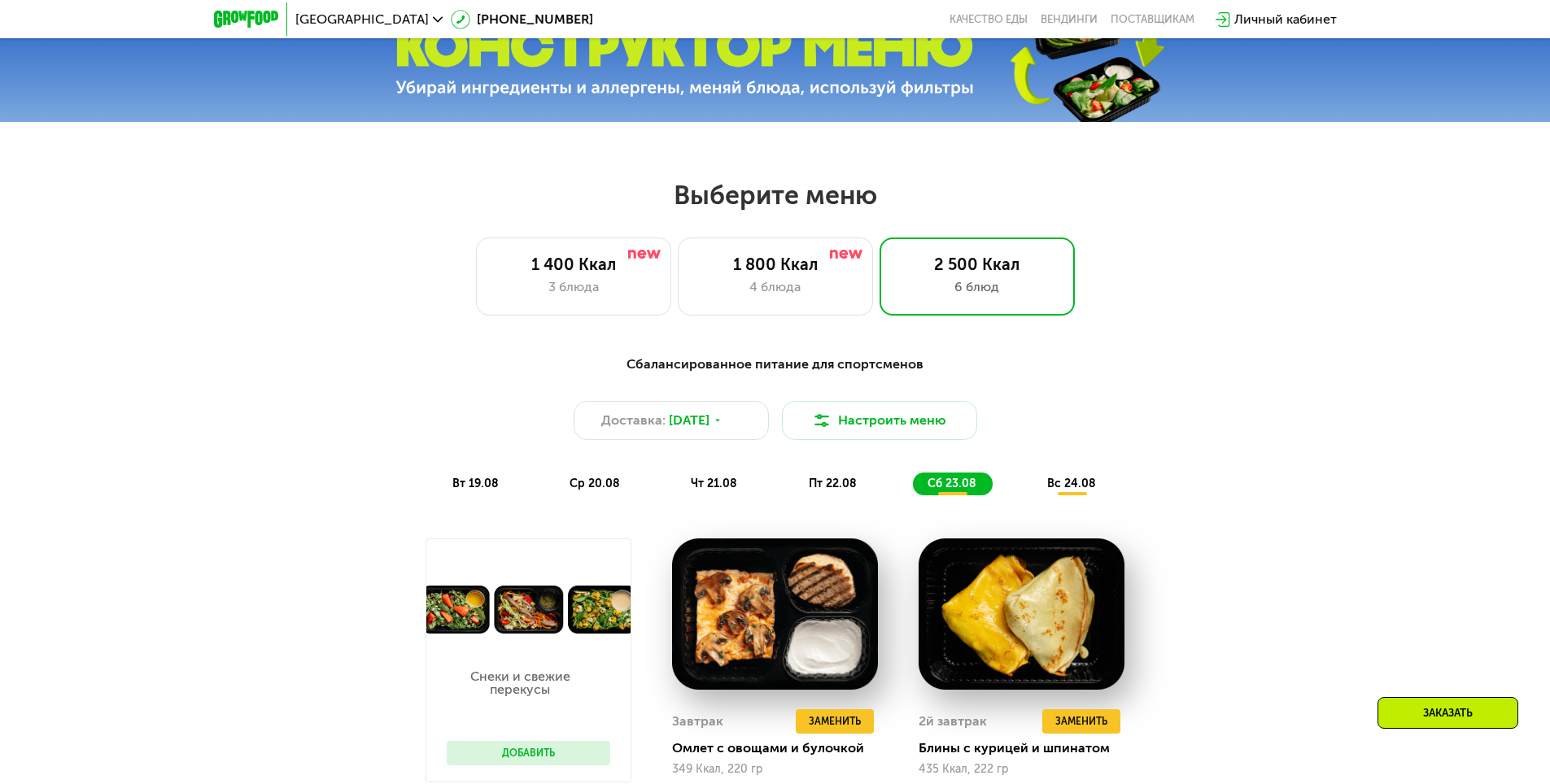
click at [839, 487] on span "пт 22.08" at bounding box center [833, 484] width 48 height 14
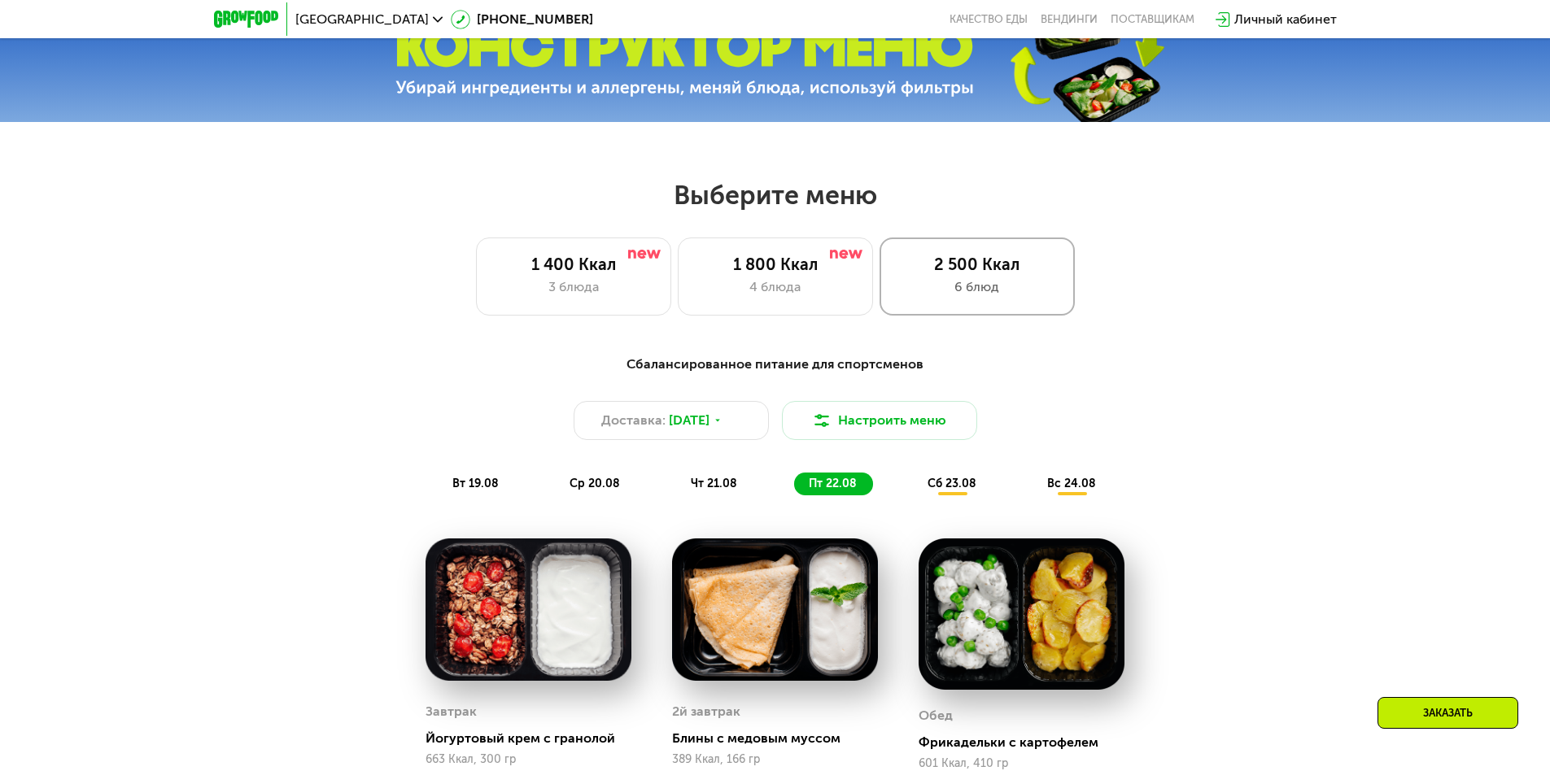
click at [973, 279] on div "2 500 Ккал 6 блюд" at bounding box center [977, 277] width 195 height 78
drag, startPoint x: 957, startPoint y: 296, endPoint x: 934, endPoint y: 304, distance: 24.4
click at [957, 296] on div "6 блюд" at bounding box center [977, 287] width 161 height 20
click at [879, 311] on div "1 800 Ккал 4 блюда" at bounding box center [977, 277] width 195 height 78
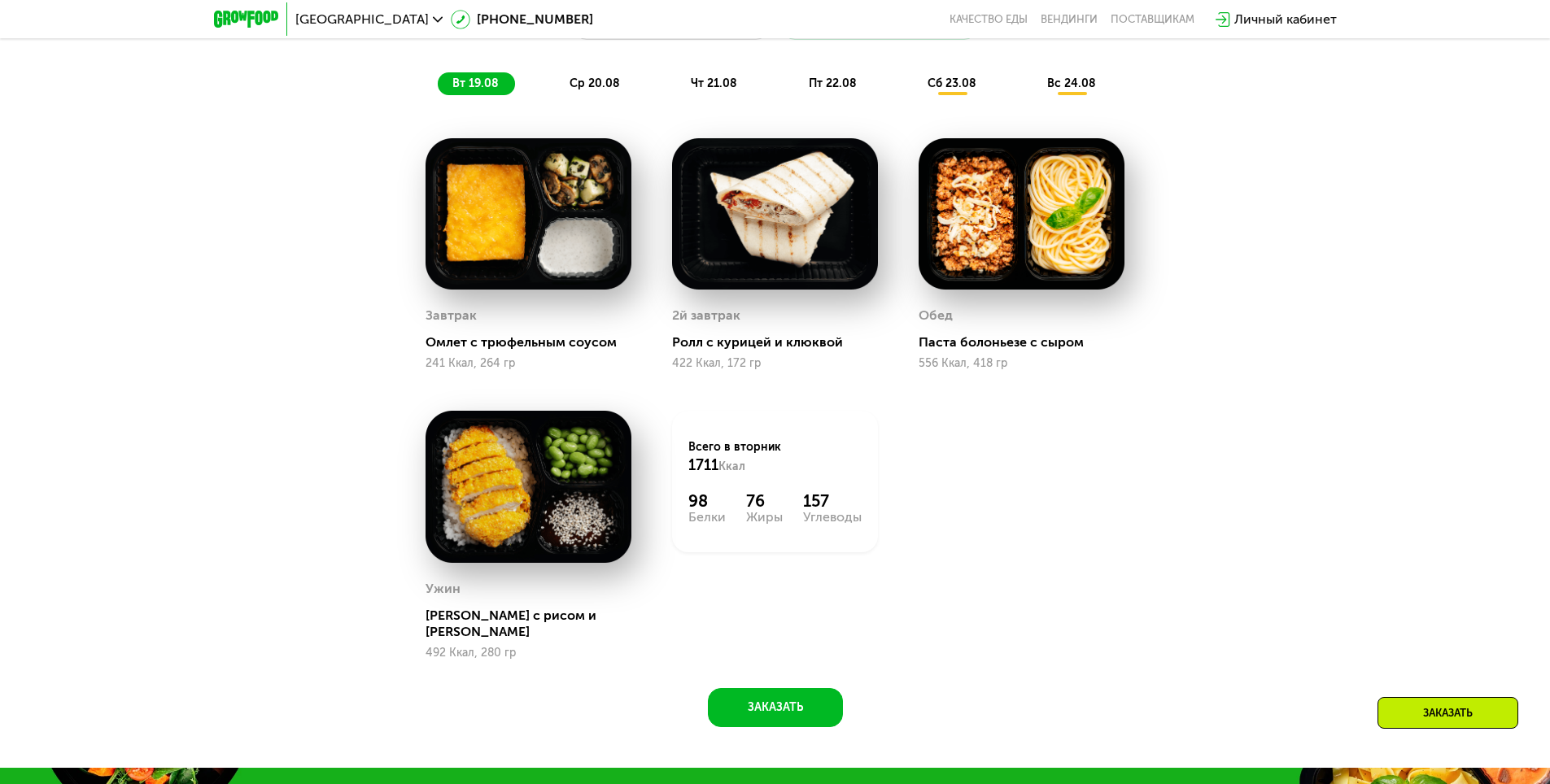
scroll to position [976, 0]
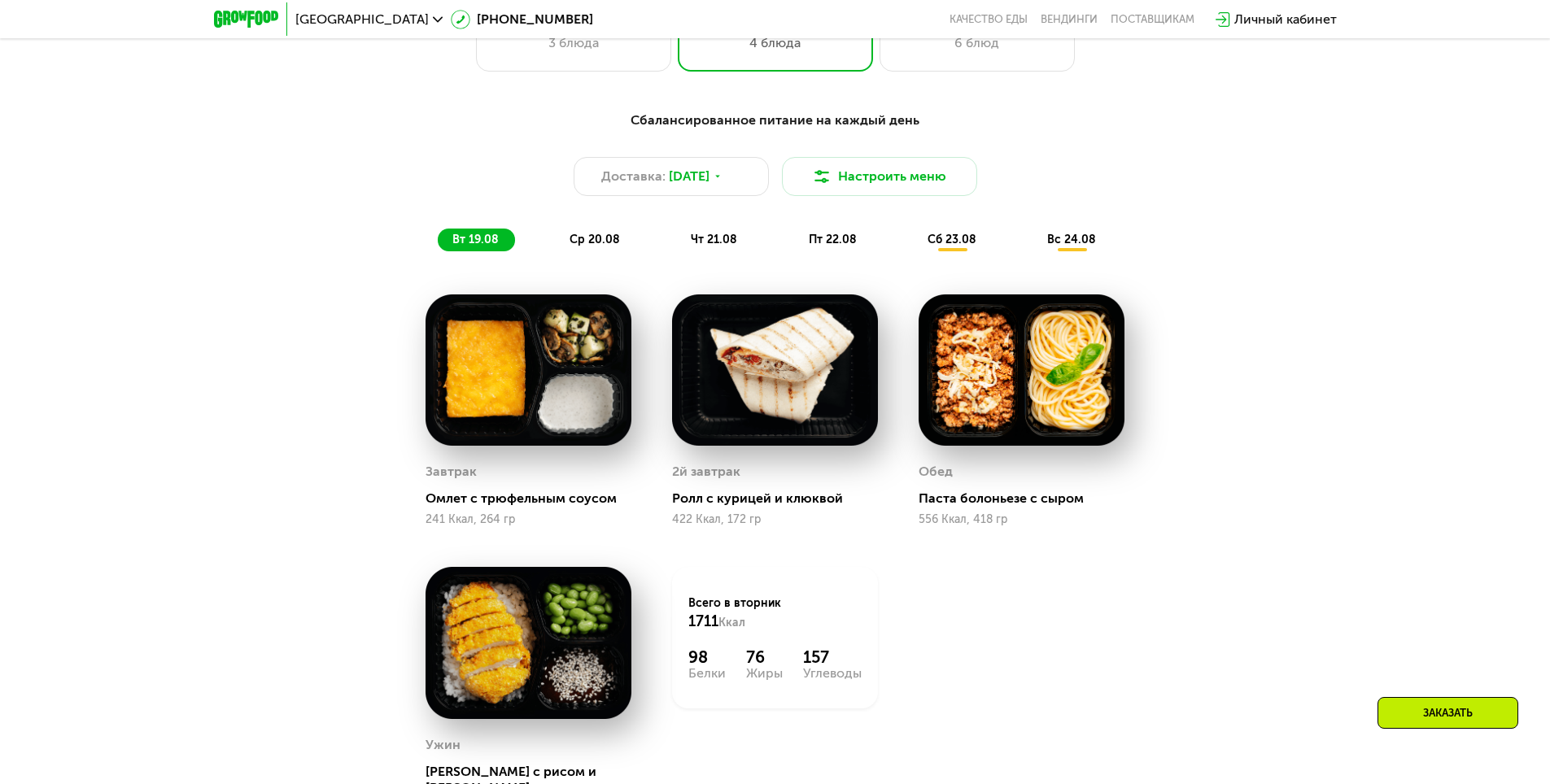
click at [1032, 251] on div "сб 23.08" at bounding box center [1072, 239] width 80 height 23
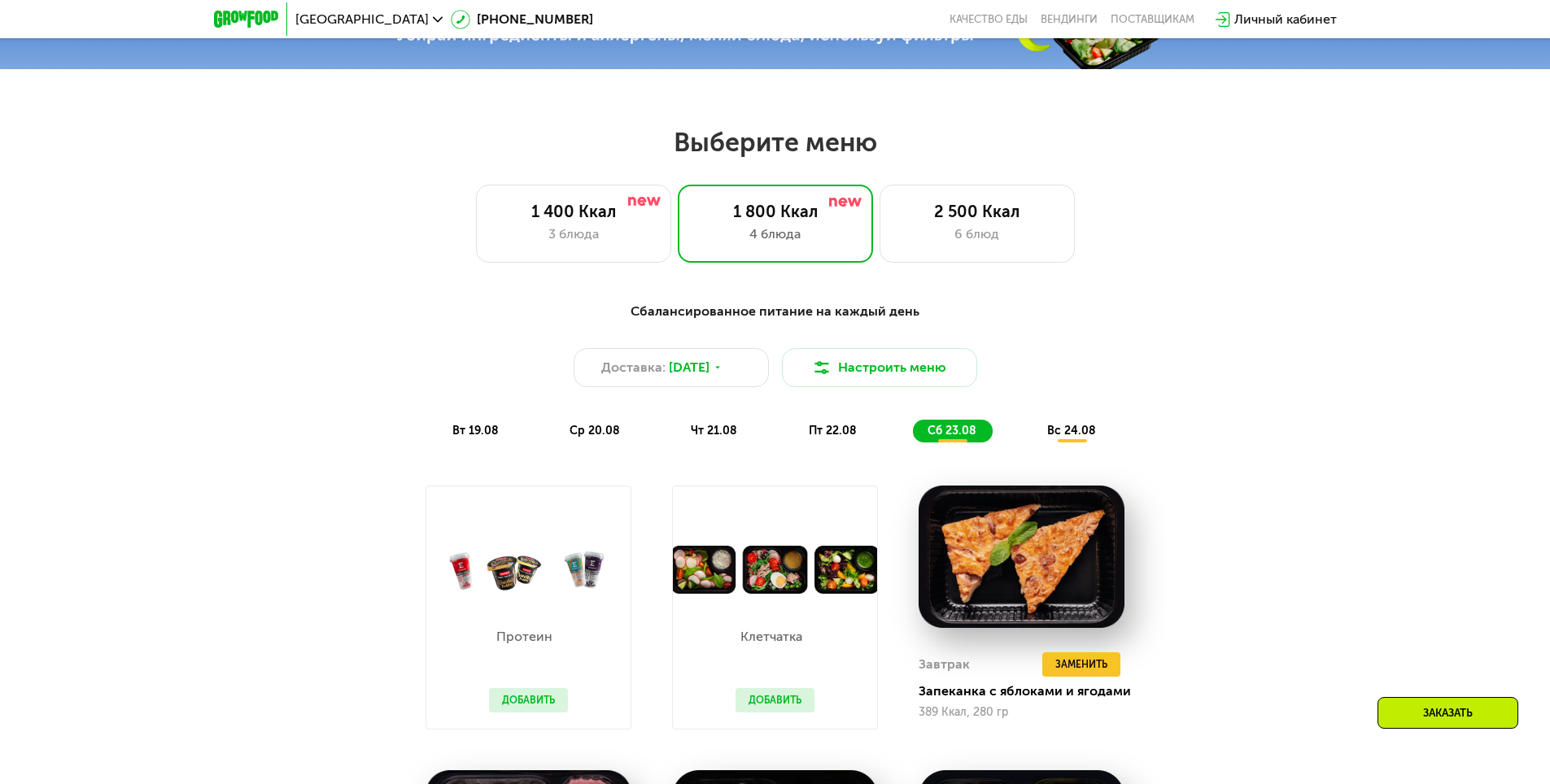
scroll to position [813, 0]
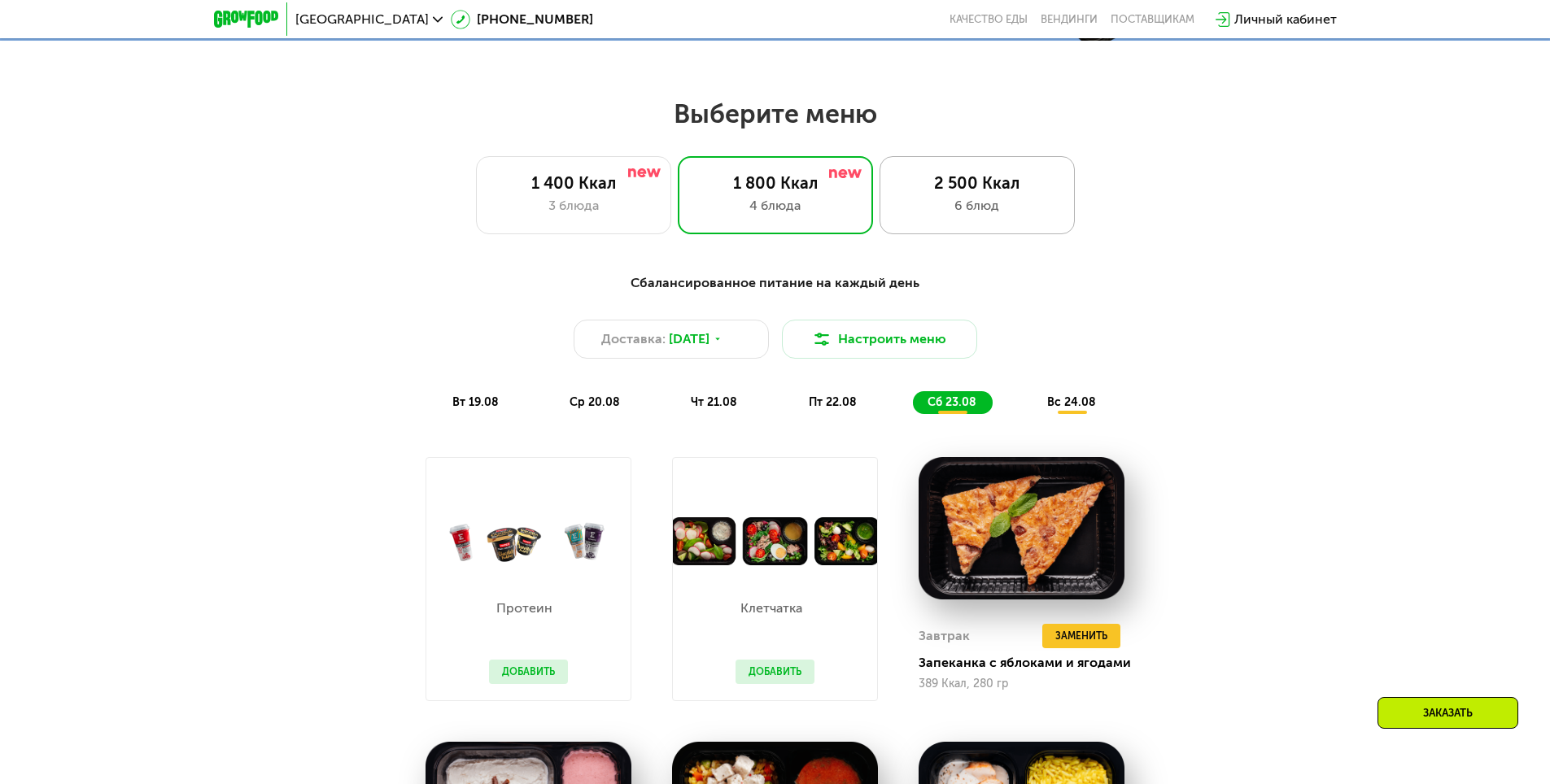
click at [995, 216] on div "6 блюд" at bounding box center [977, 205] width 161 height 20
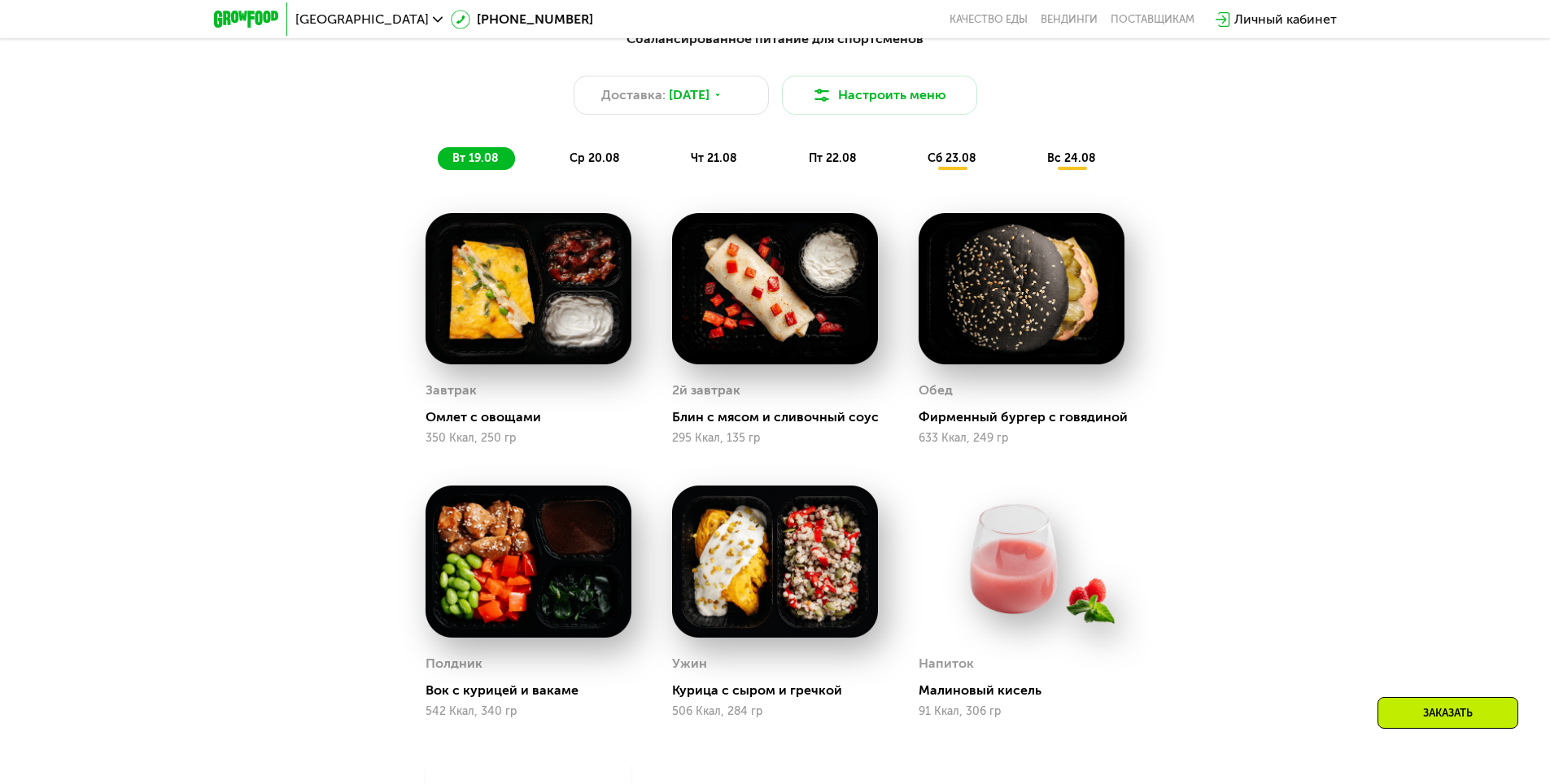
scroll to position [651, 0]
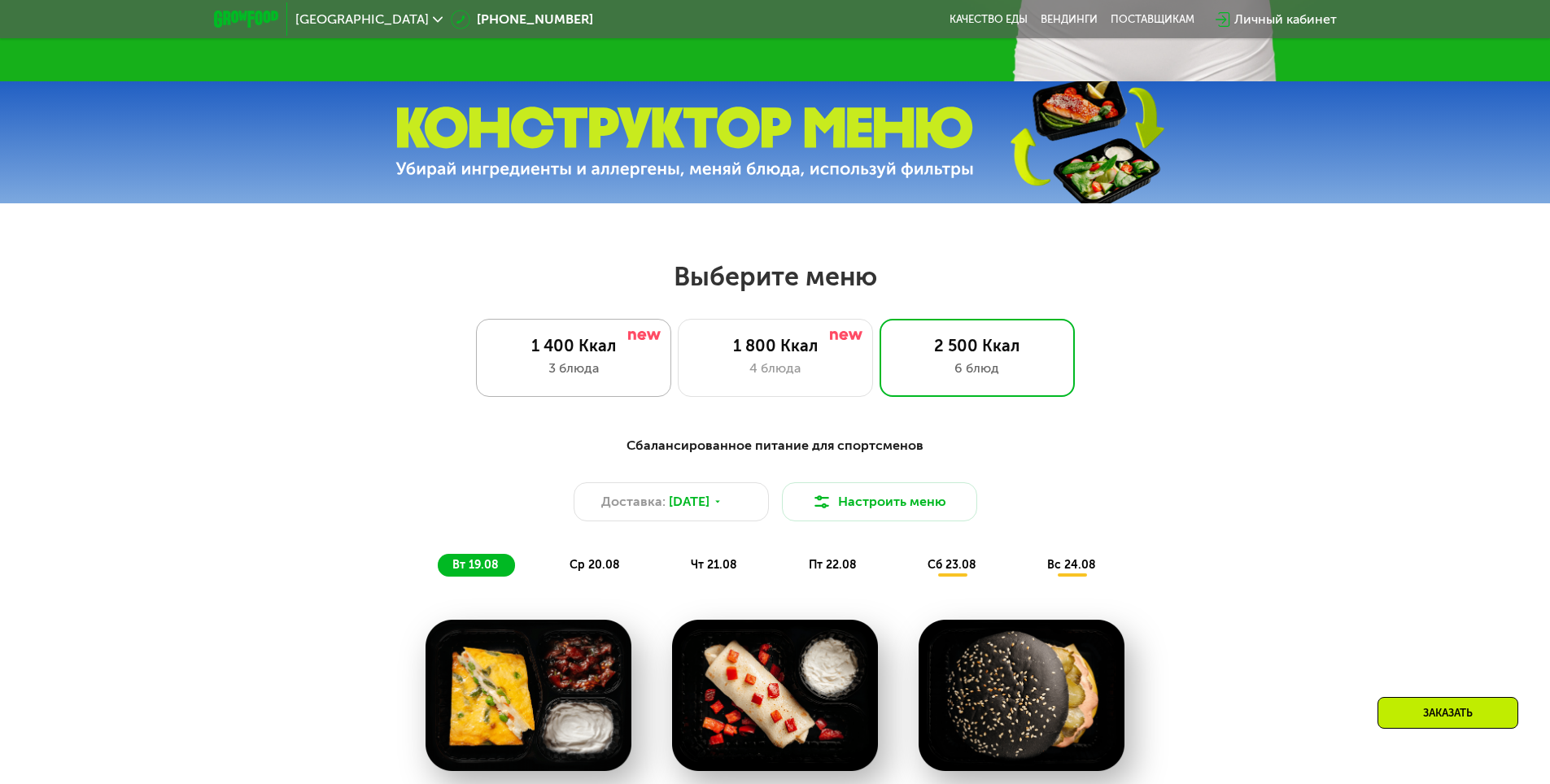
click at [527, 346] on div "1 400 Ккал" at bounding box center [574, 345] width 161 height 20
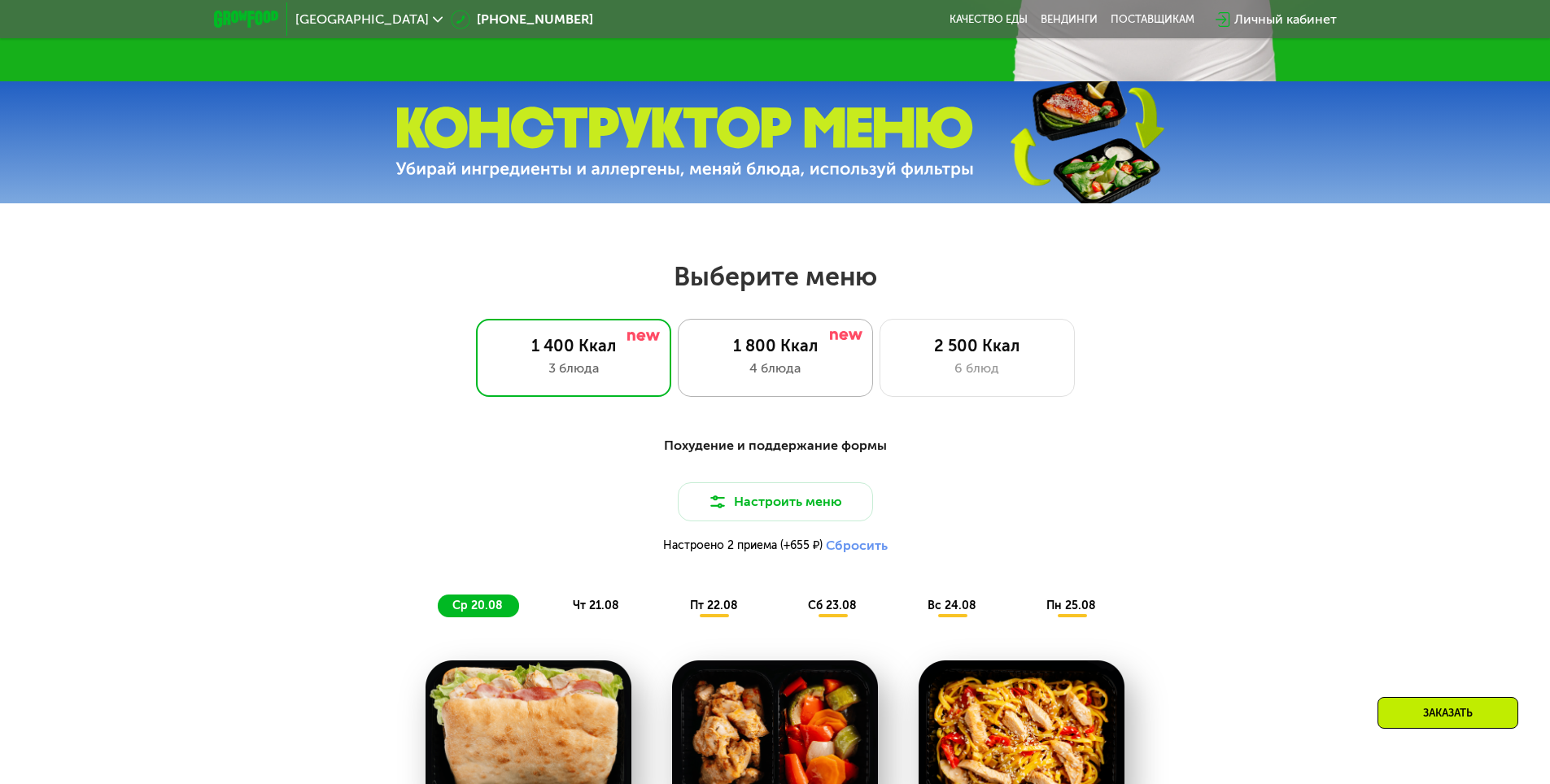
scroll to position [894, 0]
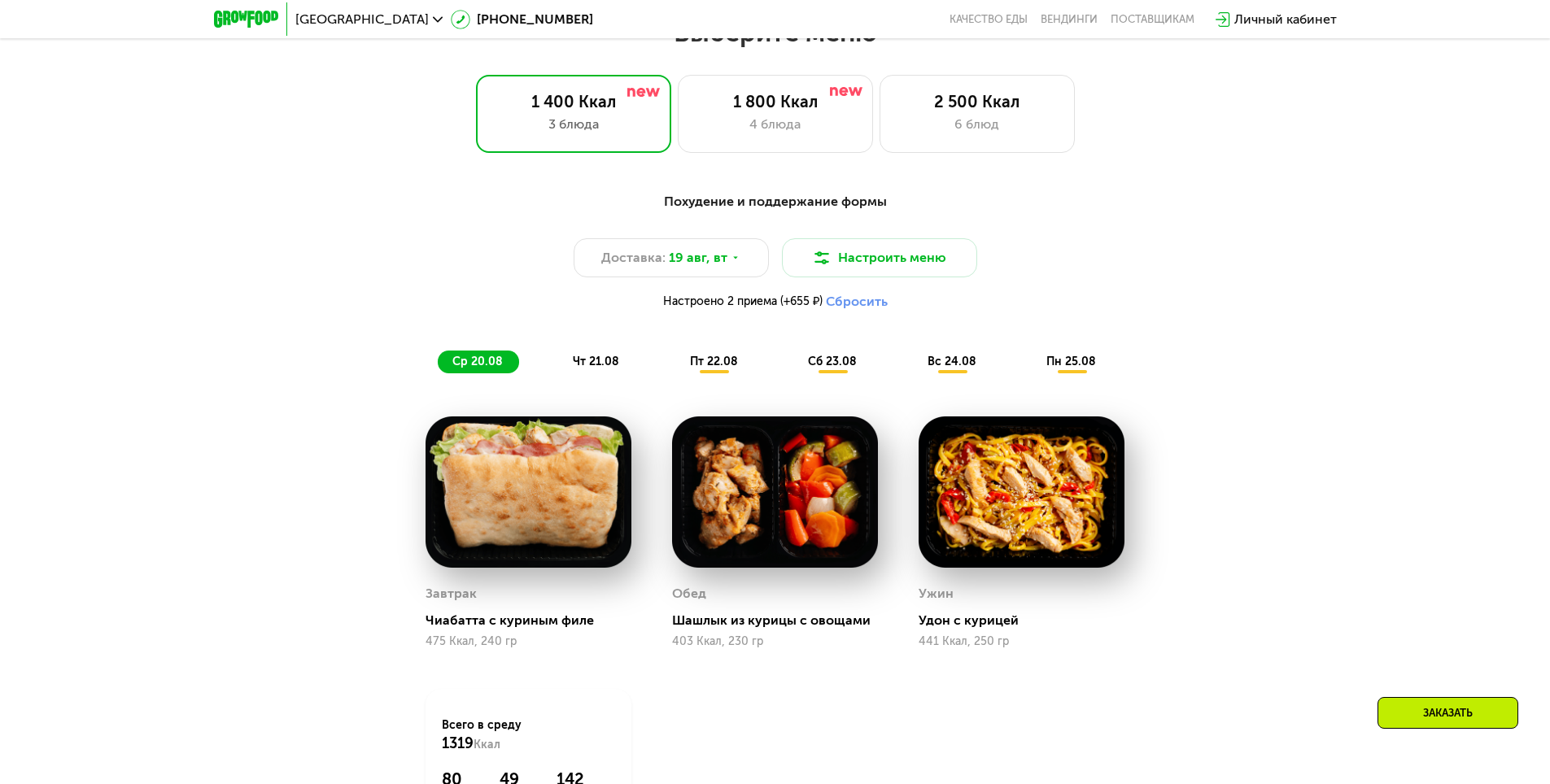
click at [959, 367] on span "вс 24.08" at bounding box center [951, 361] width 48 height 14
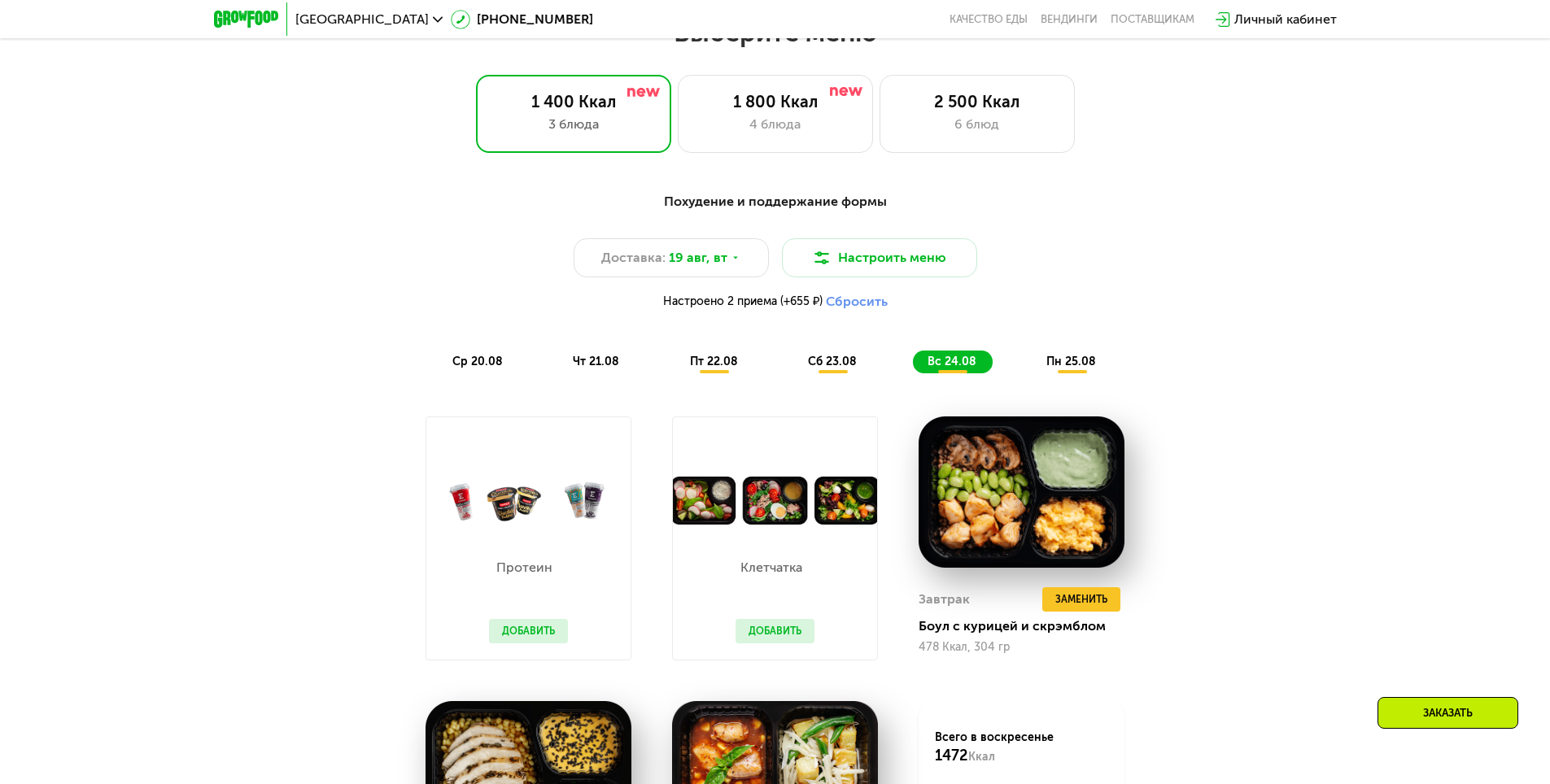
click at [1053, 368] on span "пн 25.08" at bounding box center [1070, 361] width 49 height 14
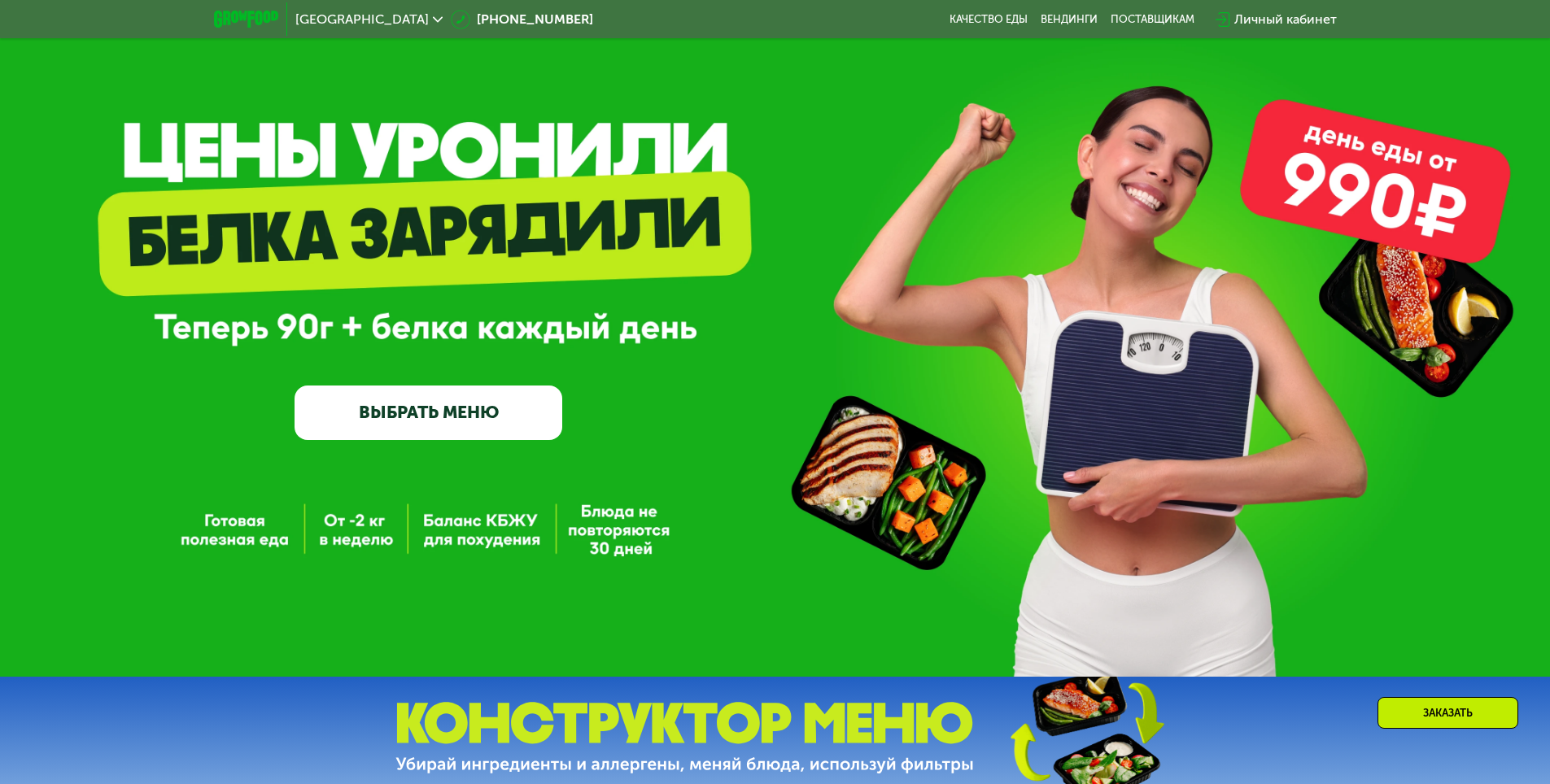
scroll to position [0, 0]
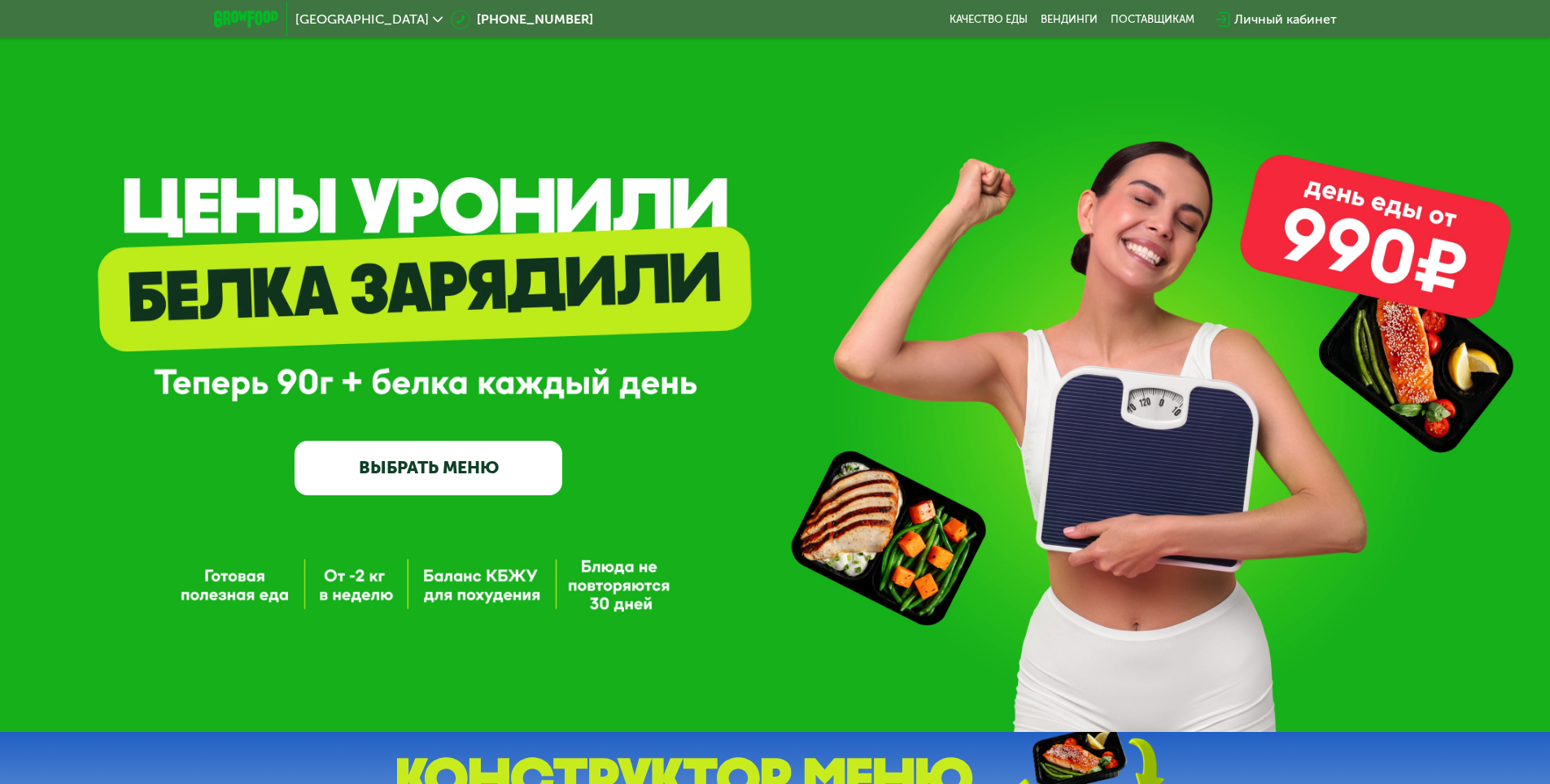
click at [453, 482] on link "ВЫБРАТЬ МЕНЮ" at bounding box center [428, 467] width 267 height 53
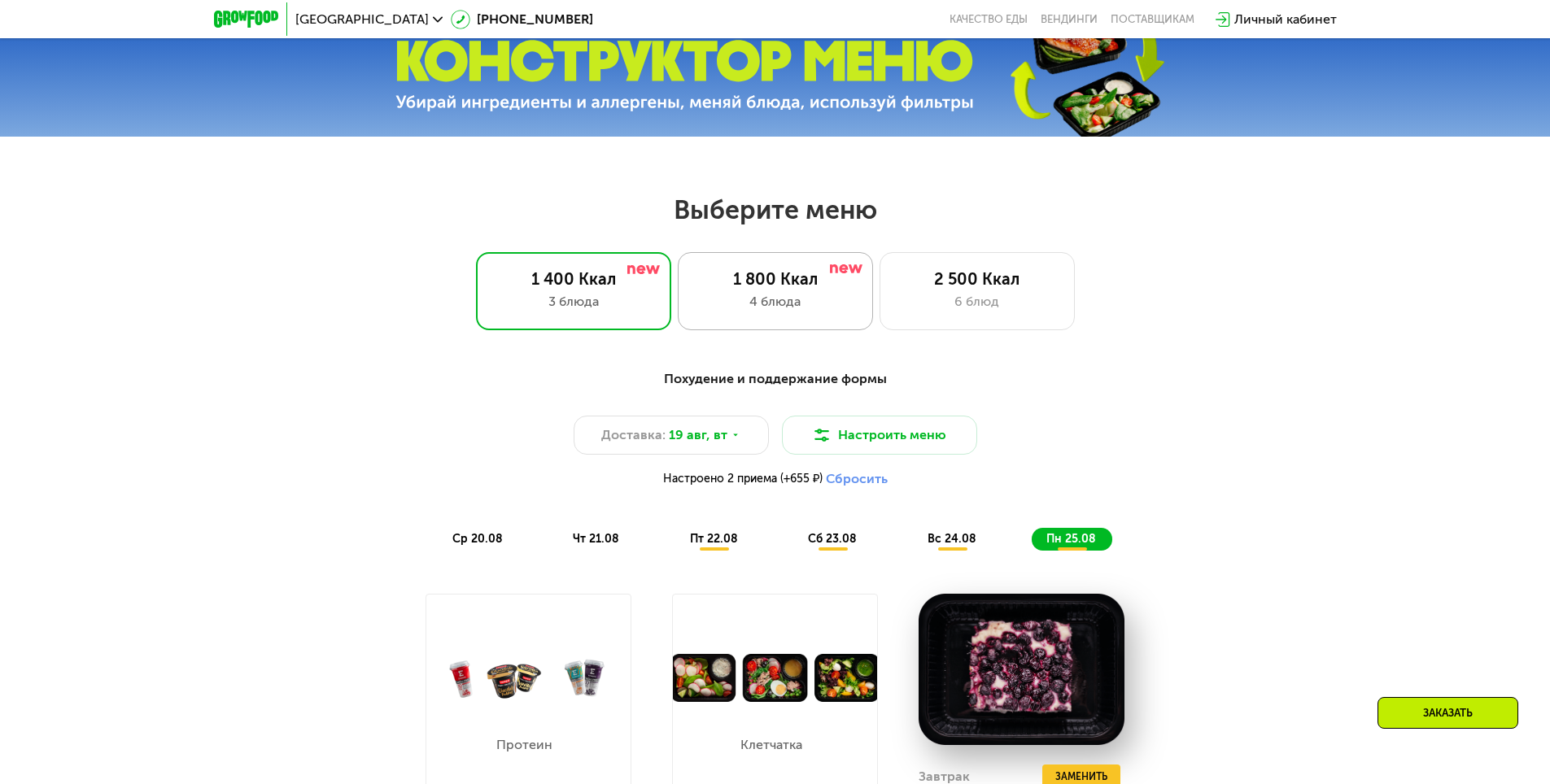
scroll to position [715, 0]
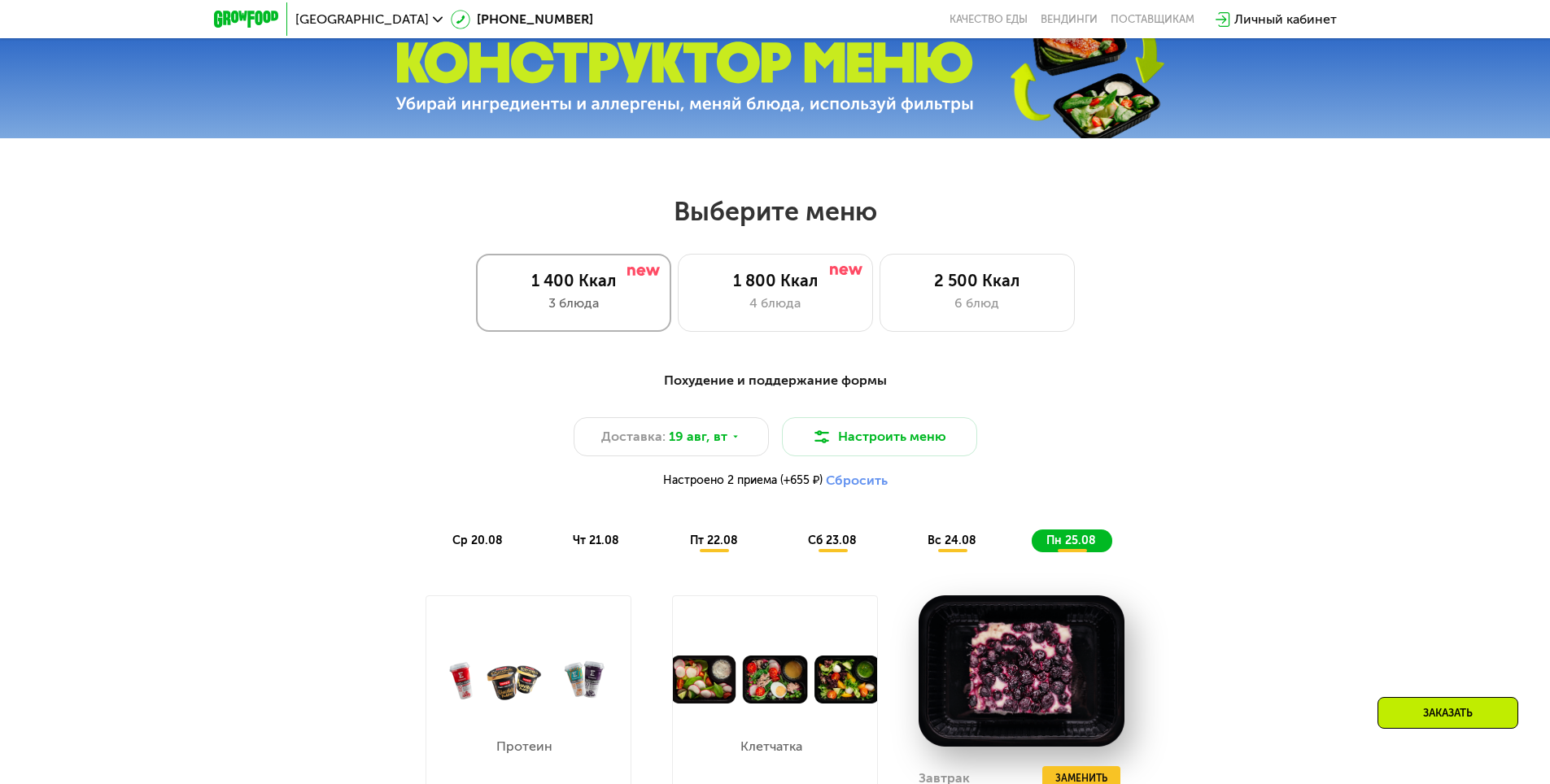
click at [626, 298] on div "1 400 Ккал 3 блюда" at bounding box center [574, 293] width 195 height 78
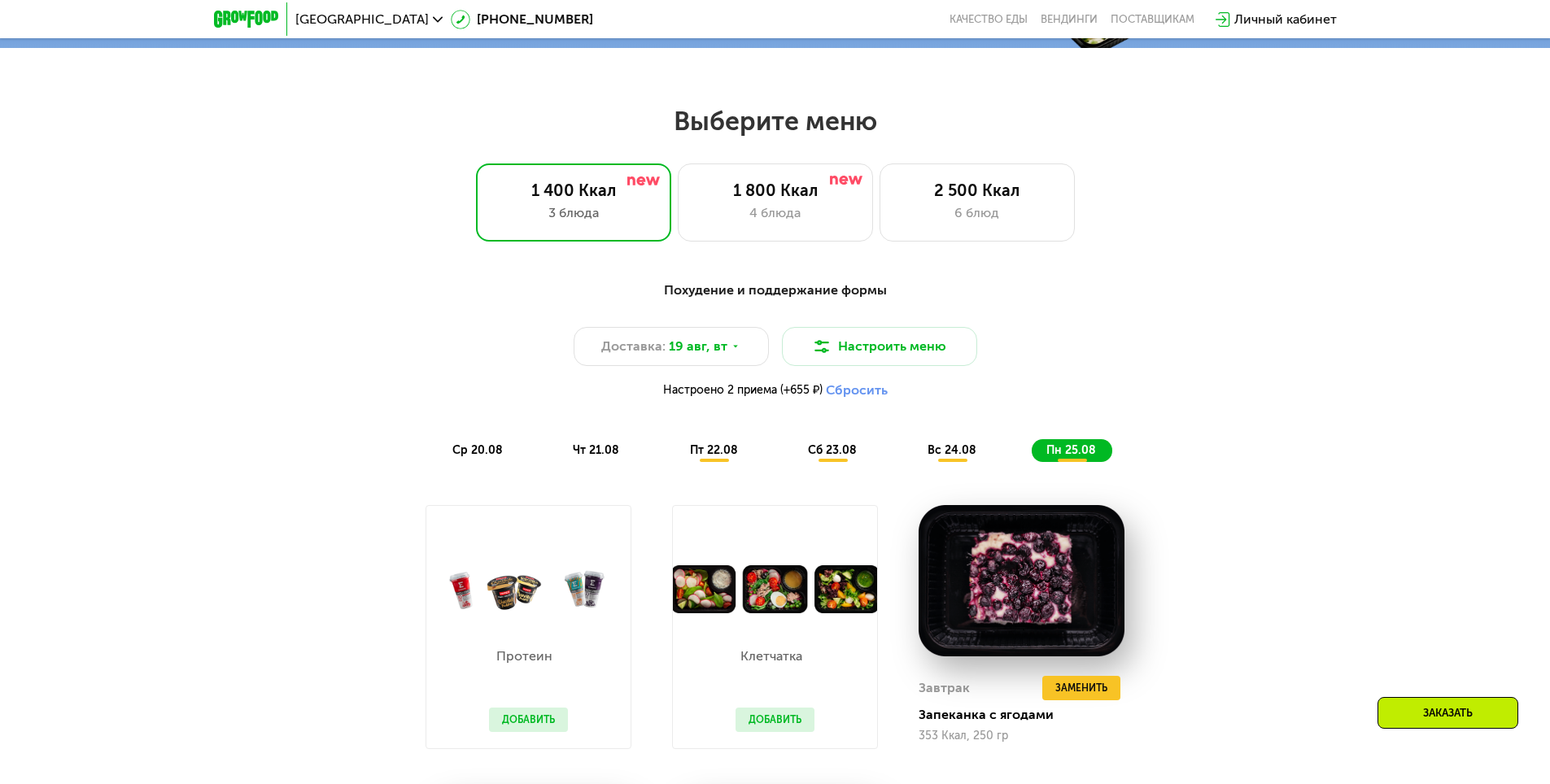
scroll to position [878, 0]
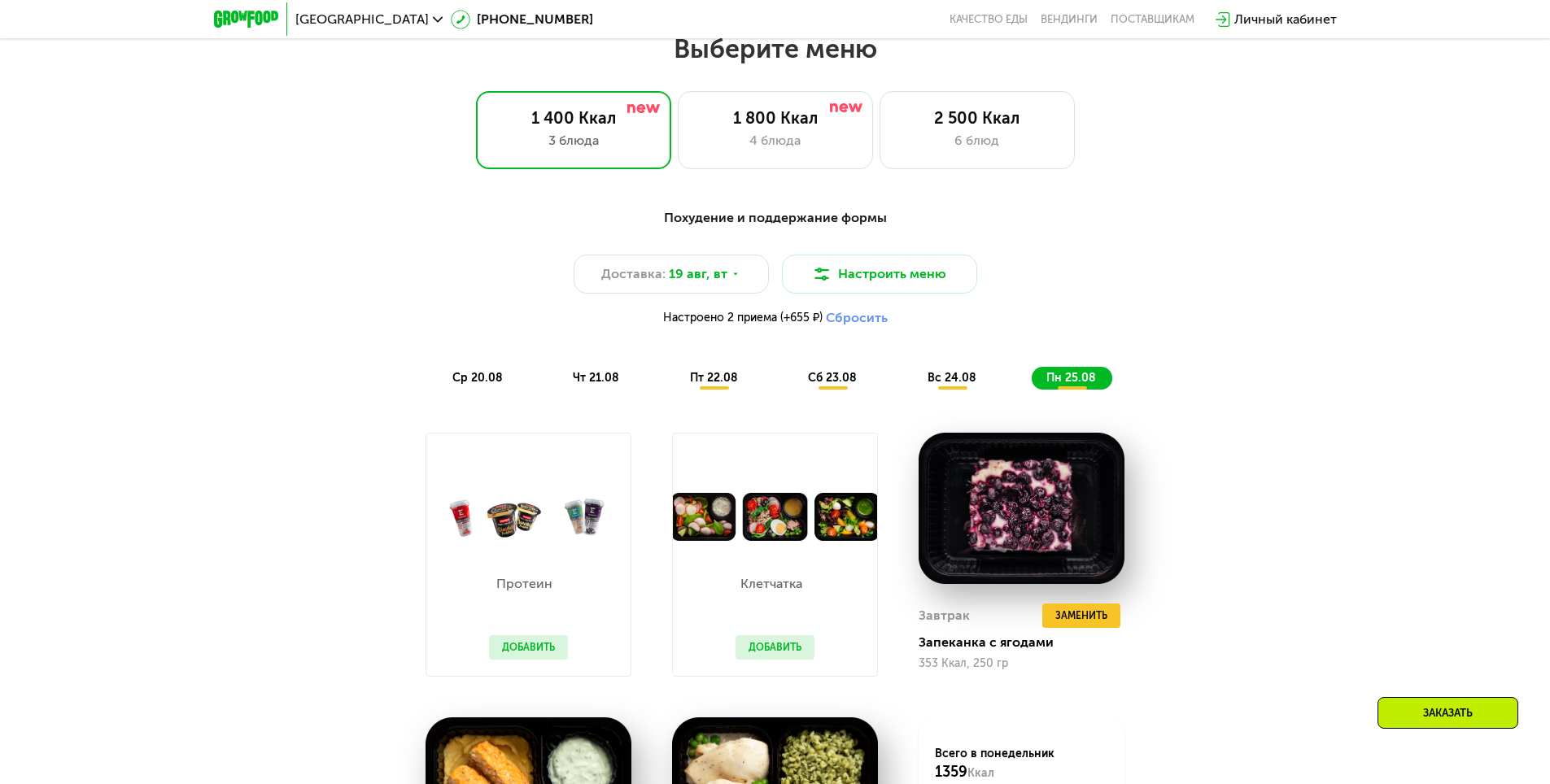
click at [558, 389] on div "ср 20.08" at bounding box center [596, 378] width 77 height 23
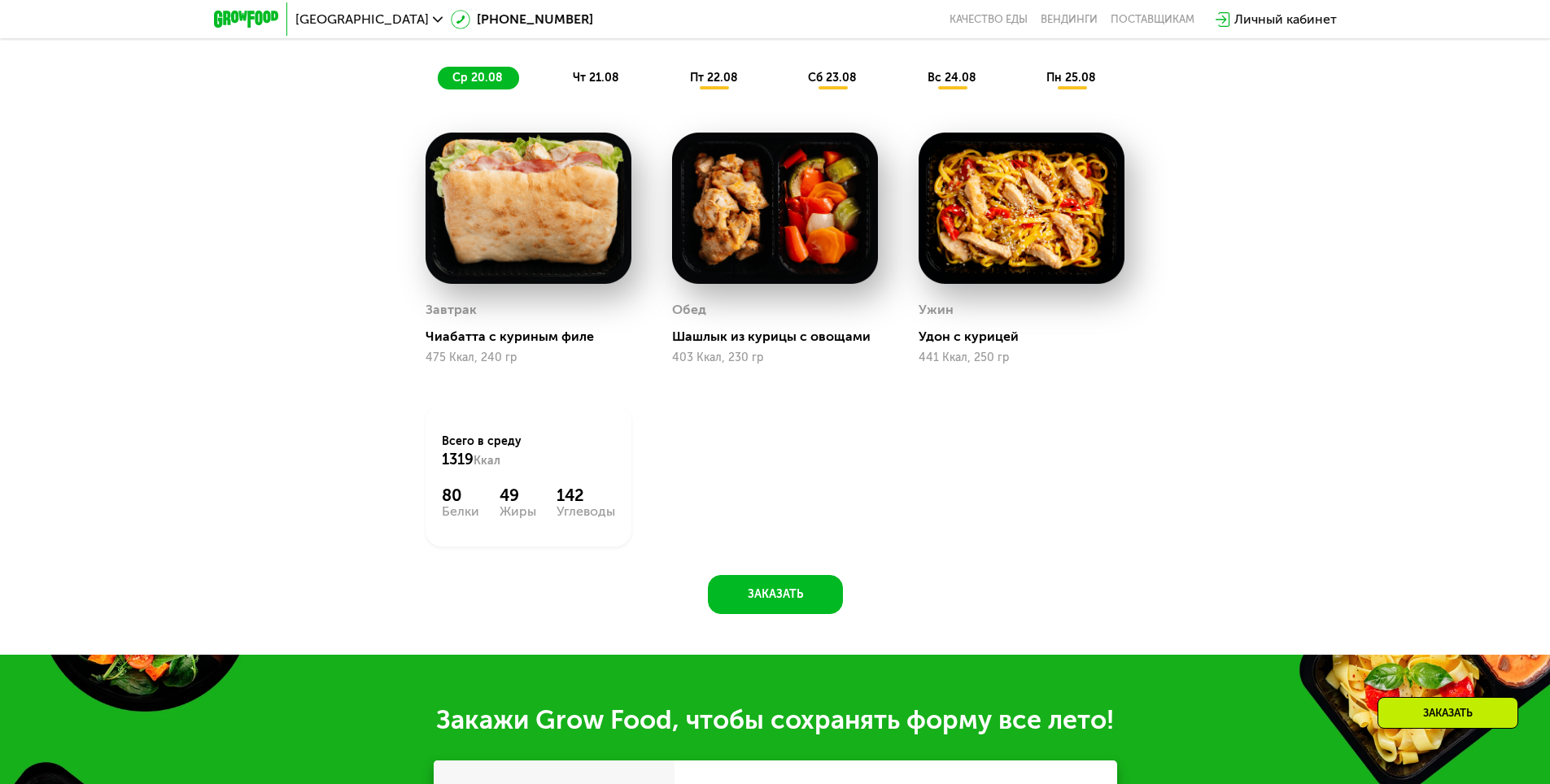
scroll to position [1285, 0]
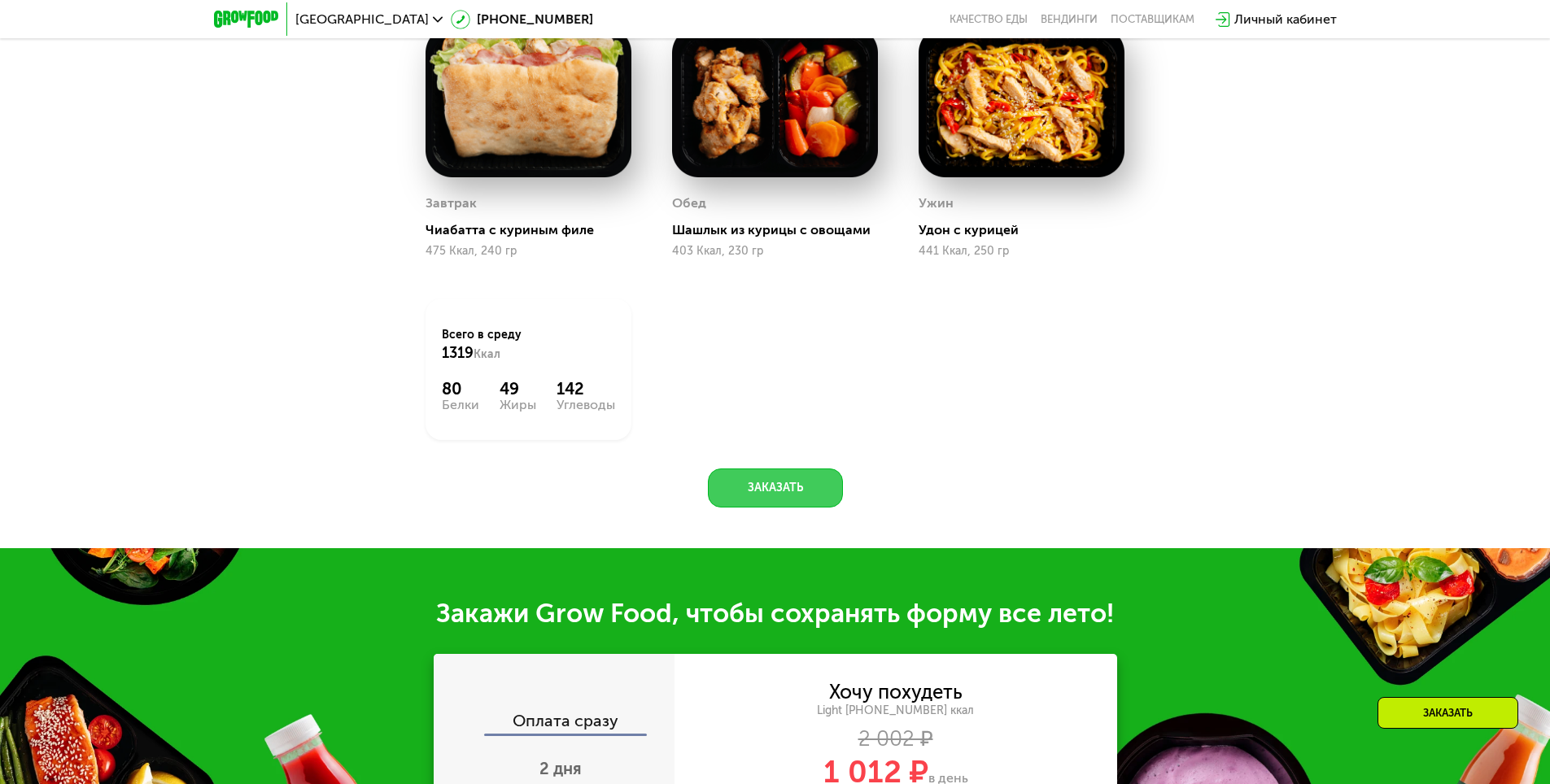
click at [778, 492] on button "Заказать" at bounding box center [775, 488] width 135 height 39
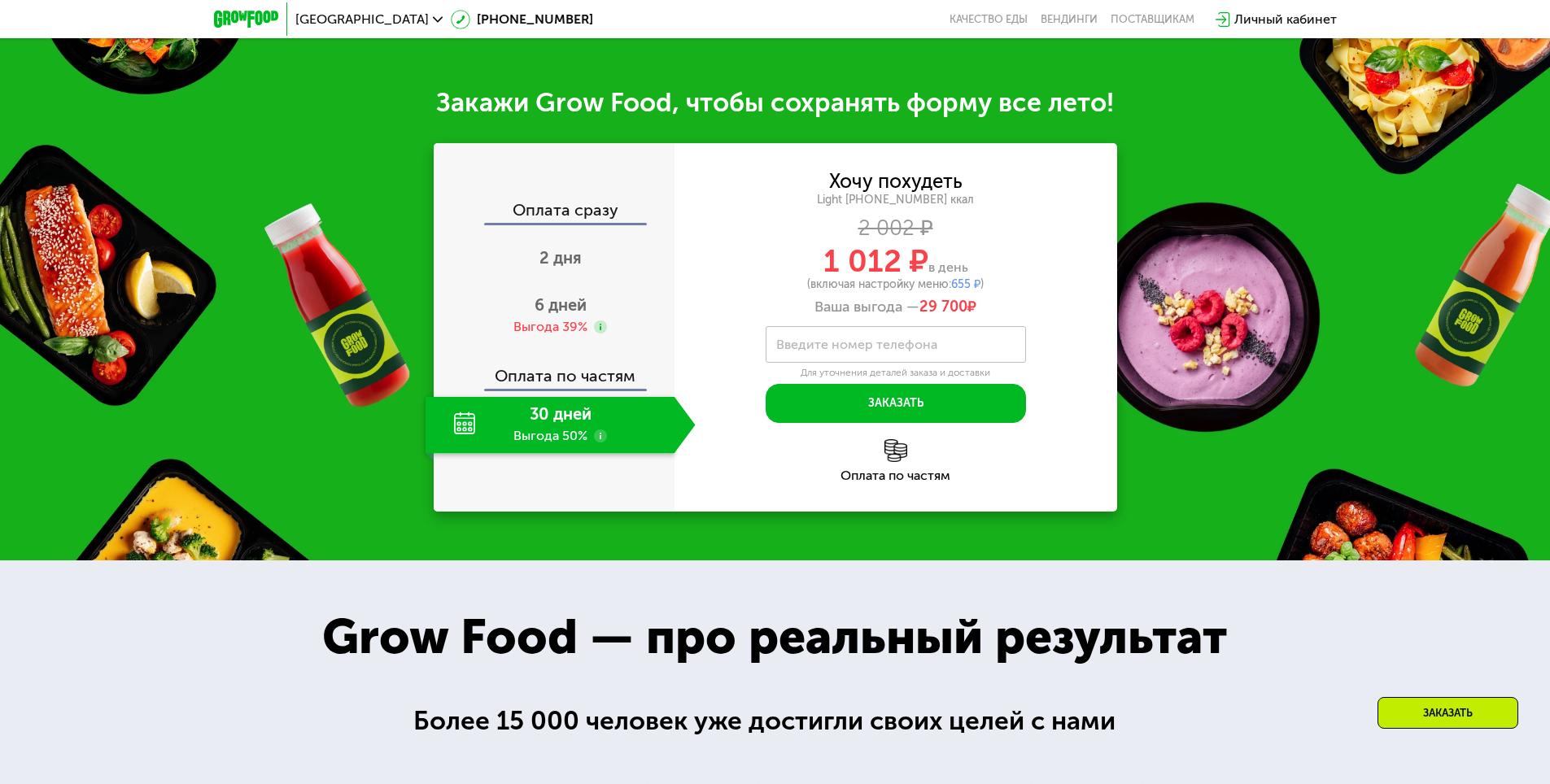
scroll to position [1839, 0]
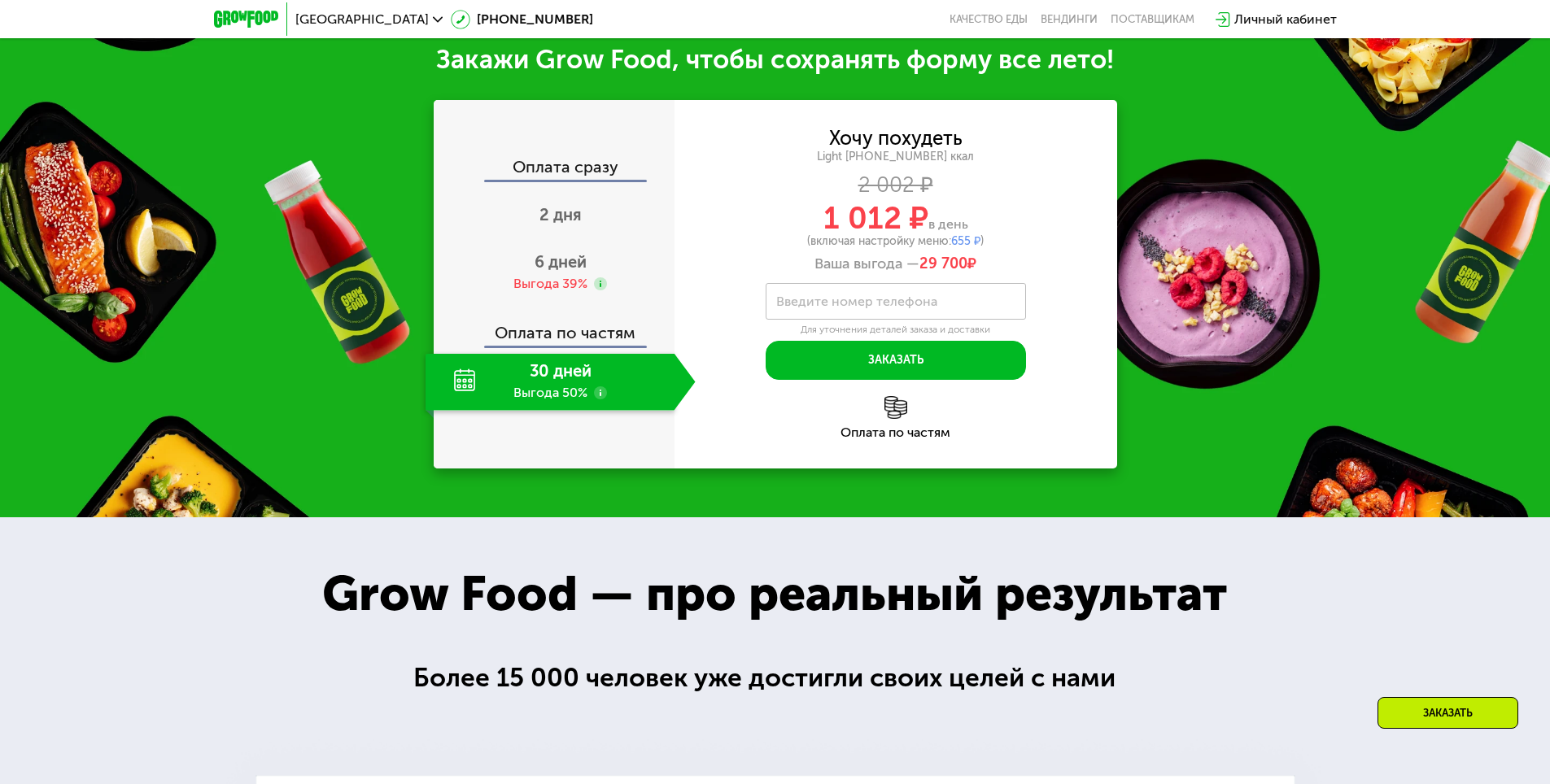
click at [559, 393] on div "30 дней Выгода 50%" at bounding box center [549, 382] width 249 height 57
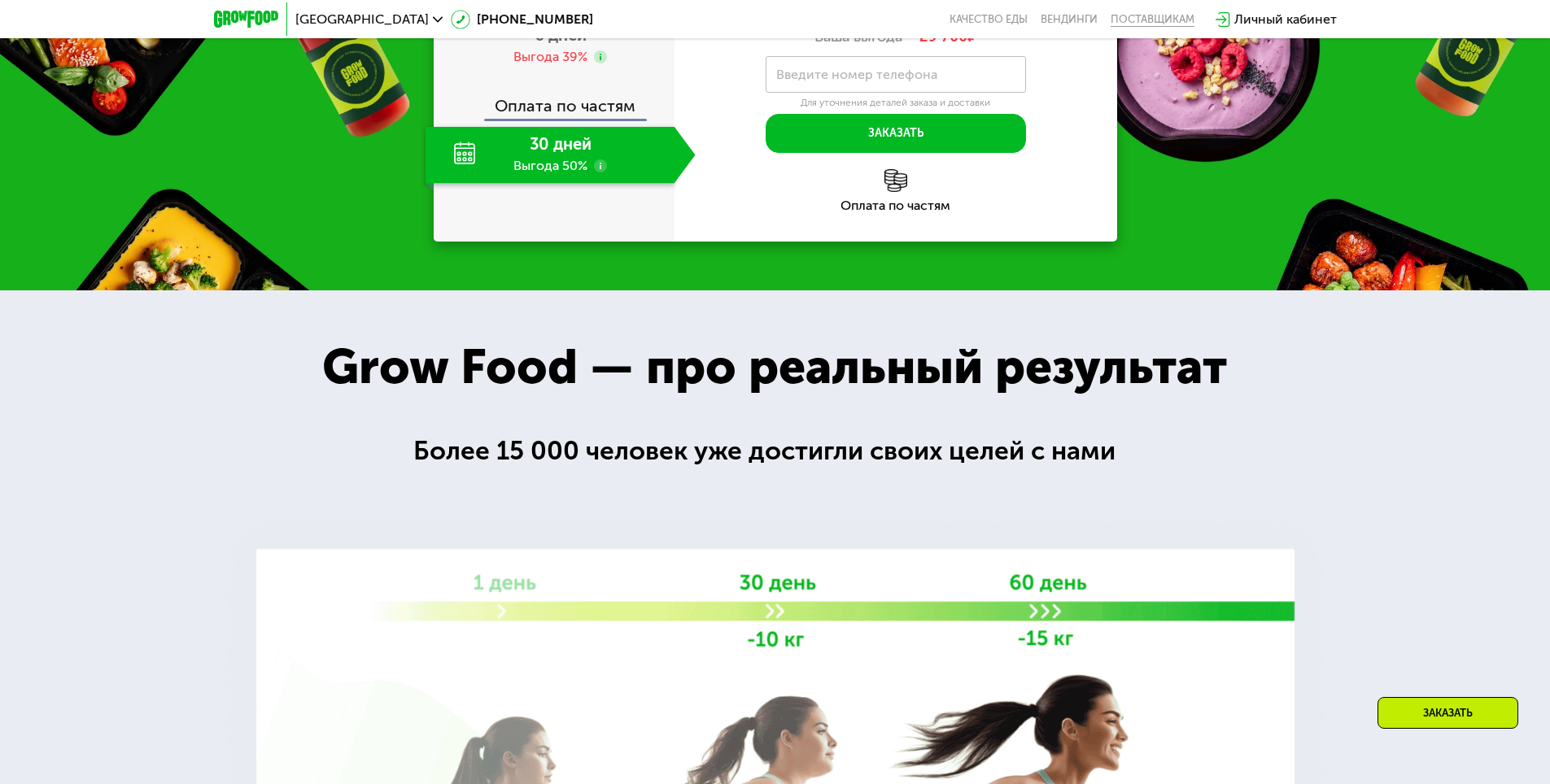
scroll to position [1920, 0]
